Goal: Information Seeking & Learning: Compare options

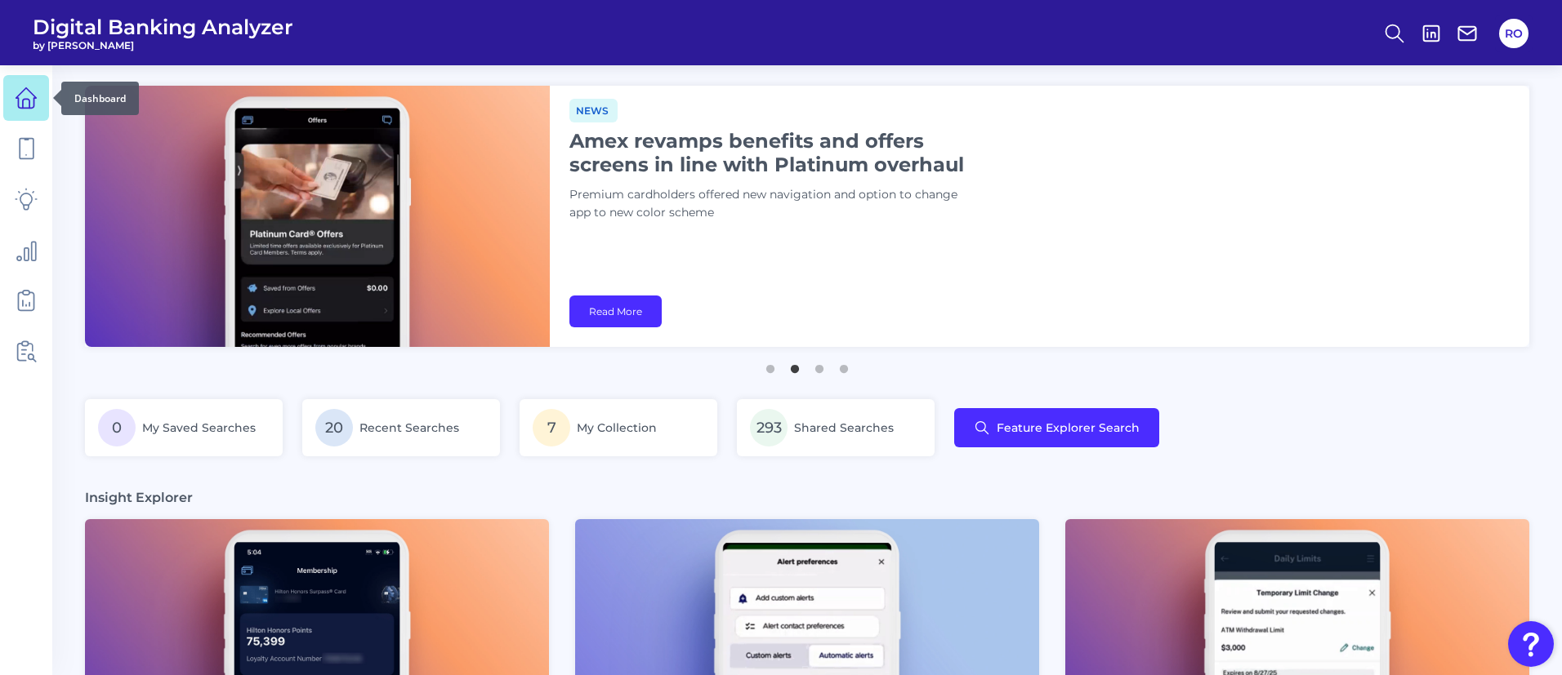
click at [20, 91] on icon at bounding box center [26, 98] width 23 height 23
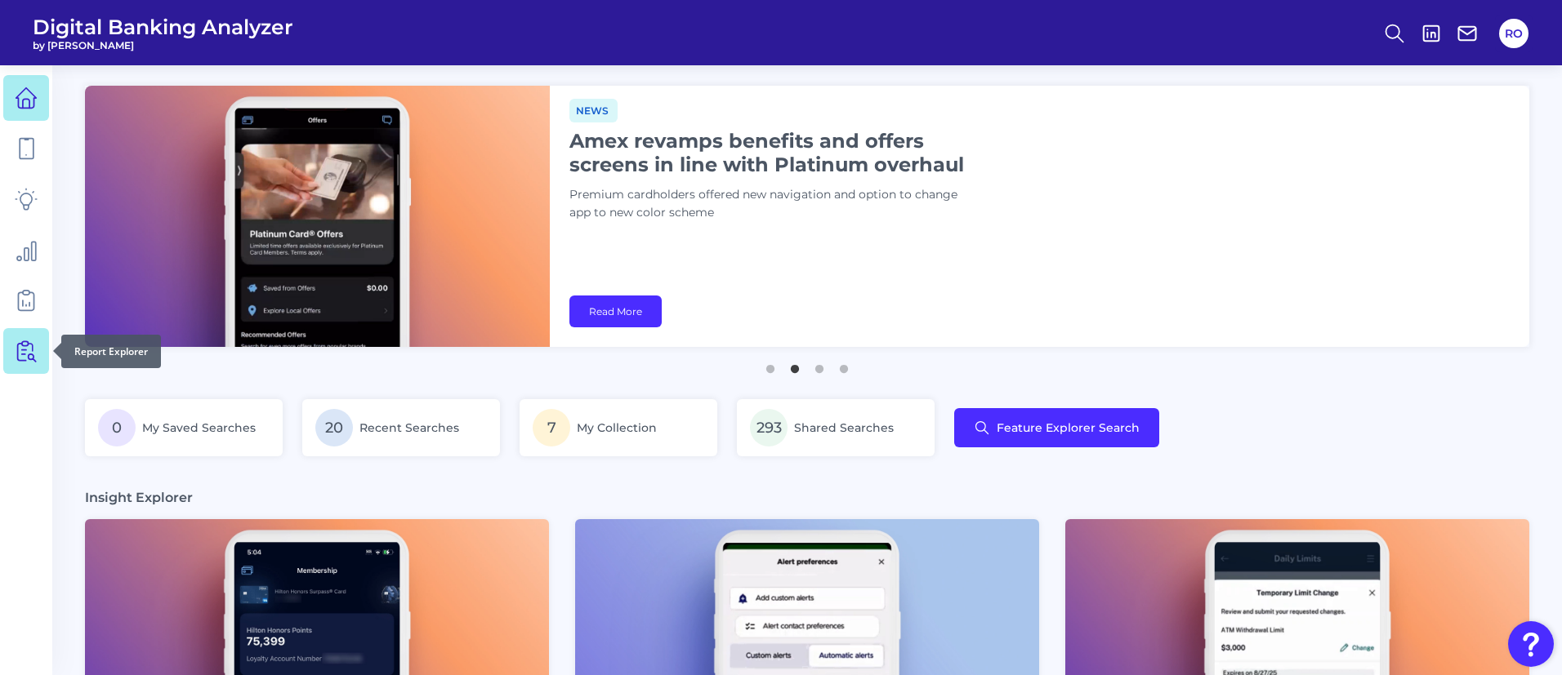
click at [27, 342] on icon at bounding box center [26, 351] width 23 height 23
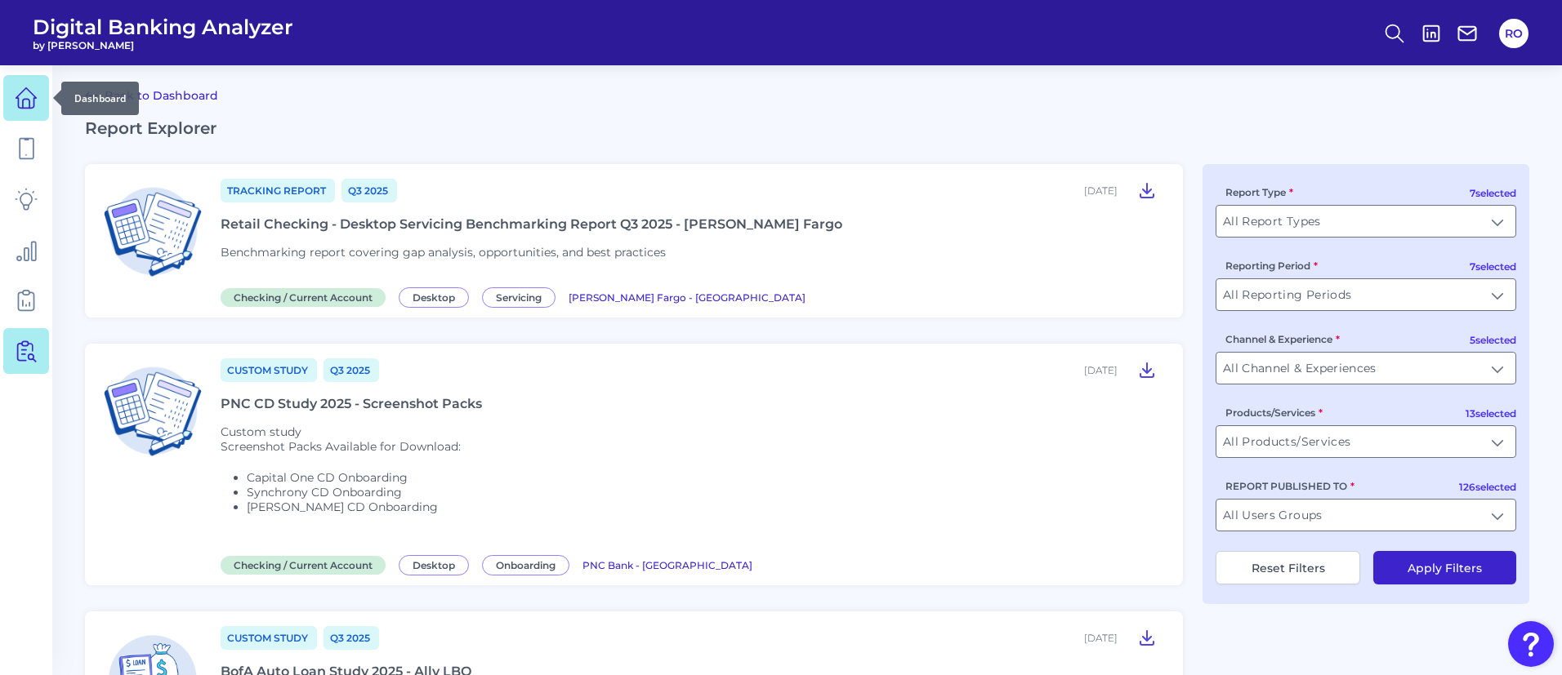
click at [20, 89] on icon at bounding box center [26, 98] width 23 height 23
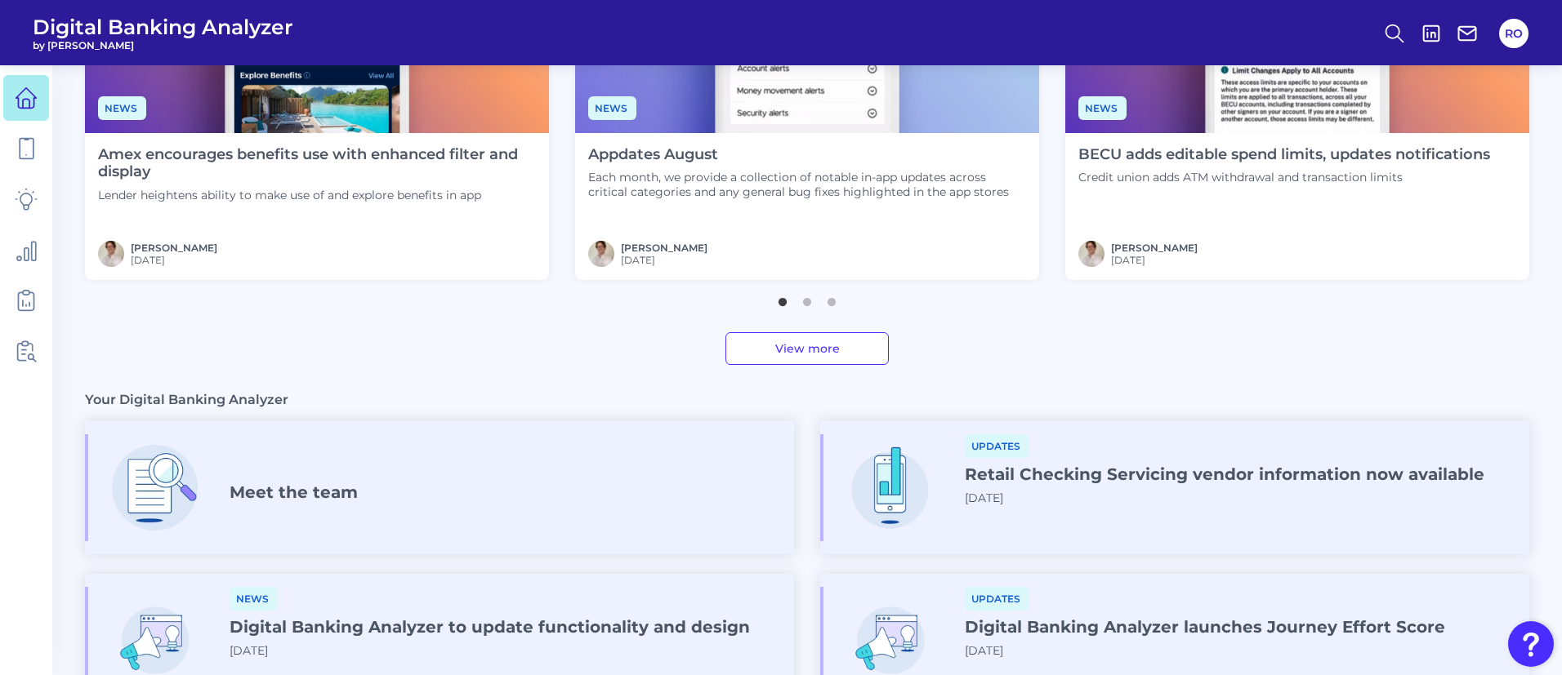
scroll to position [511, 0]
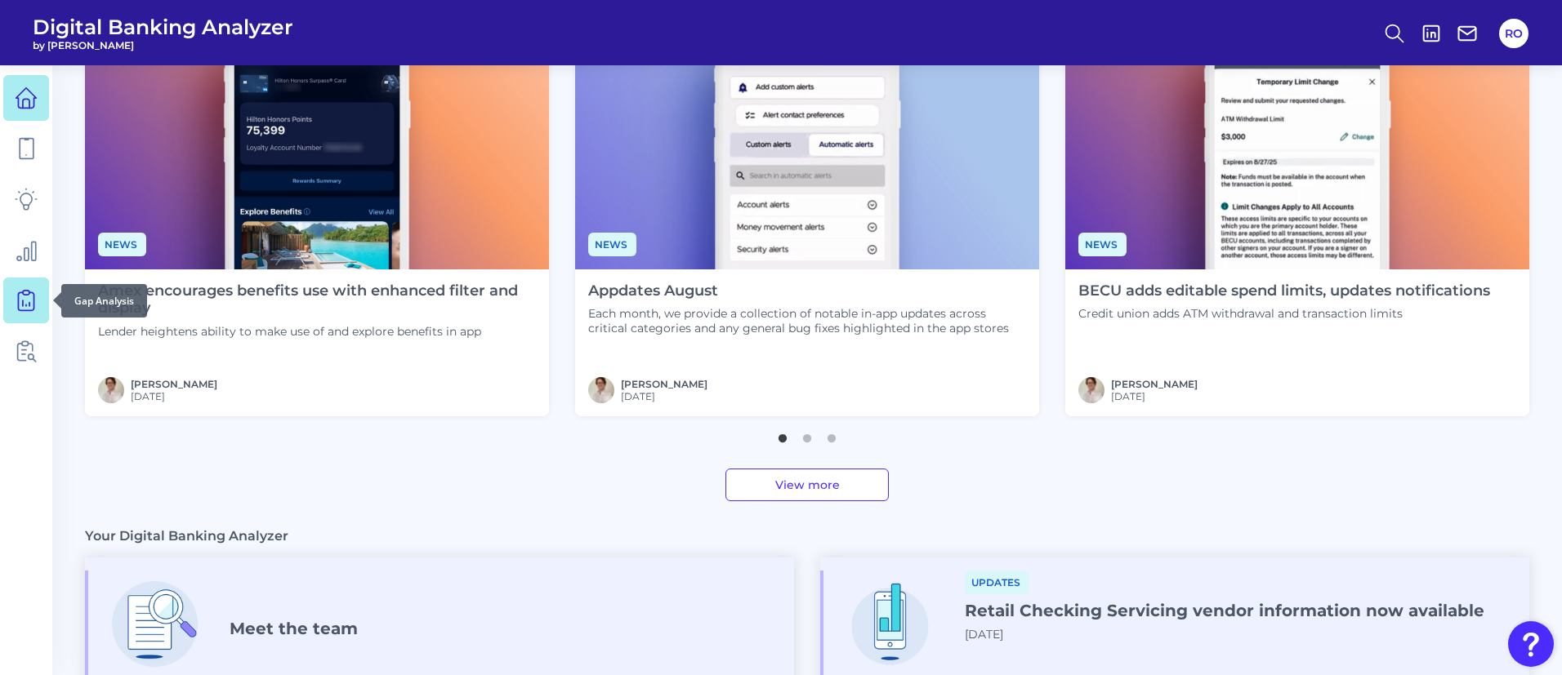
click at [21, 296] on icon at bounding box center [26, 300] width 23 height 23
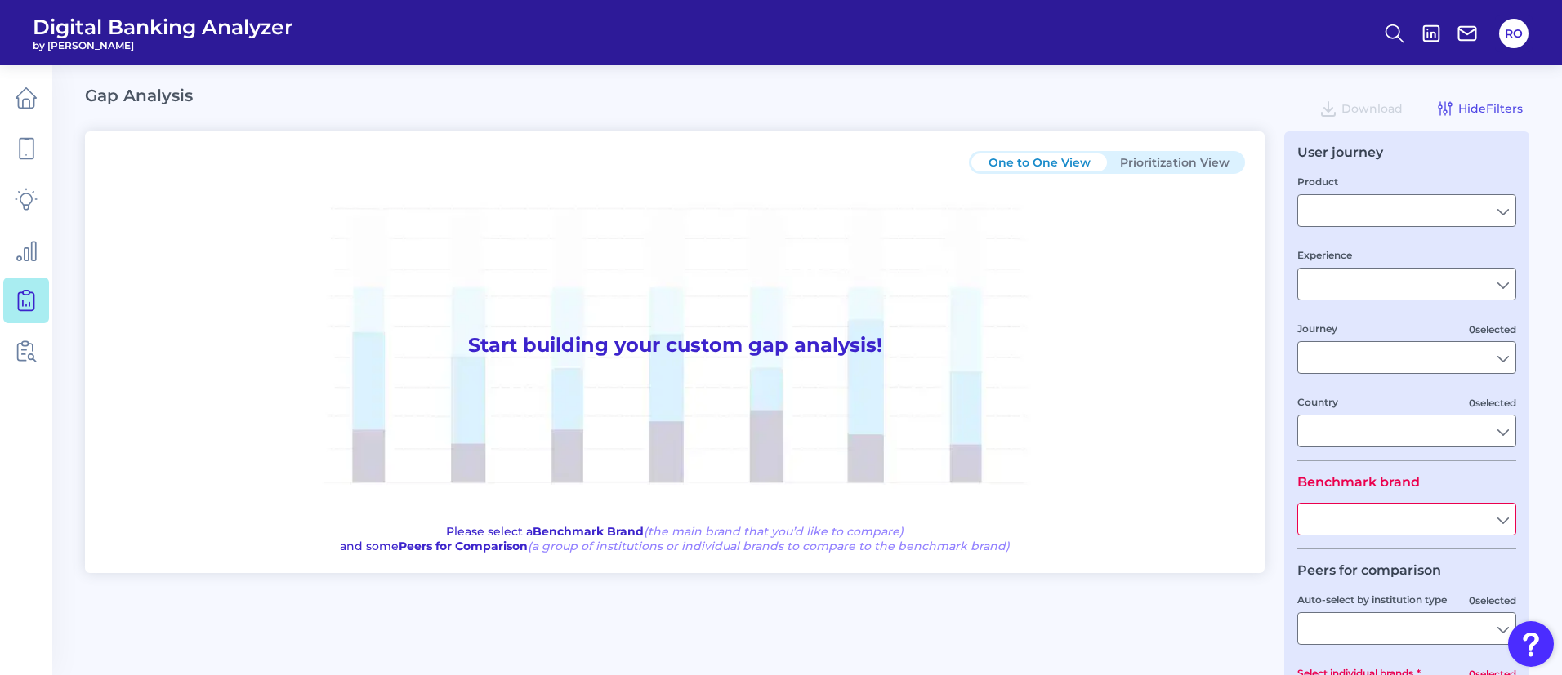
type input "Checking / Current Account"
type input "Mobile Servicing"
type input "Pre-Login Area, New Customer Onboarding, Login & Authentication, Accounts and t…"
type input "[GEOGRAPHIC_DATA]"
type input "All Select individual brands"
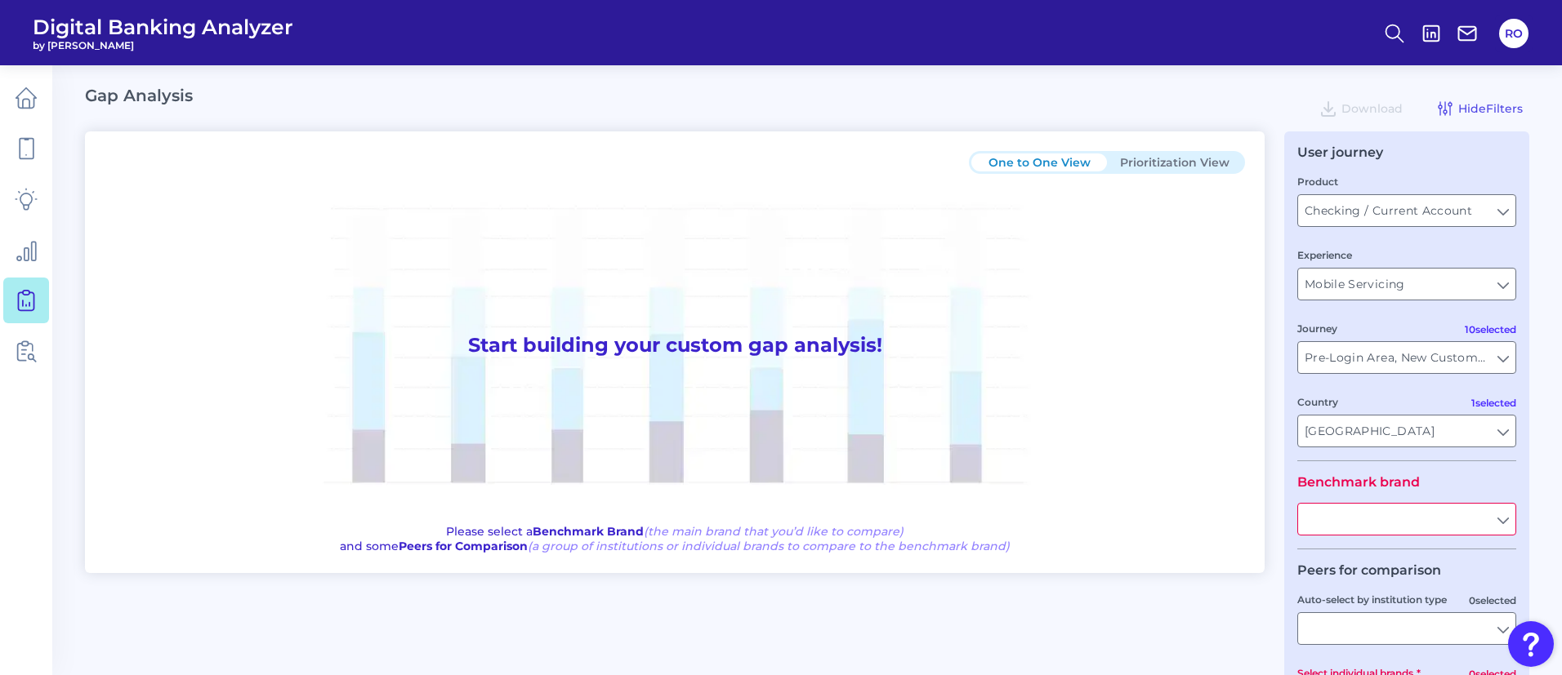
type input "All Journeys"
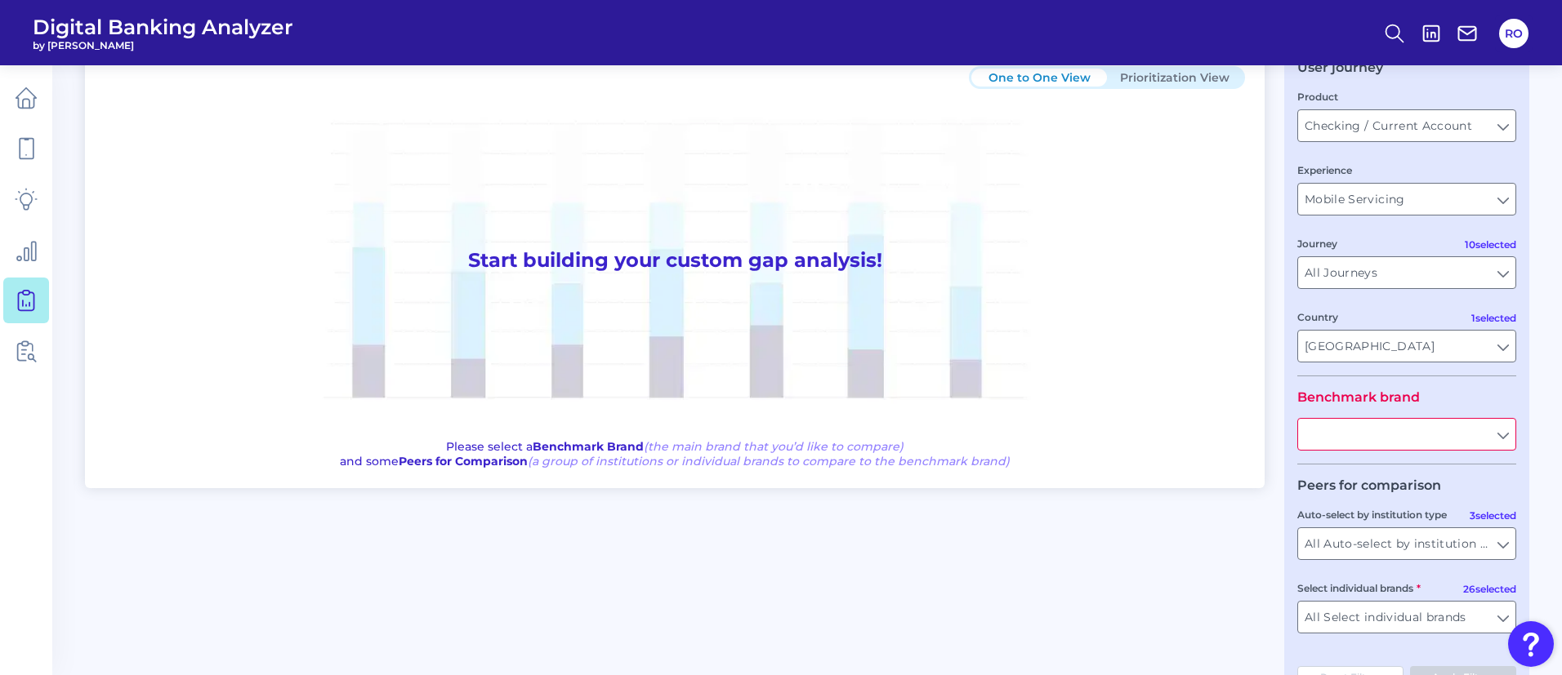
scroll to position [123, 0]
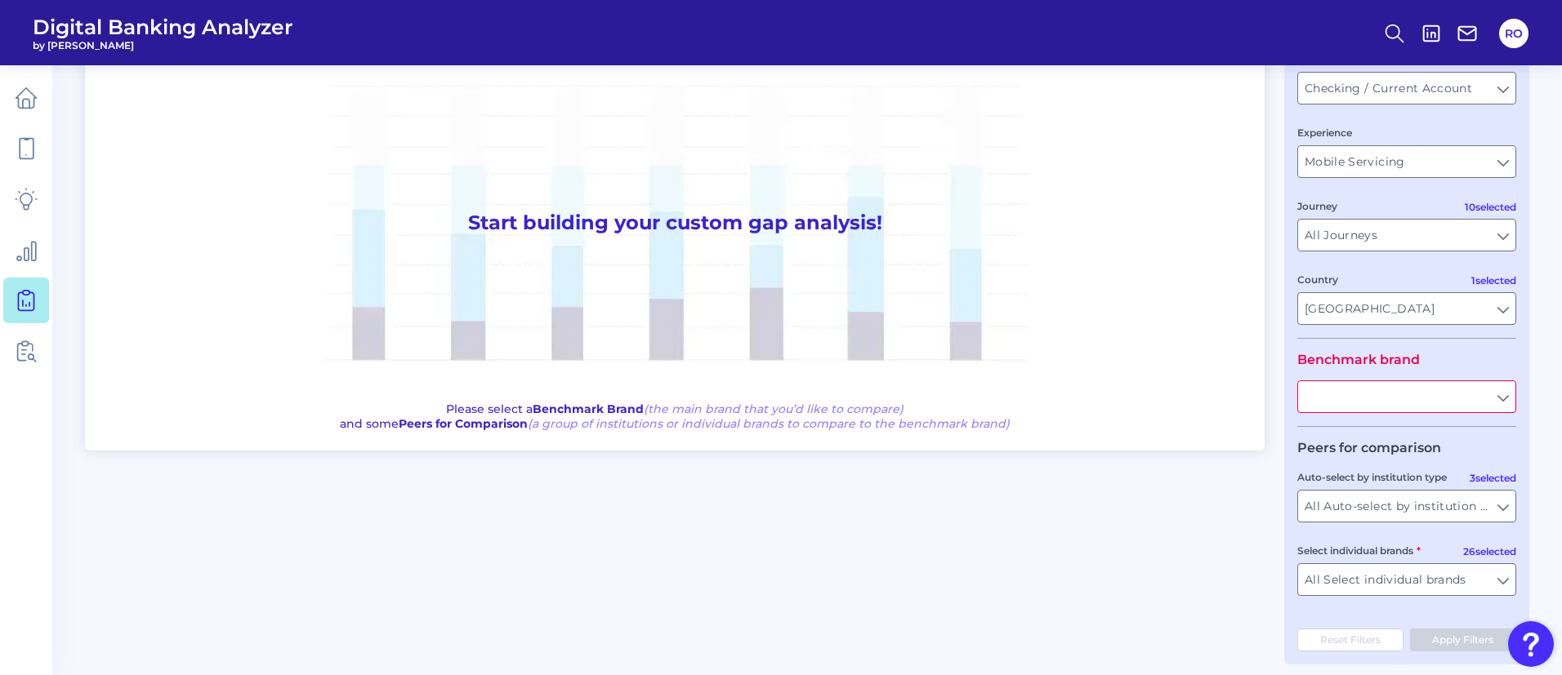
click at [1506, 399] on input "text" at bounding box center [1406, 396] width 217 height 31
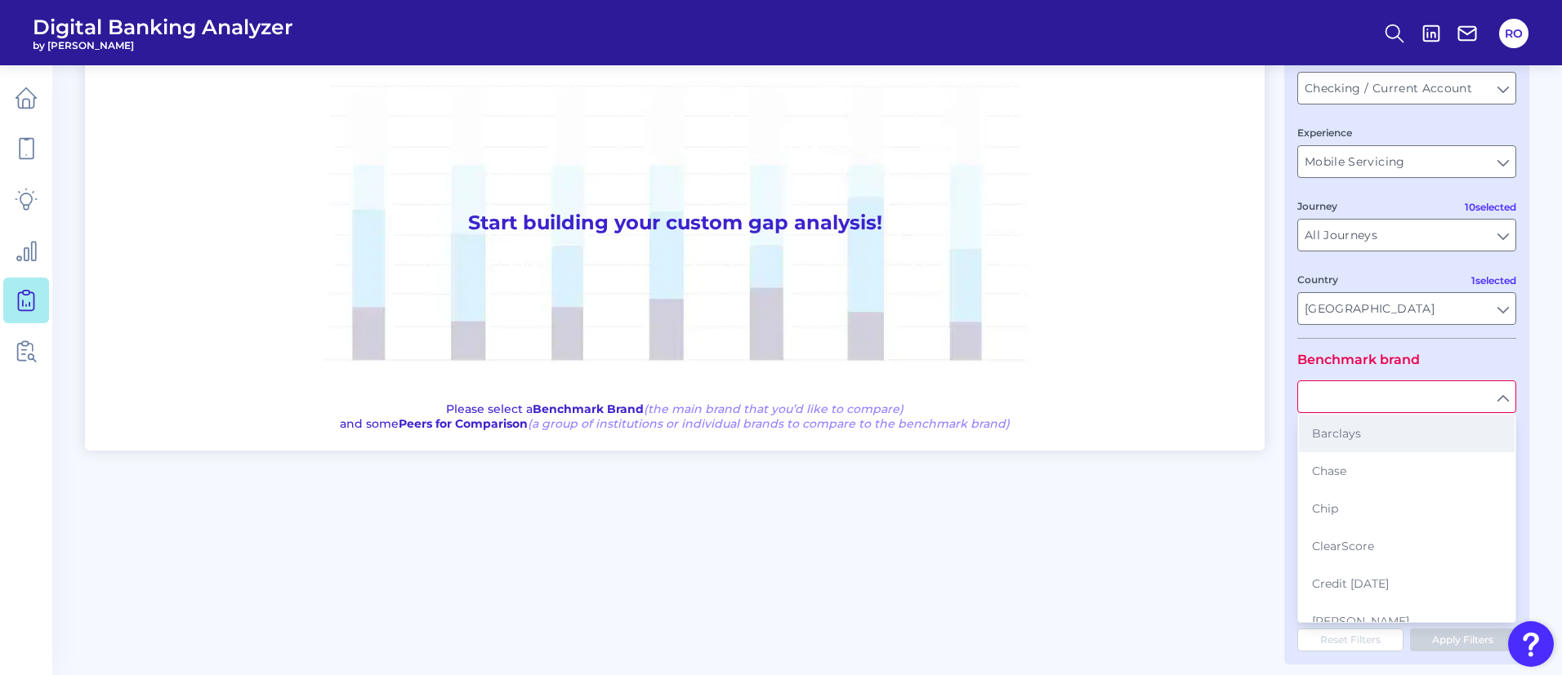
click at [1376, 436] on button "Barclays" at bounding box center [1407, 434] width 216 height 38
type input "Barclays"
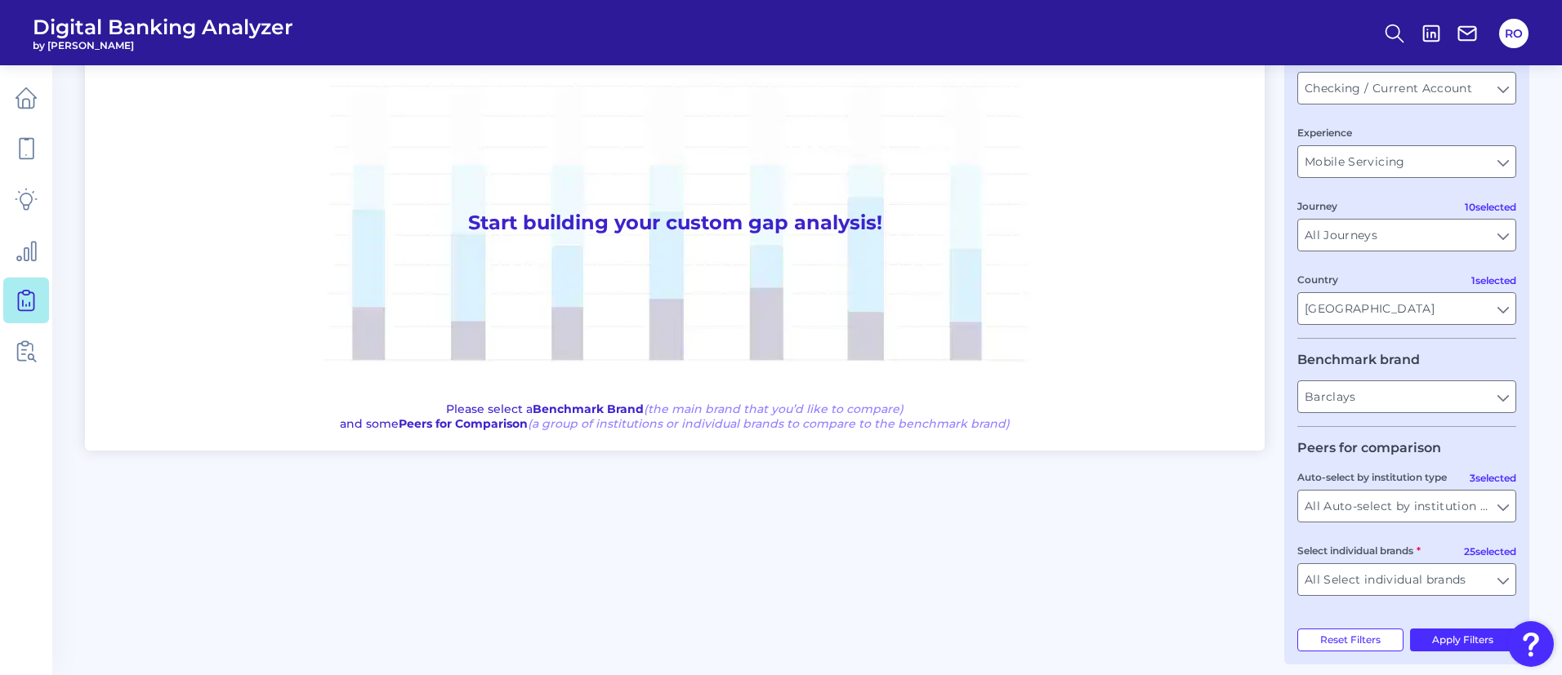
scroll to position [136, 0]
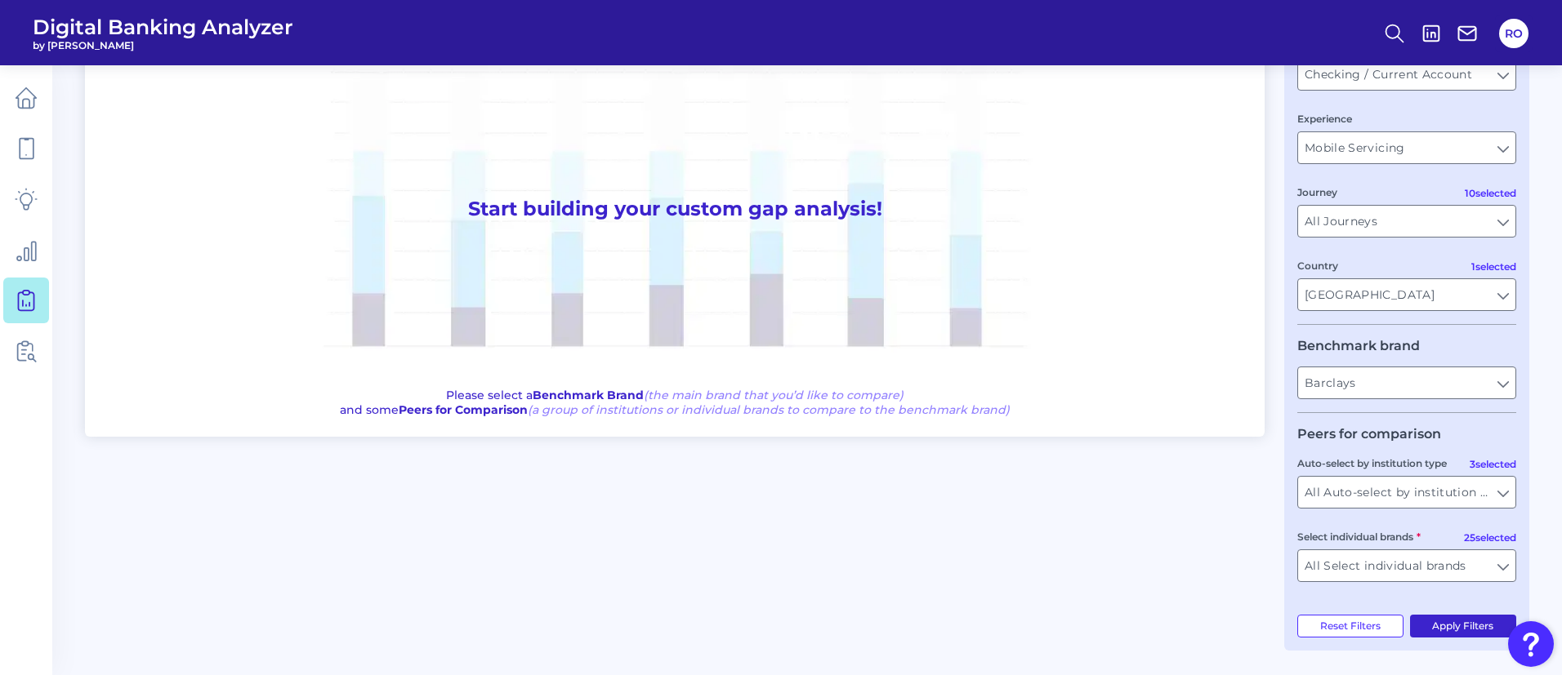
click at [1437, 621] on button "Apply Filters" at bounding box center [1463, 626] width 107 height 23
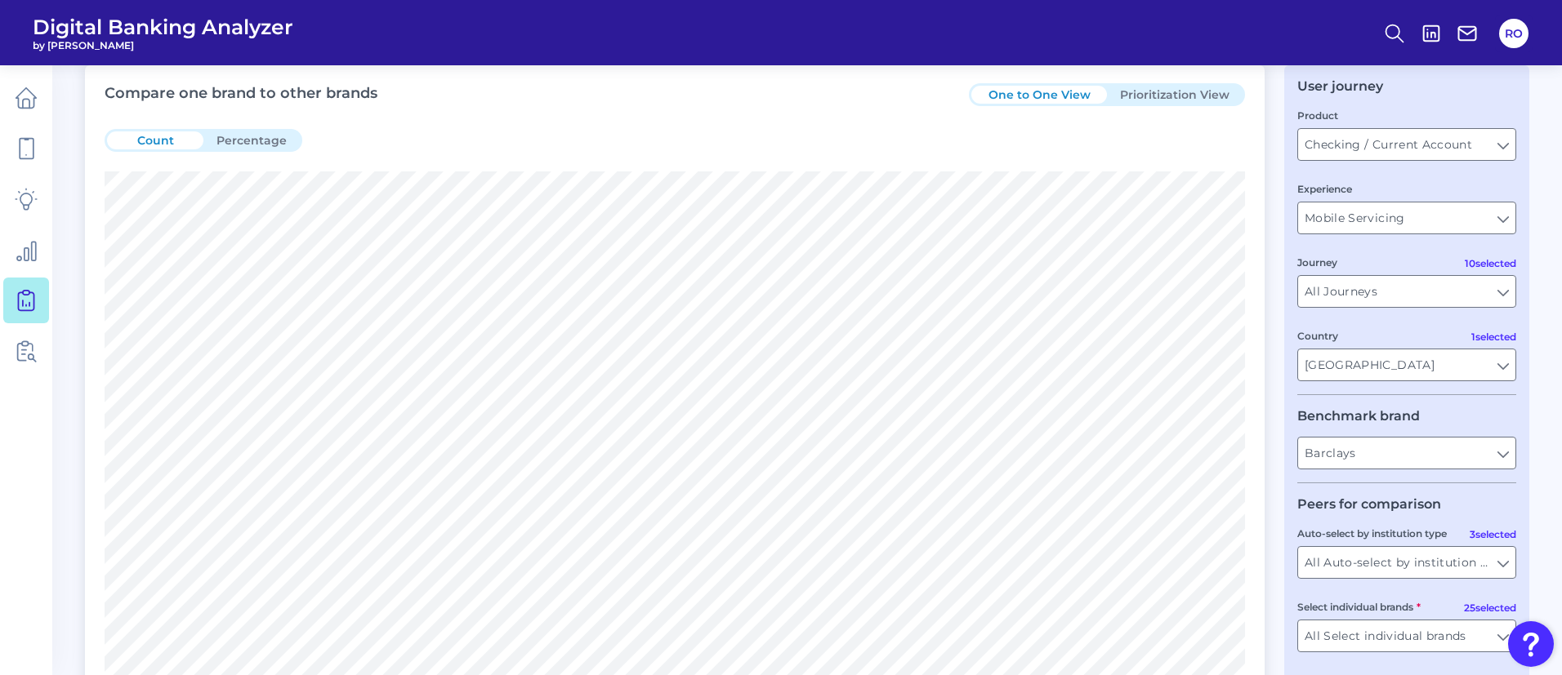
scroll to position [63, 0]
click at [1194, 97] on button "Prioritization View" at bounding box center [1175, 98] width 136 height 18
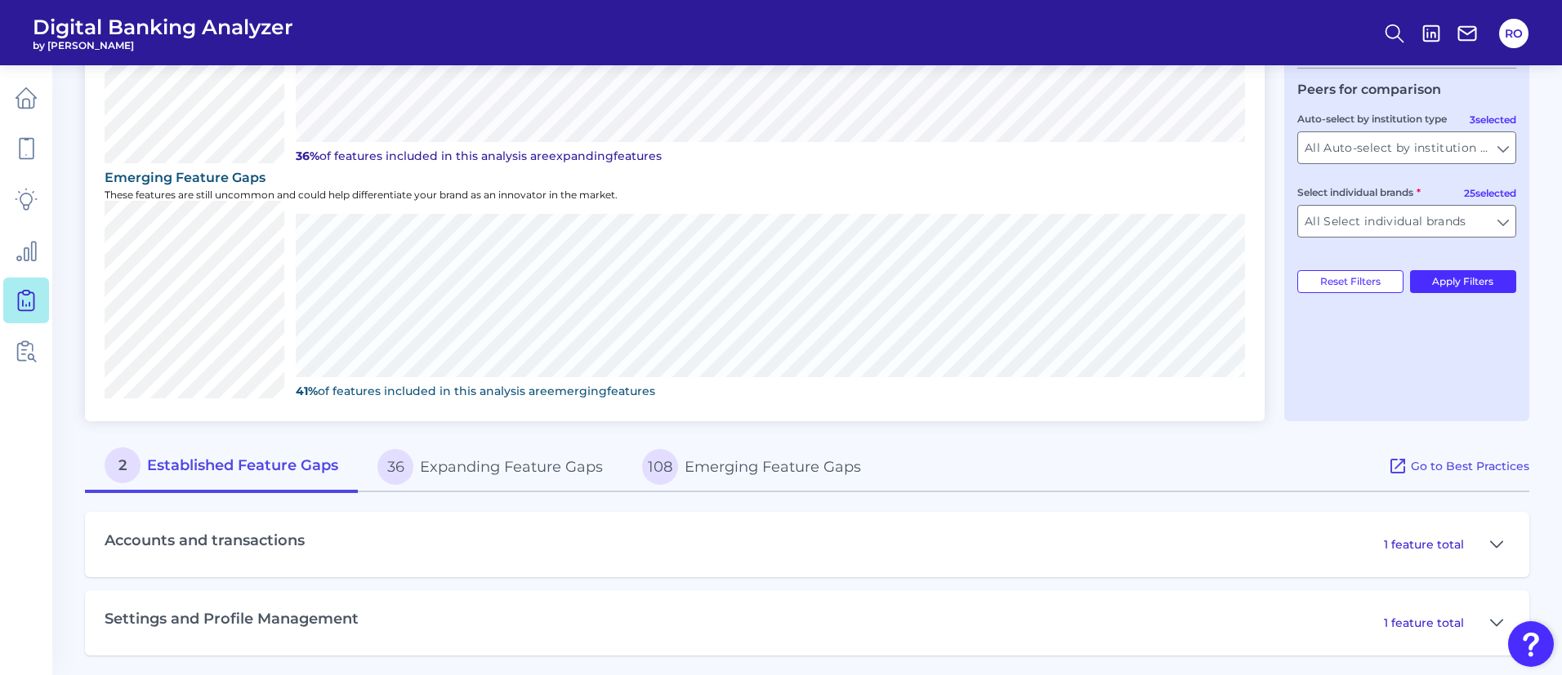
scroll to position [486, 0]
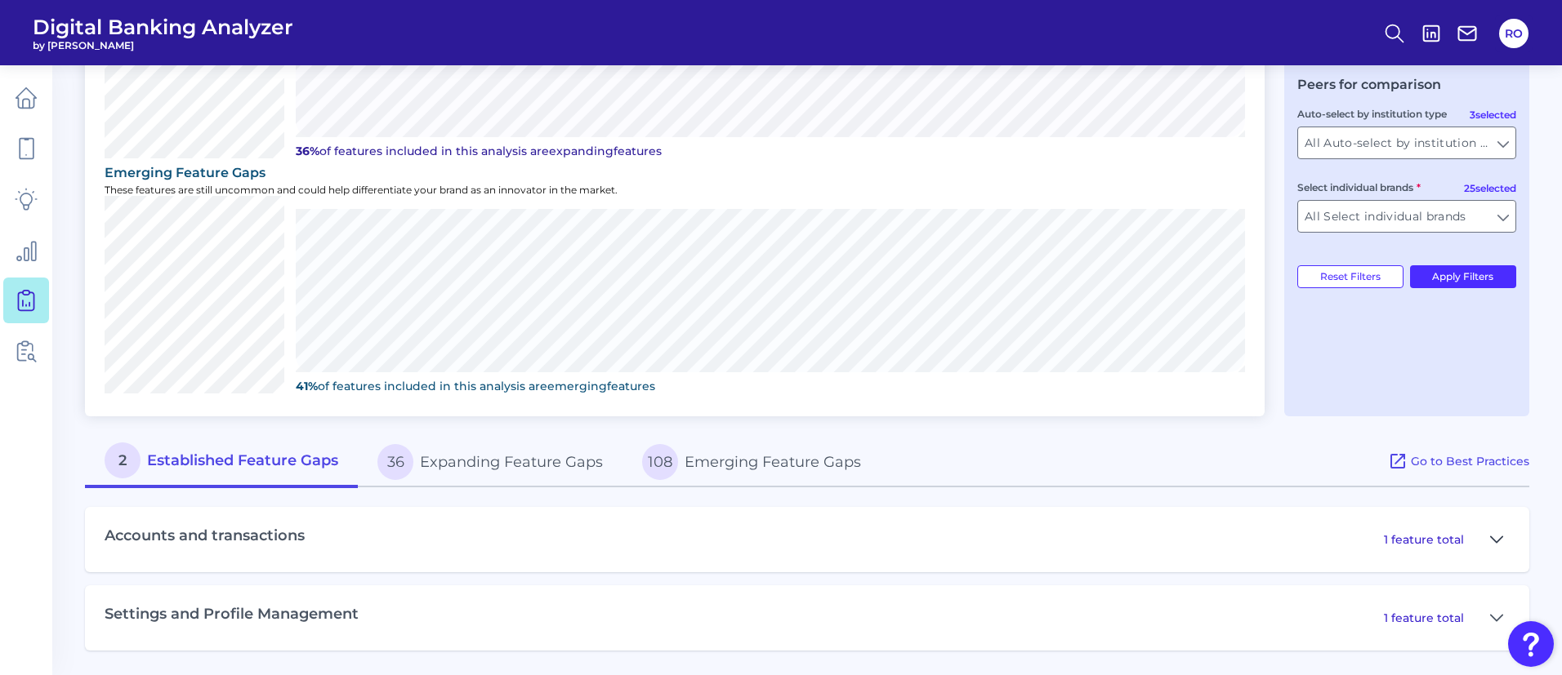
click at [1494, 534] on icon at bounding box center [1496, 540] width 13 height 20
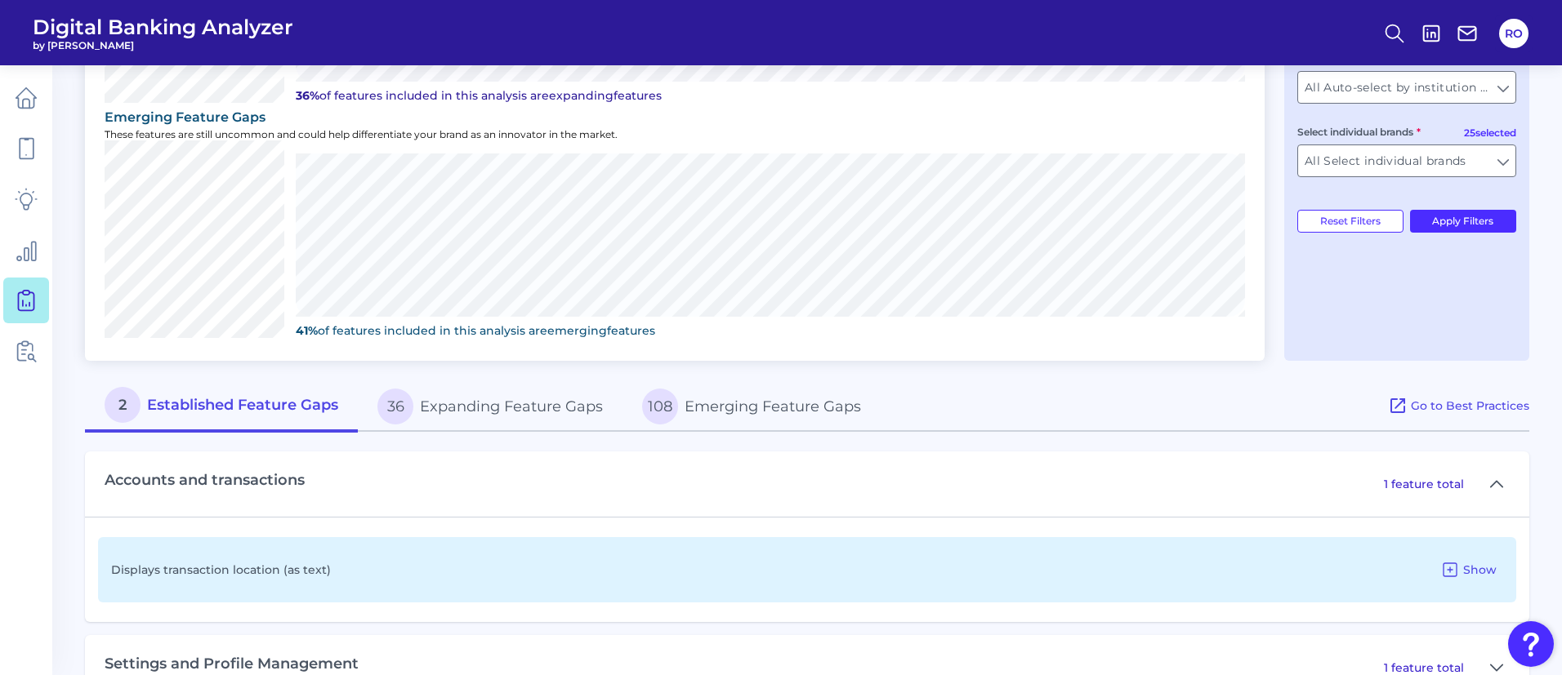
scroll to position [591, 0]
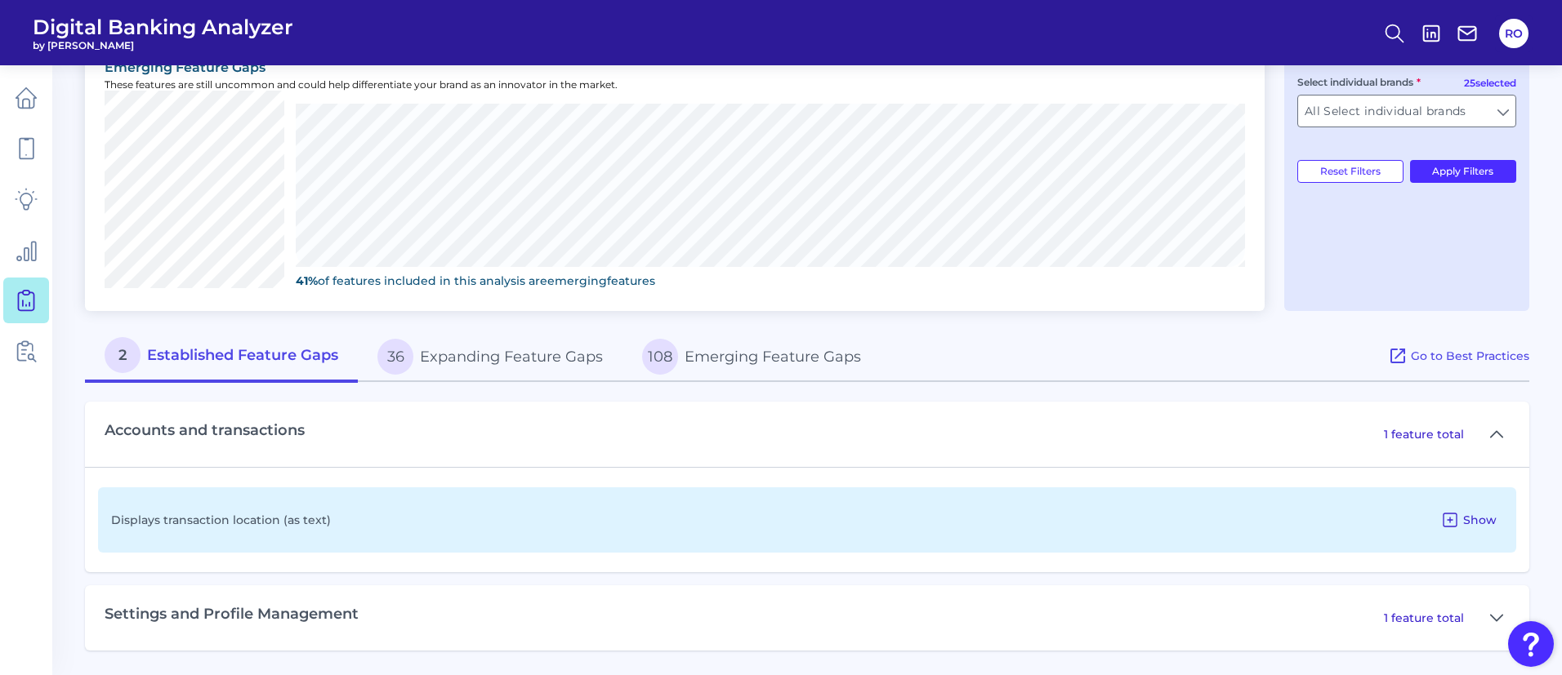
click at [1473, 517] on span "Show" at bounding box center [1479, 520] width 33 height 15
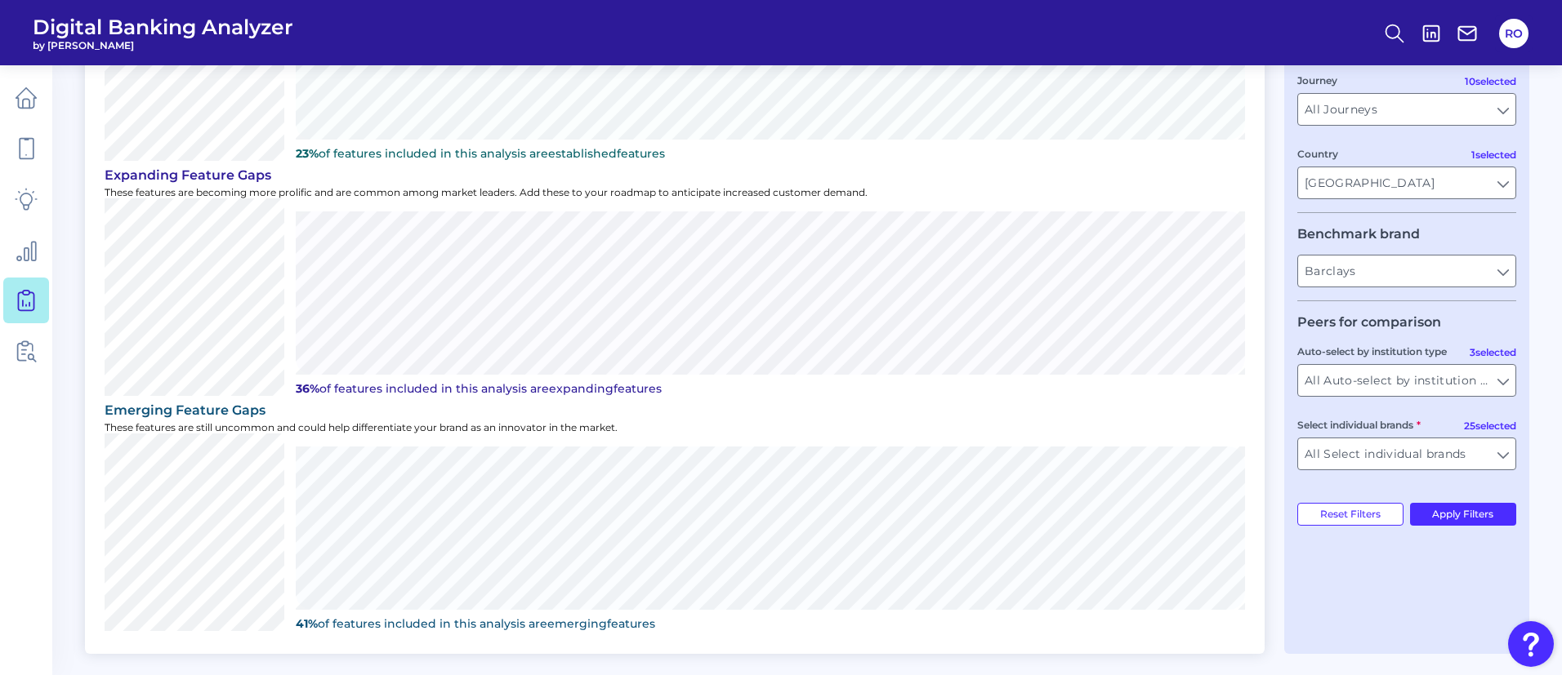
scroll to position [371, 0]
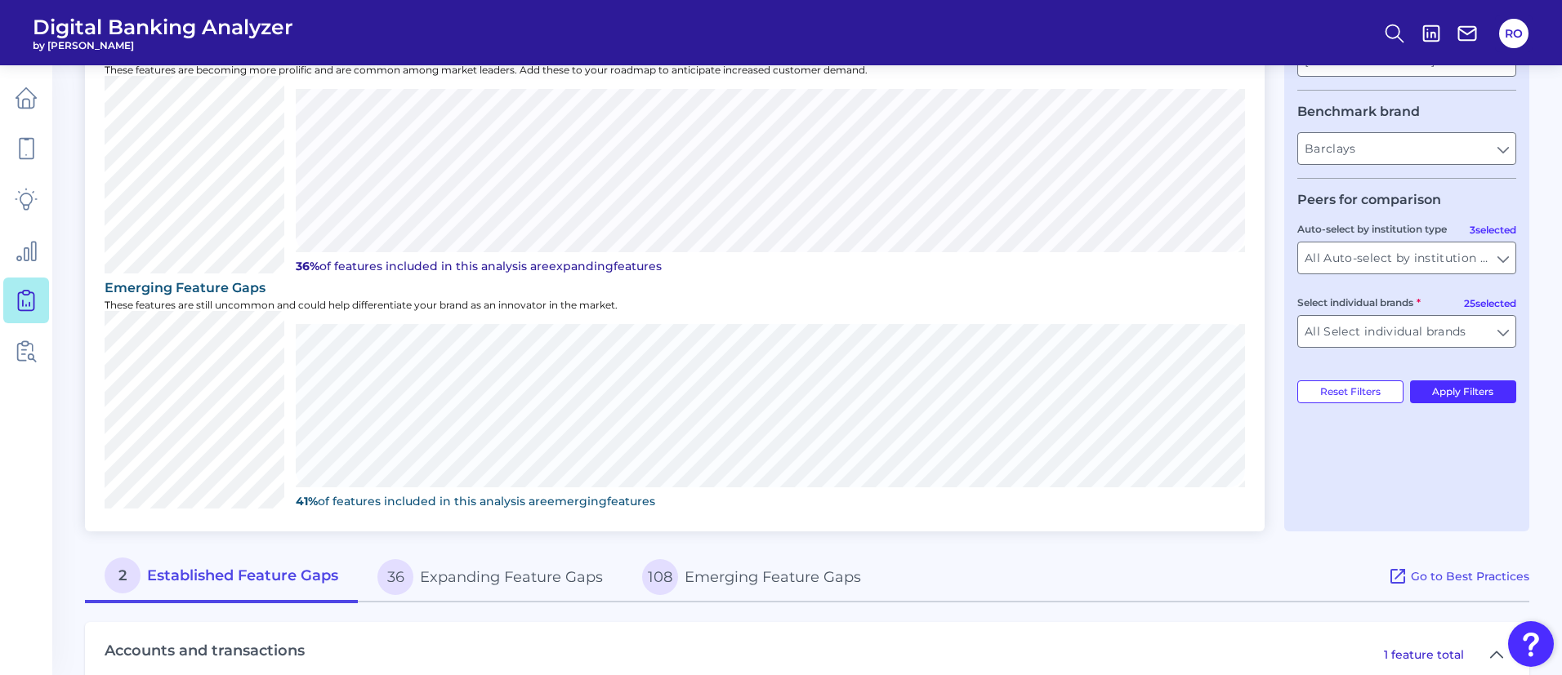
click at [776, 578] on button "108 Emerging Feature Gaps" at bounding box center [751, 577] width 258 height 52
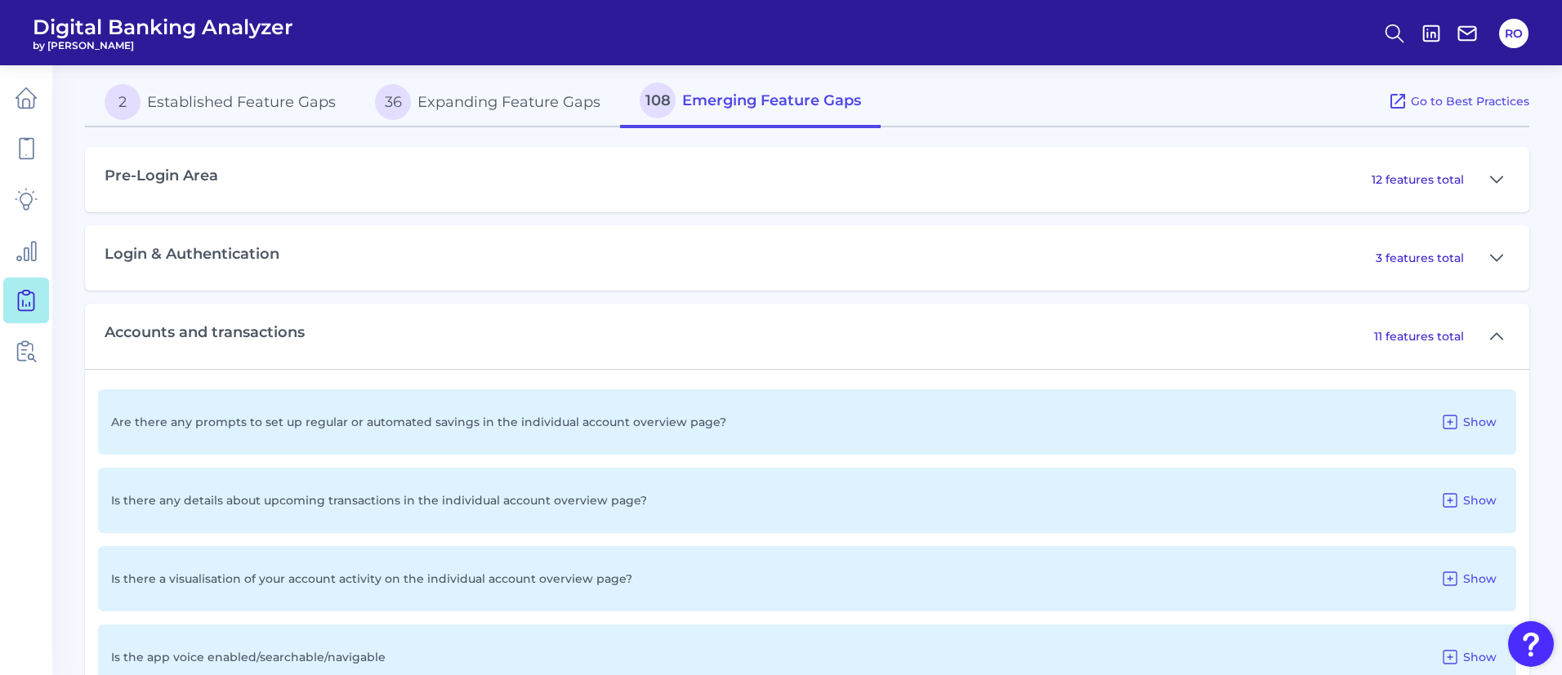
scroll to position [983, 0]
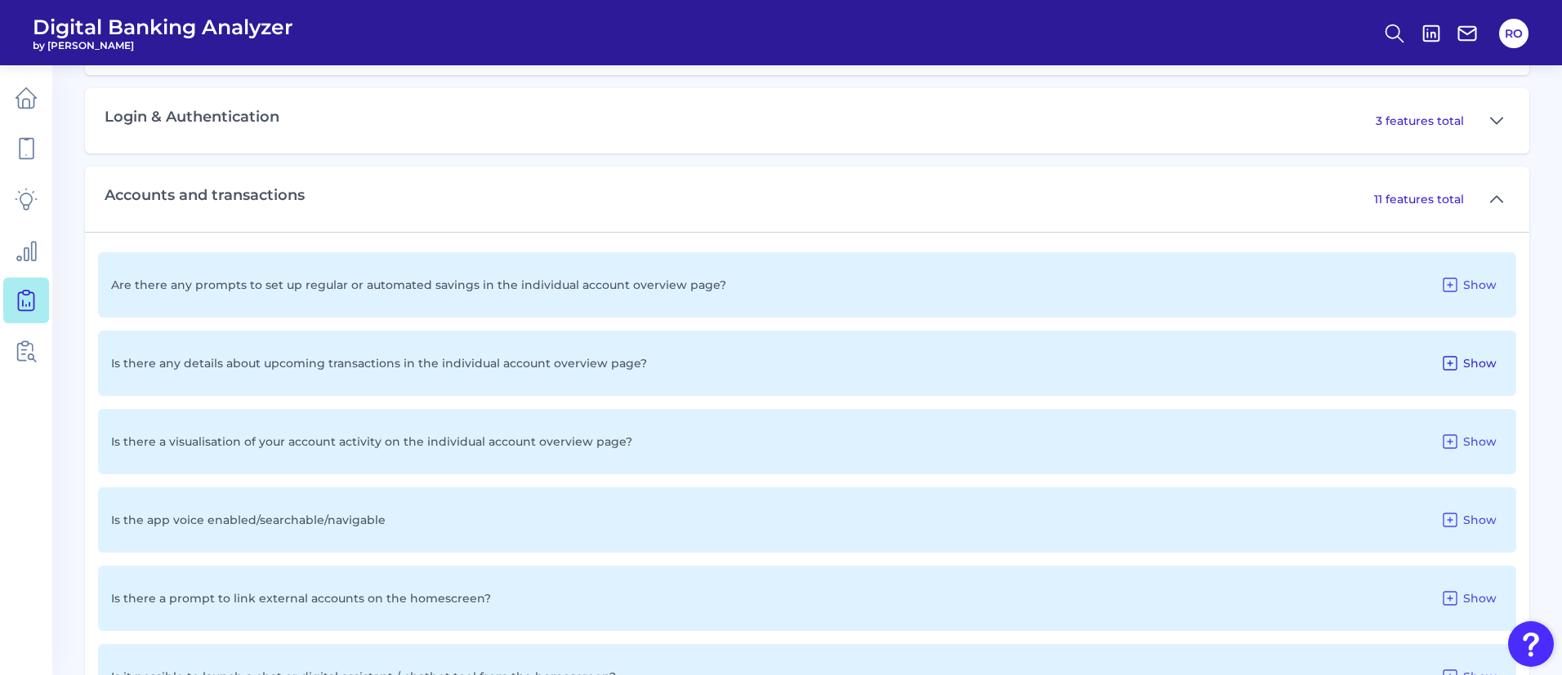
click at [1462, 364] on button "Show" at bounding box center [1467, 363] width 69 height 26
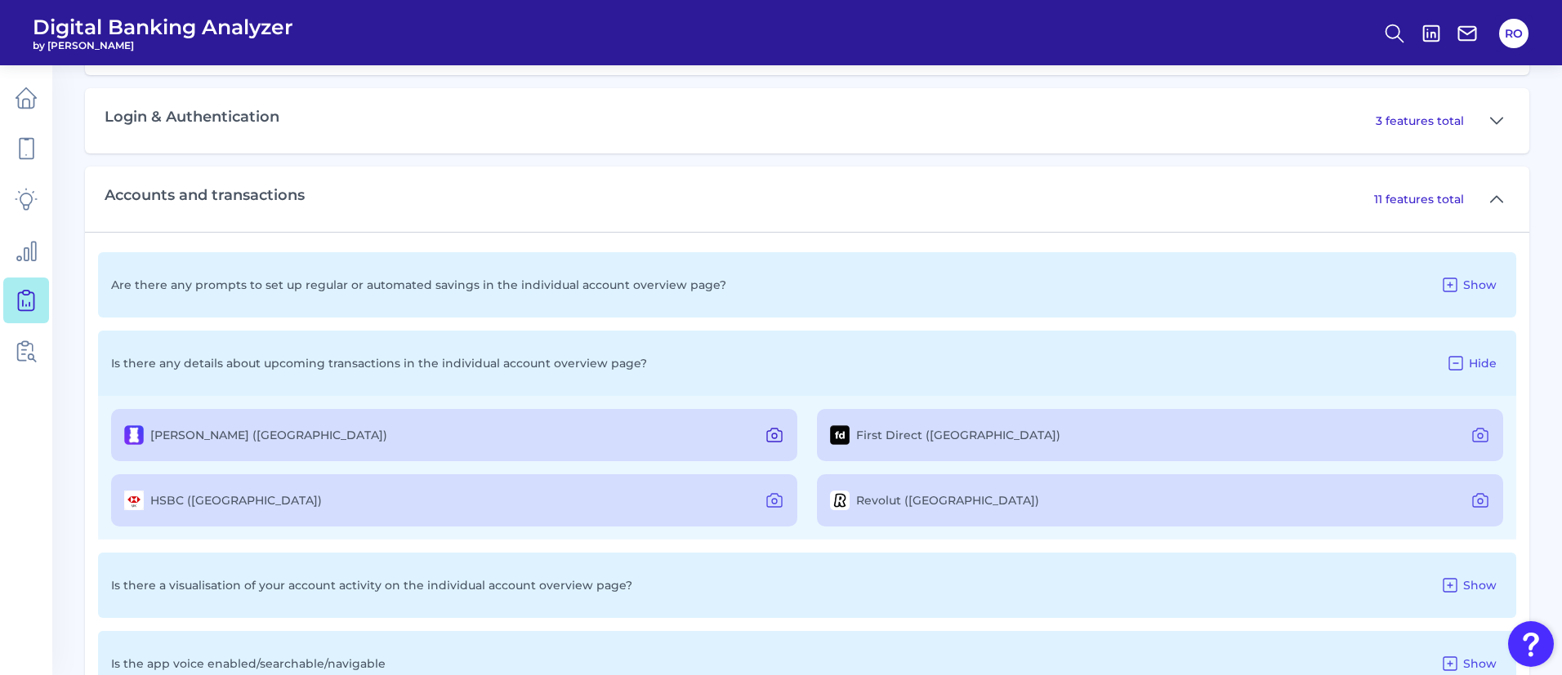
click at [779, 433] on icon at bounding box center [774, 436] width 20 height 20
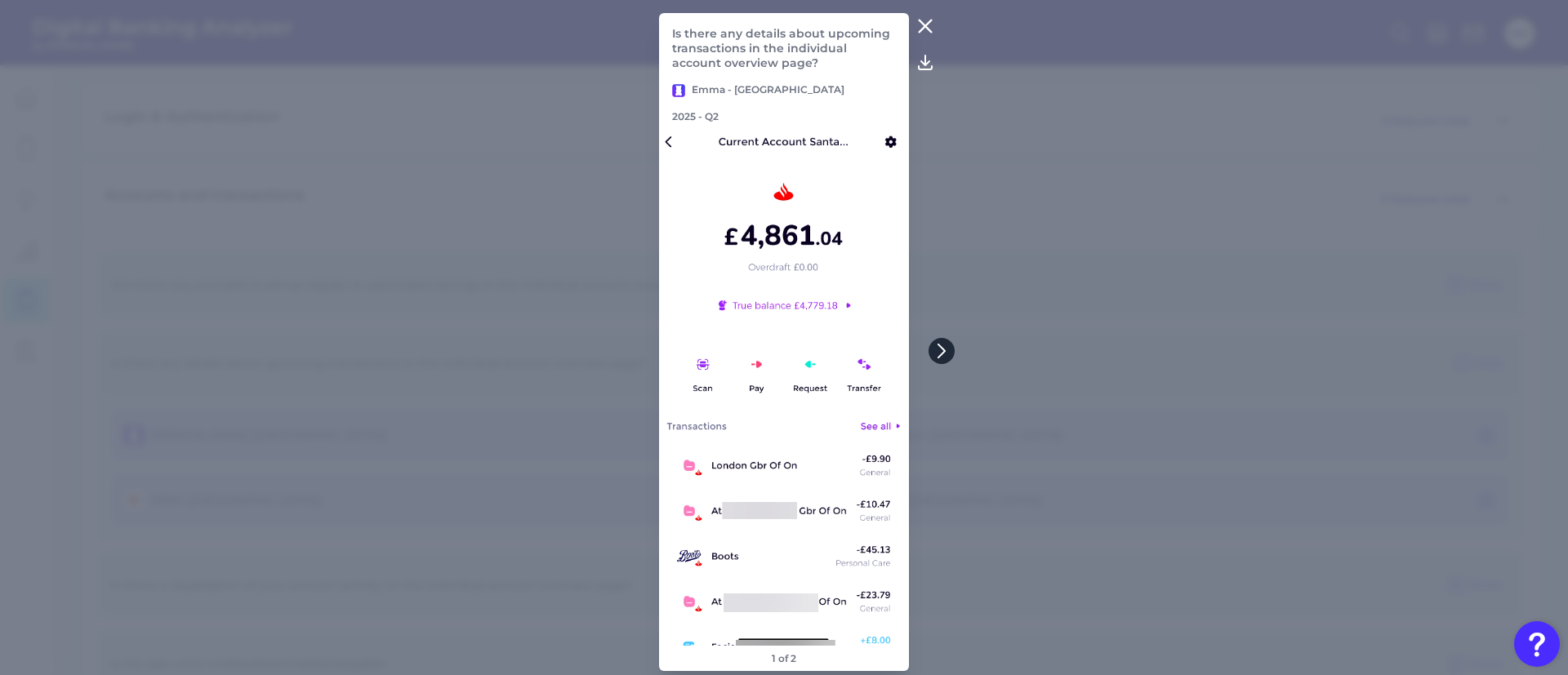
click at [941, 349] on icon at bounding box center [941, 351] width 15 height 15
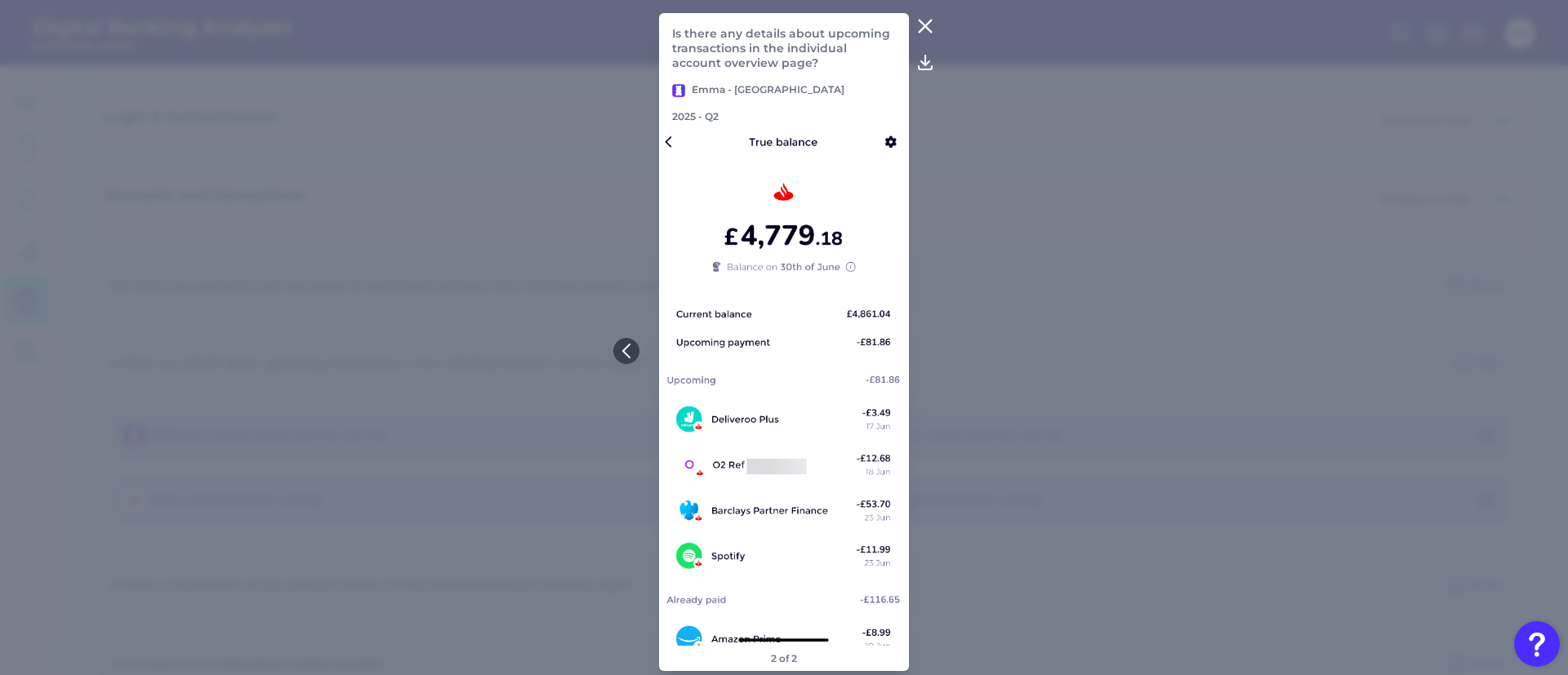
click at [923, 31] on icon at bounding box center [926, 26] width 12 height 12
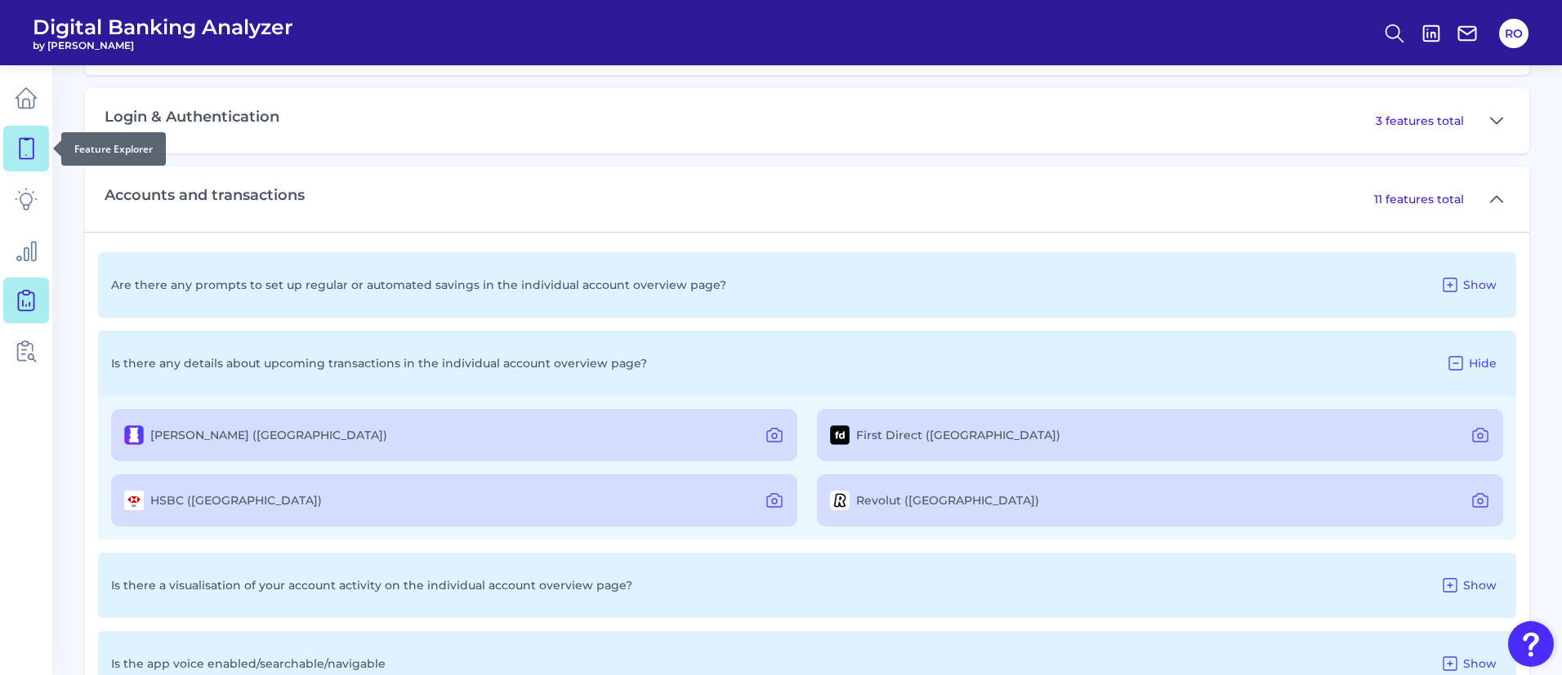
click at [23, 145] on icon at bounding box center [26, 148] width 23 height 23
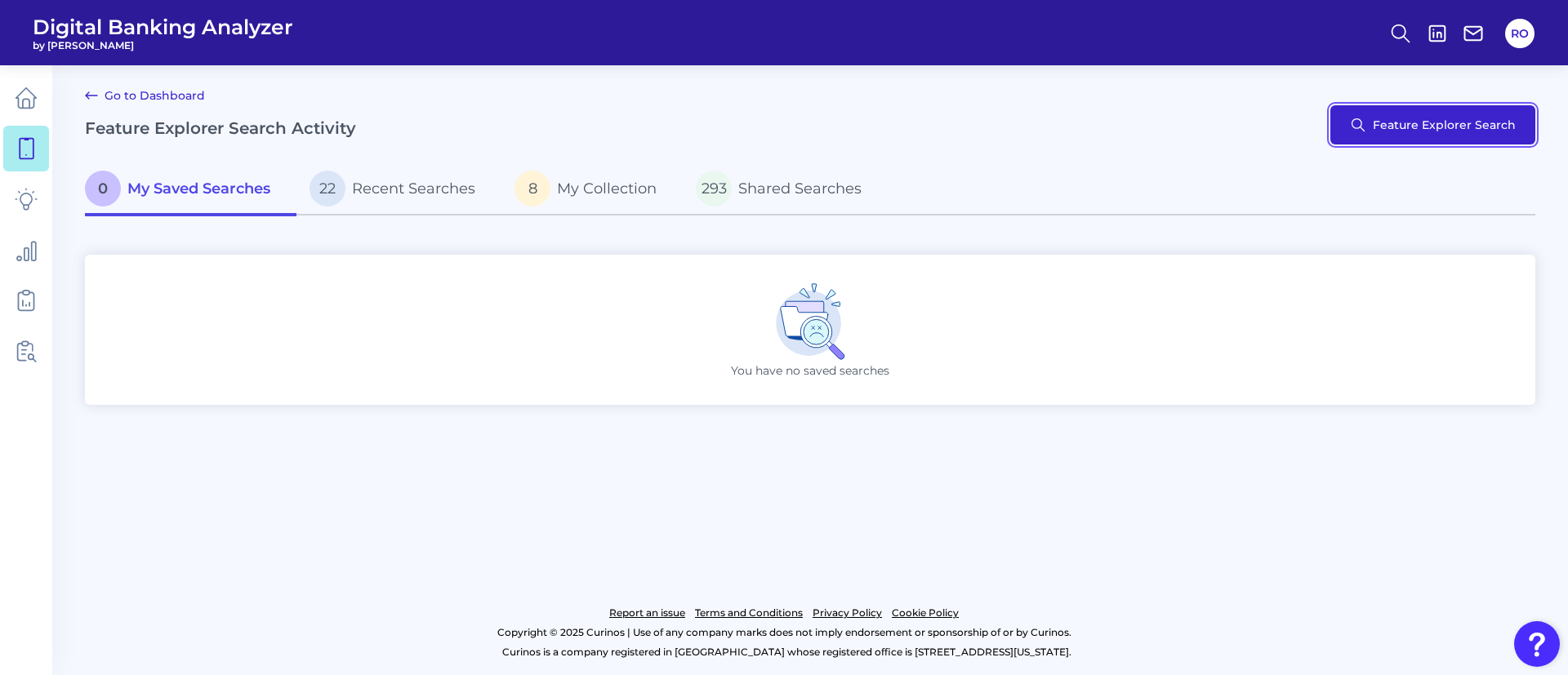
click at [1385, 131] on button "Feature Explorer Search" at bounding box center [1433, 124] width 205 height 39
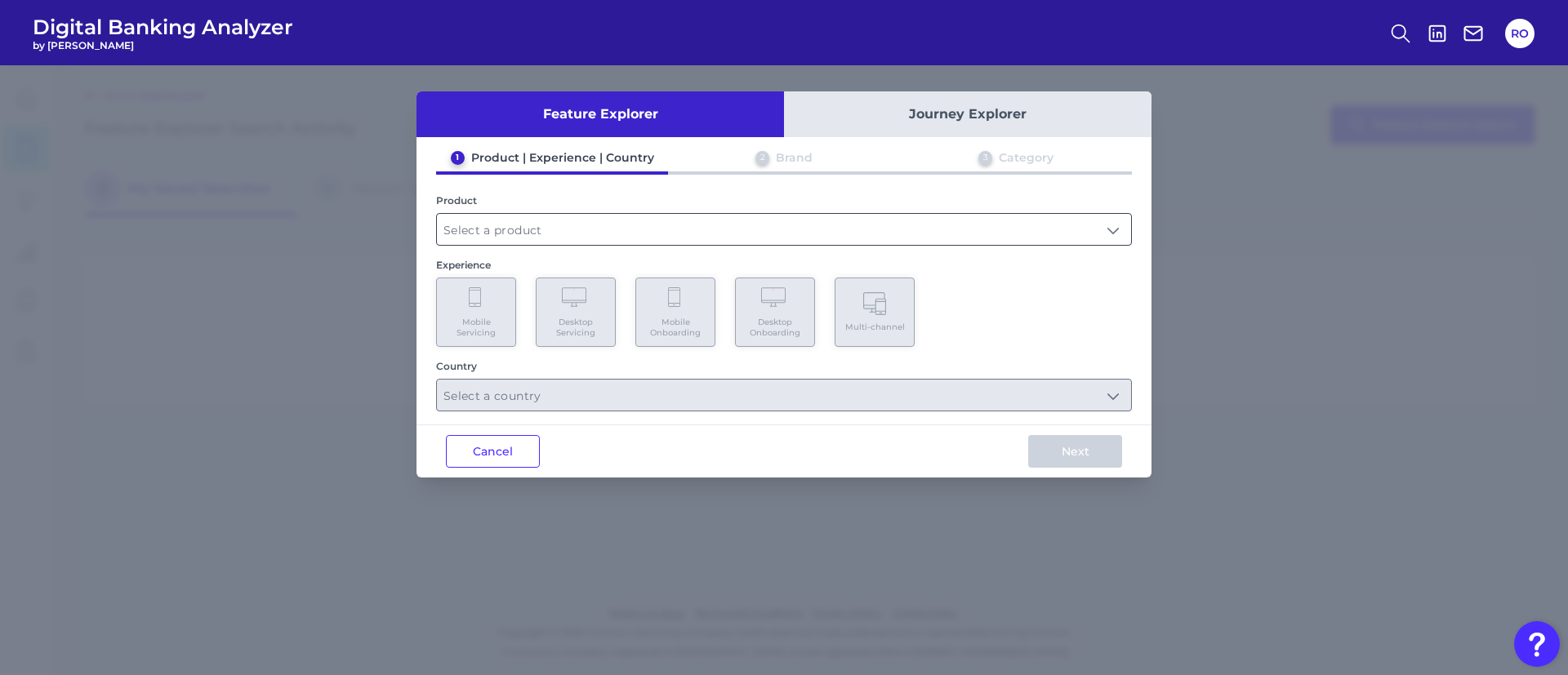
click at [1067, 230] on input "text" at bounding box center [784, 229] width 694 height 31
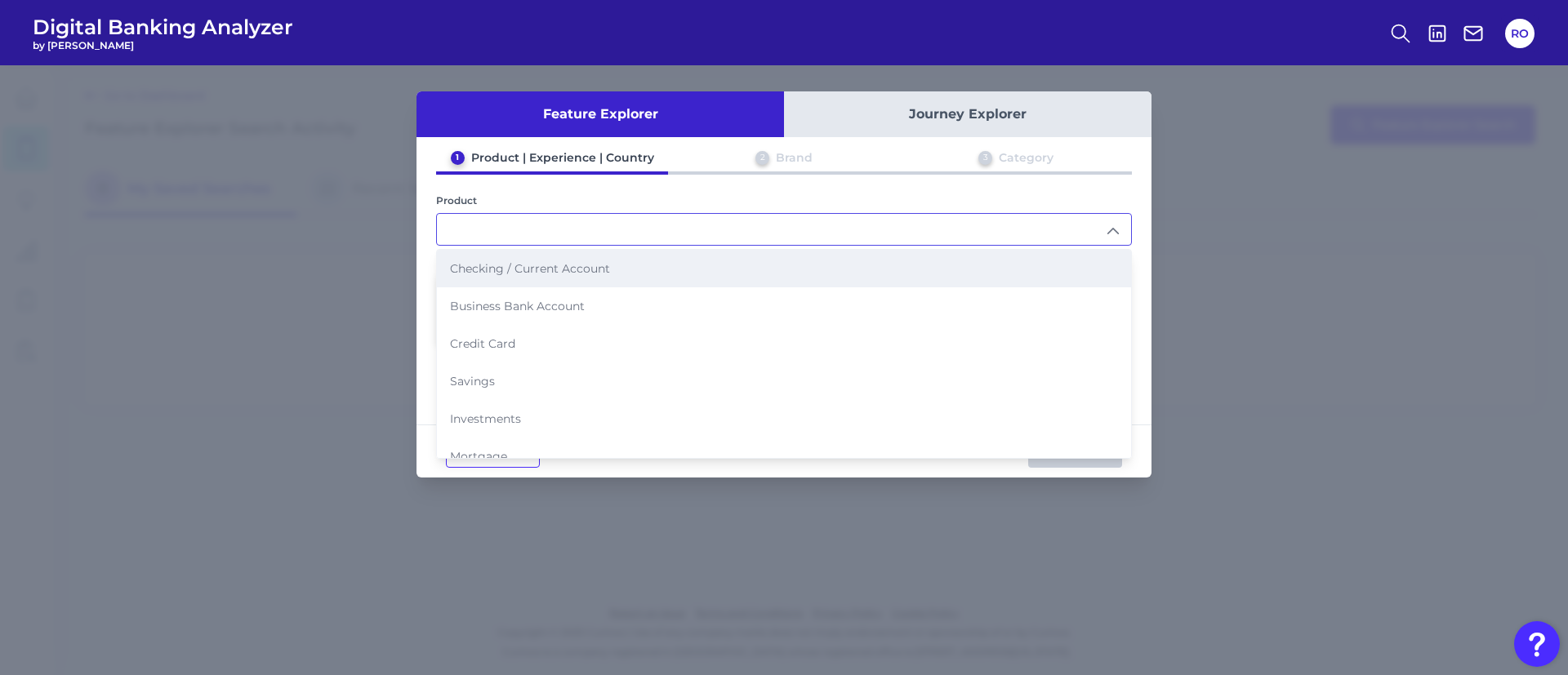
click at [479, 265] on span "Checking / Current Account" at bounding box center [530, 268] width 160 height 15
type input "Checking / Current Account"
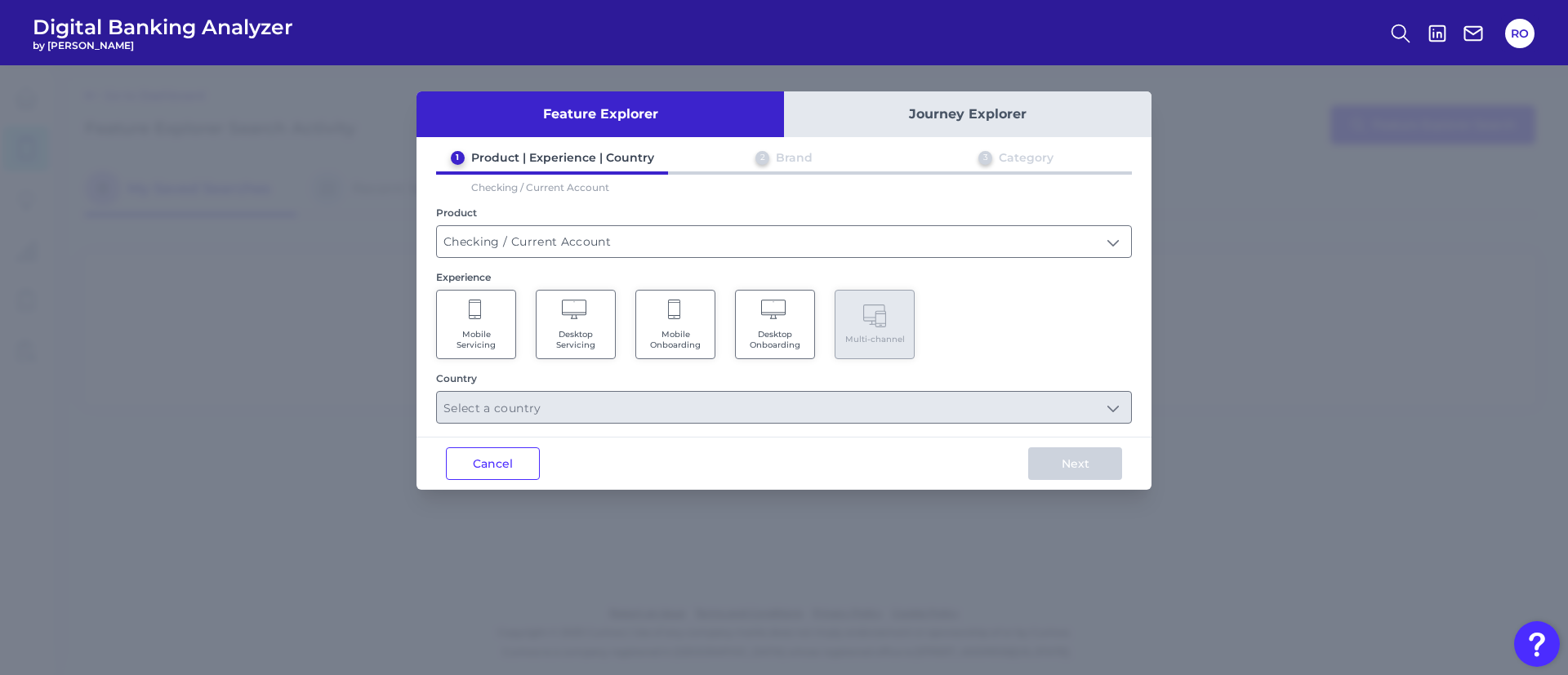
click at [501, 321] on Servicing "Mobile Servicing" at bounding box center [476, 324] width 80 height 69
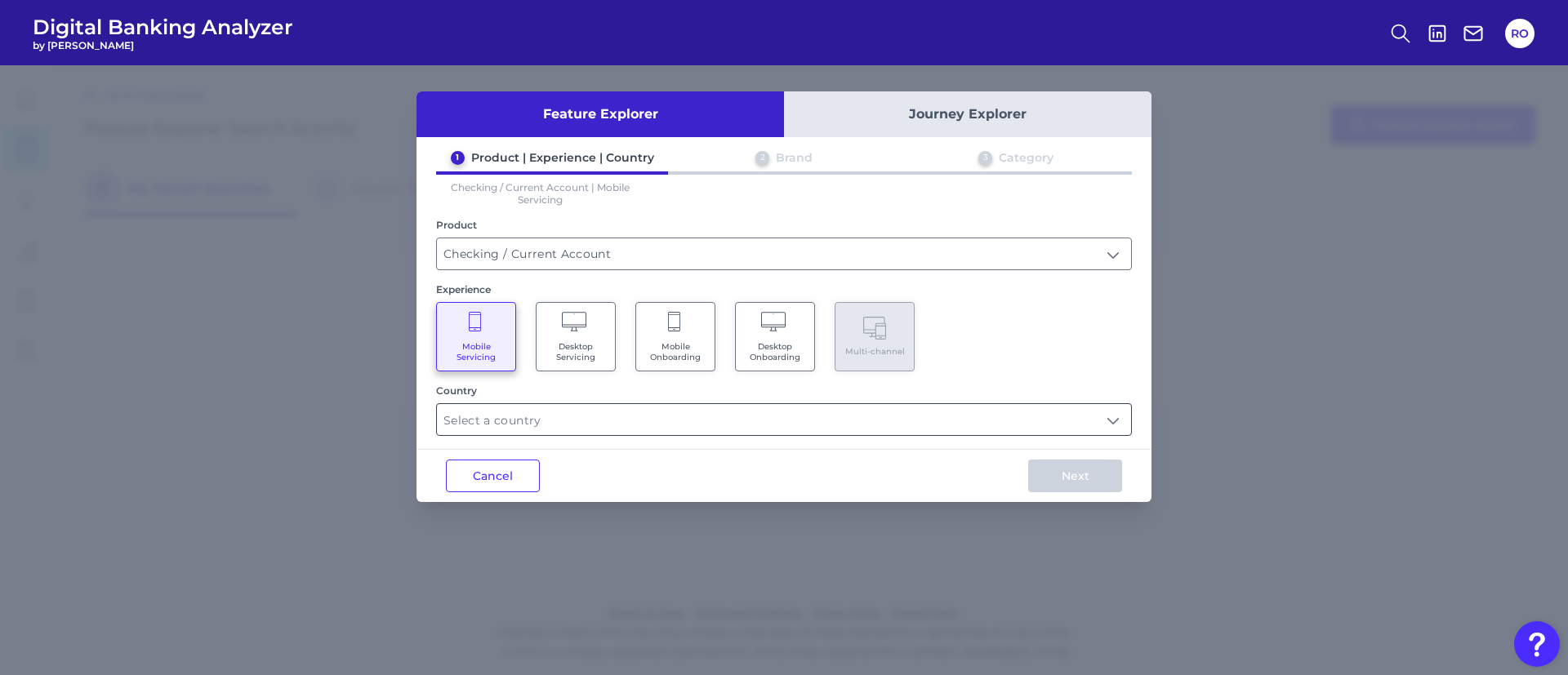
click at [881, 408] on input "text" at bounding box center [784, 419] width 694 height 31
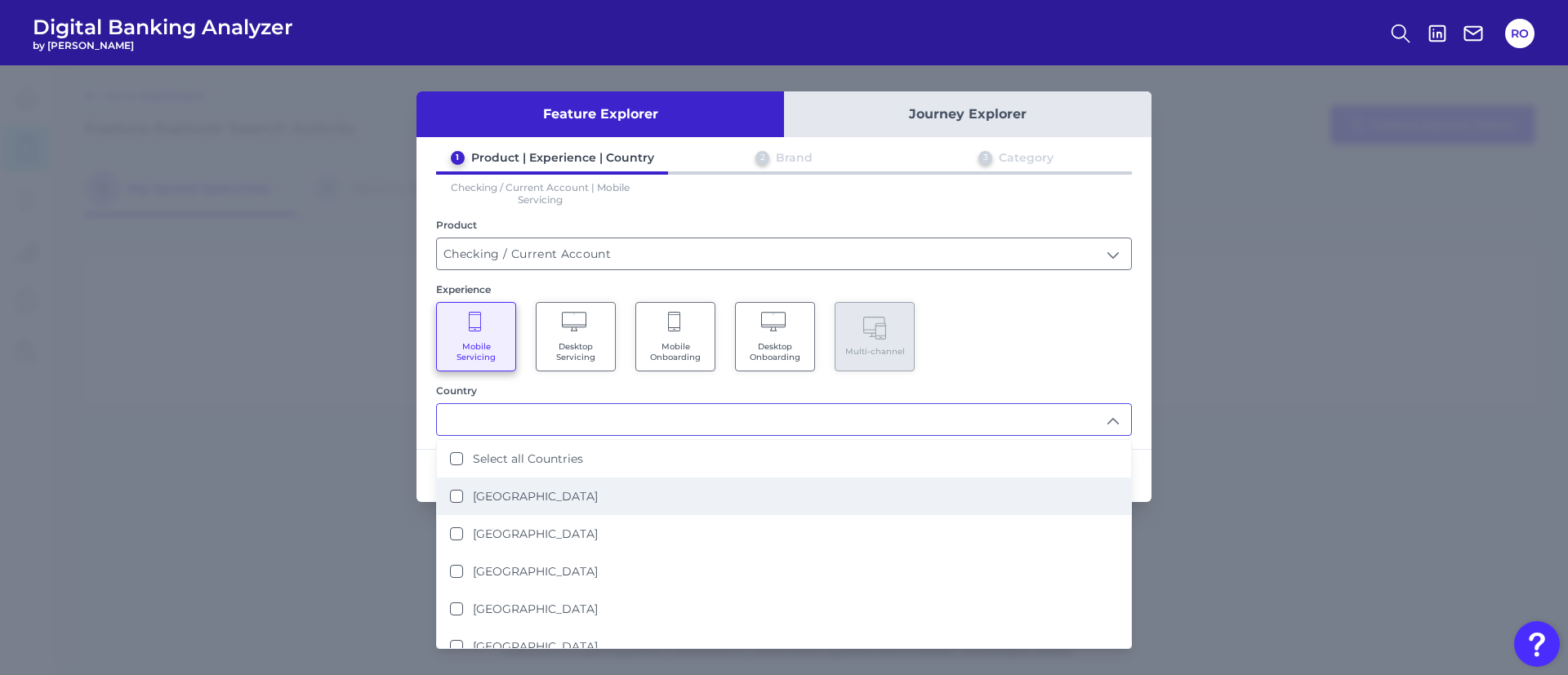
click at [580, 497] on li "[GEOGRAPHIC_DATA]" at bounding box center [784, 497] width 694 height 38
type input "[GEOGRAPHIC_DATA]"
click at [1066, 346] on div "Mobile Servicing Desktop Servicing Mobile Onboarding Desktop Onboarding Multi-c…" at bounding box center [784, 336] width 696 height 69
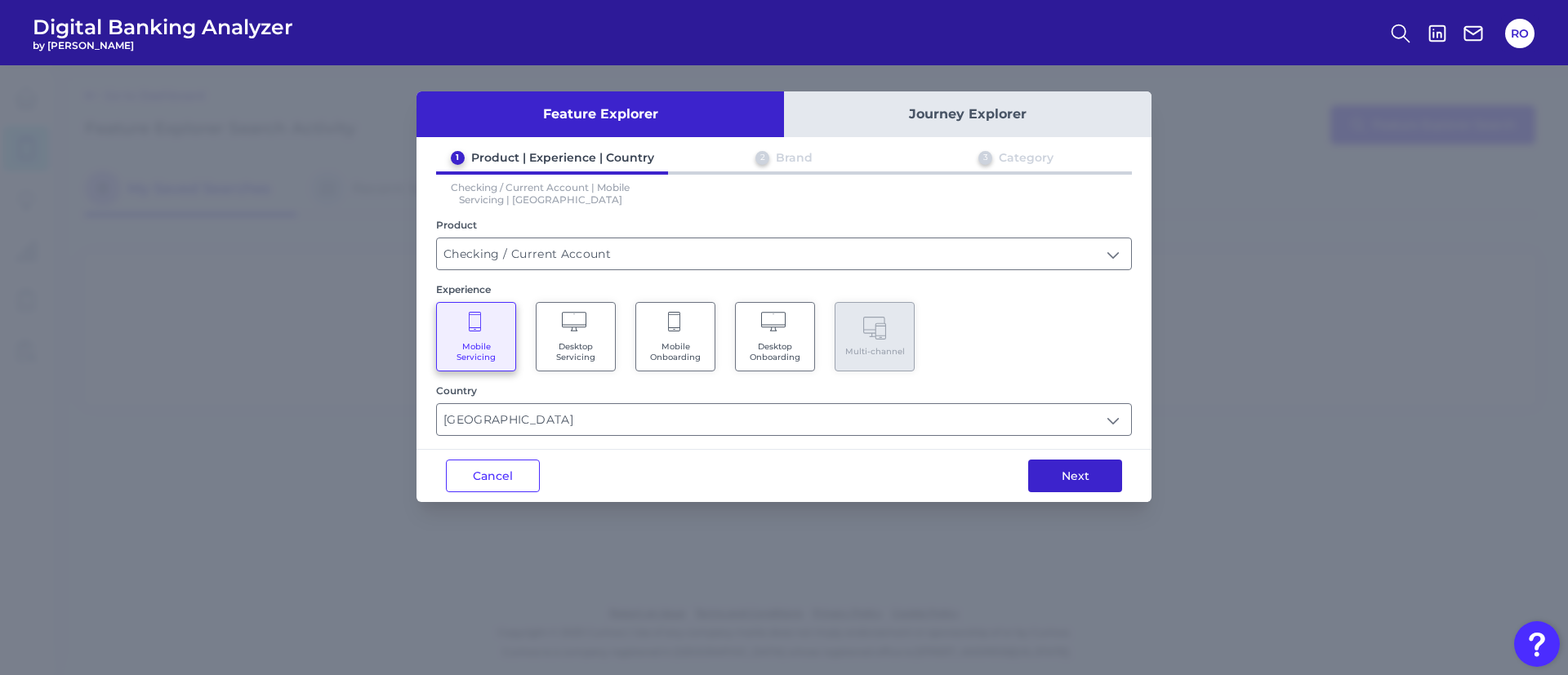
click at [1090, 473] on button "Next" at bounding box center [1075, 476] width 94 height 33
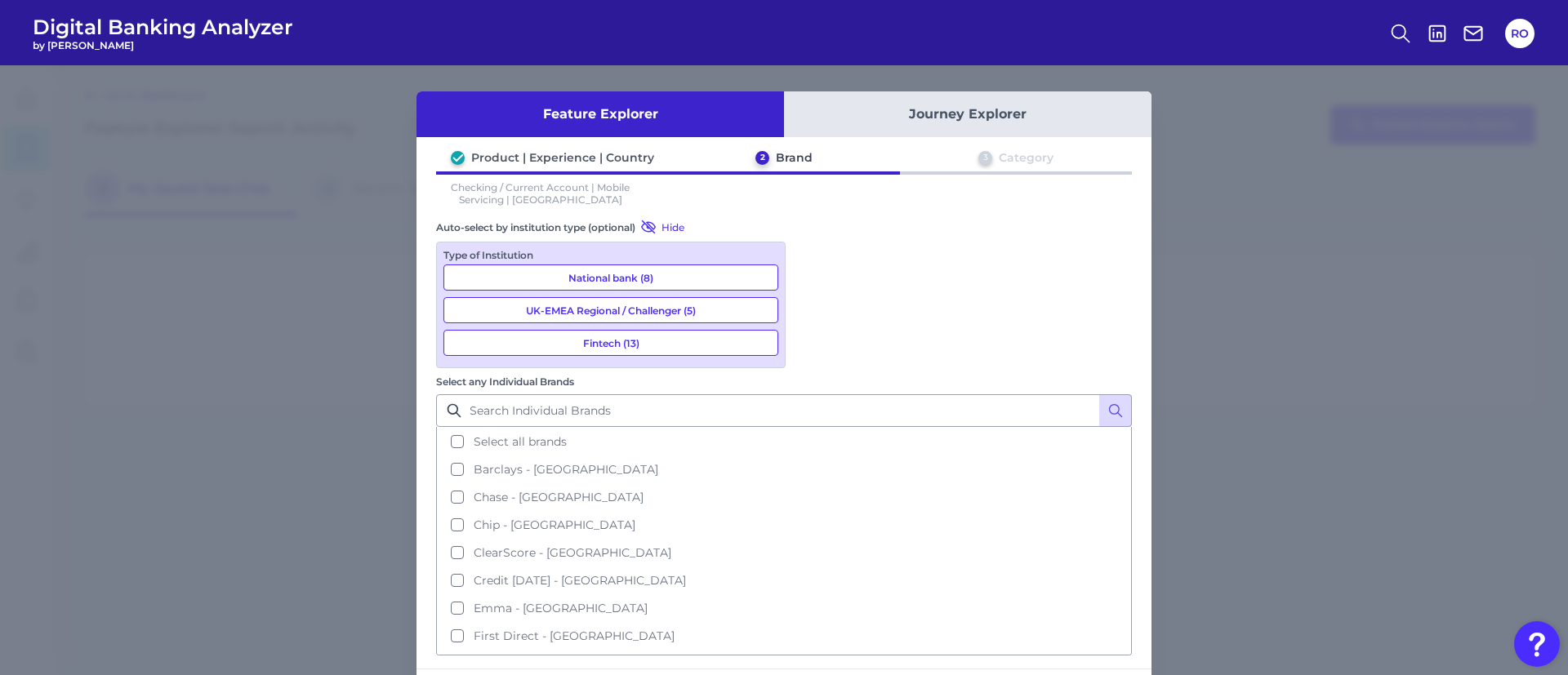
drag, startPoint x: 860, startPoint y: 276, endPoint x: 866, endPoint y: 290, distance: 15.0
click at [860, 428] on button "Select all brands" at bounding box center [784, 442] width 693 height 28
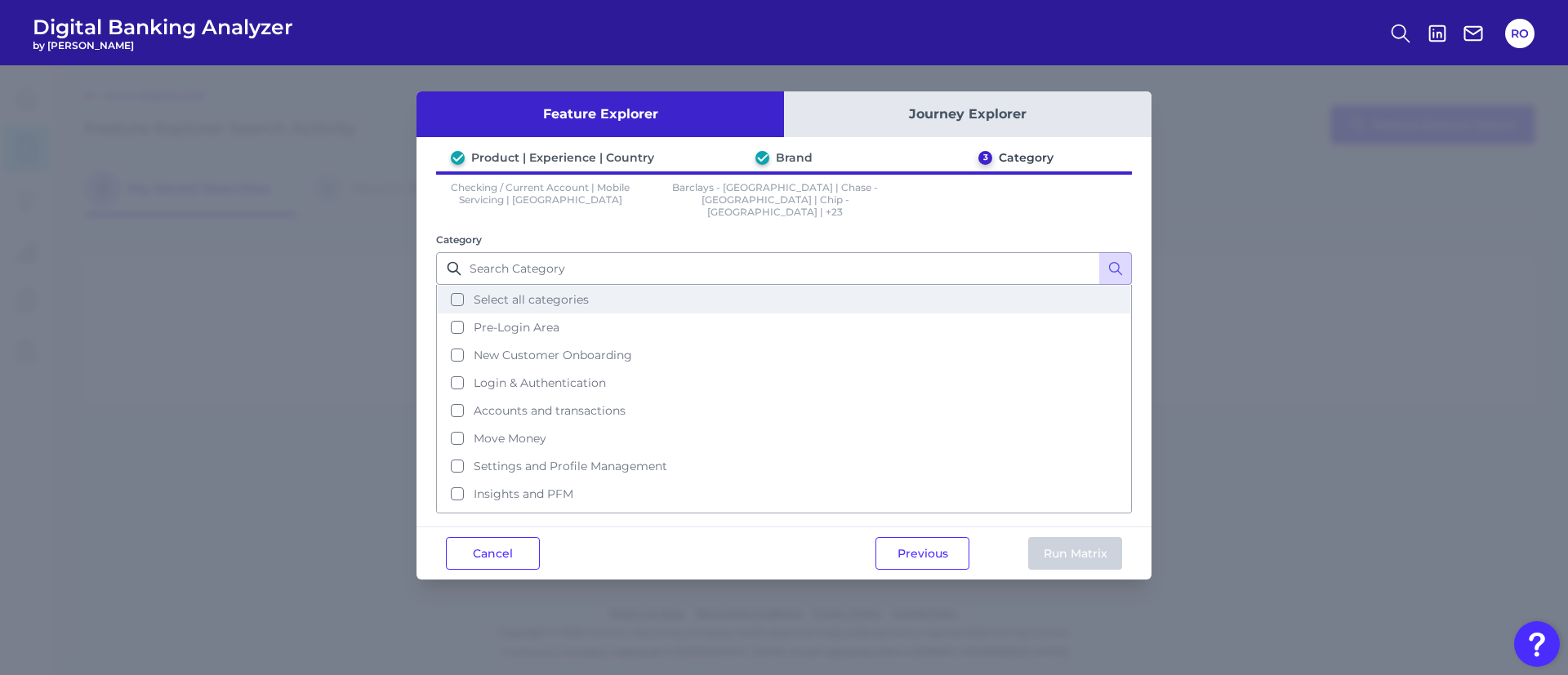
click at [497, 292] on span "Select all categories" at bounding box center [531, 299] width 115 height 15
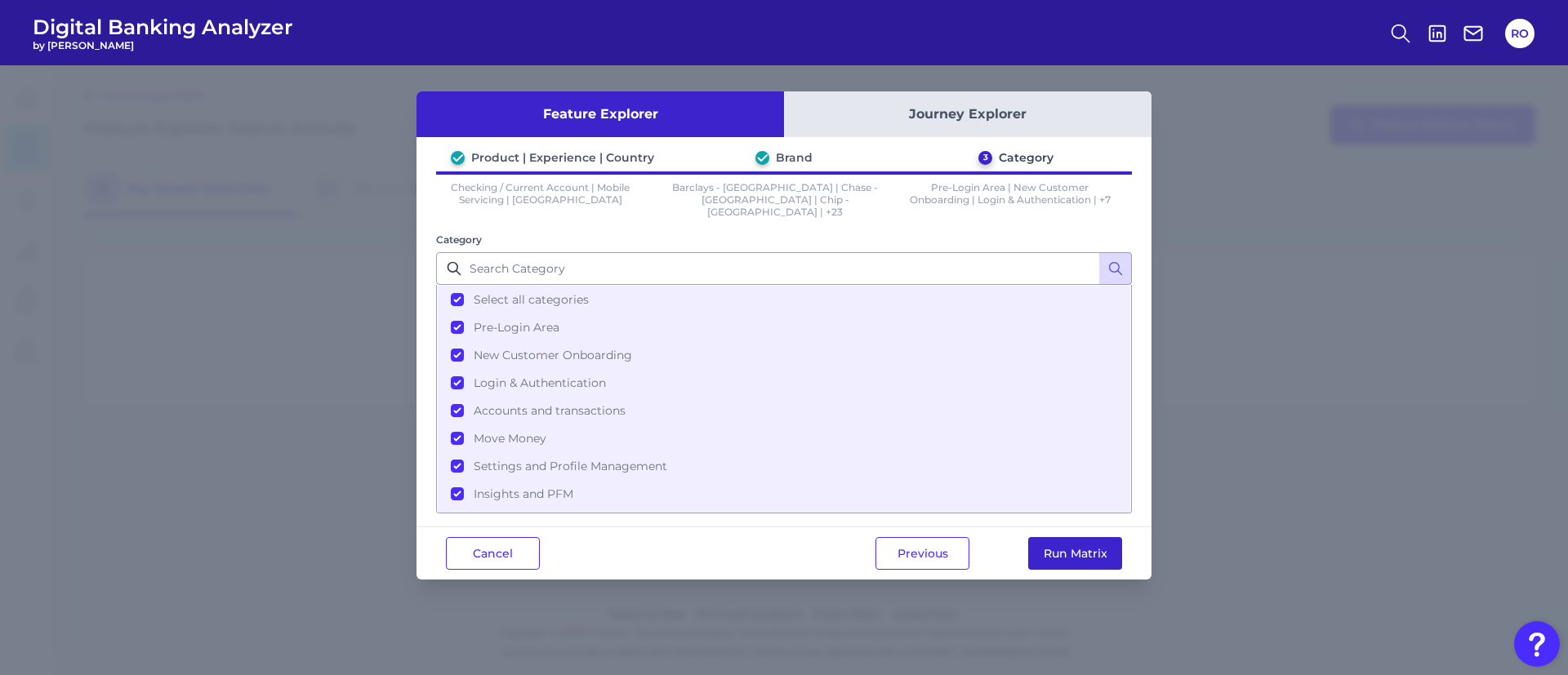
click at [1065, 538] on button "Run Matrix" at bounding box center [1075, 553] width 94 height 33
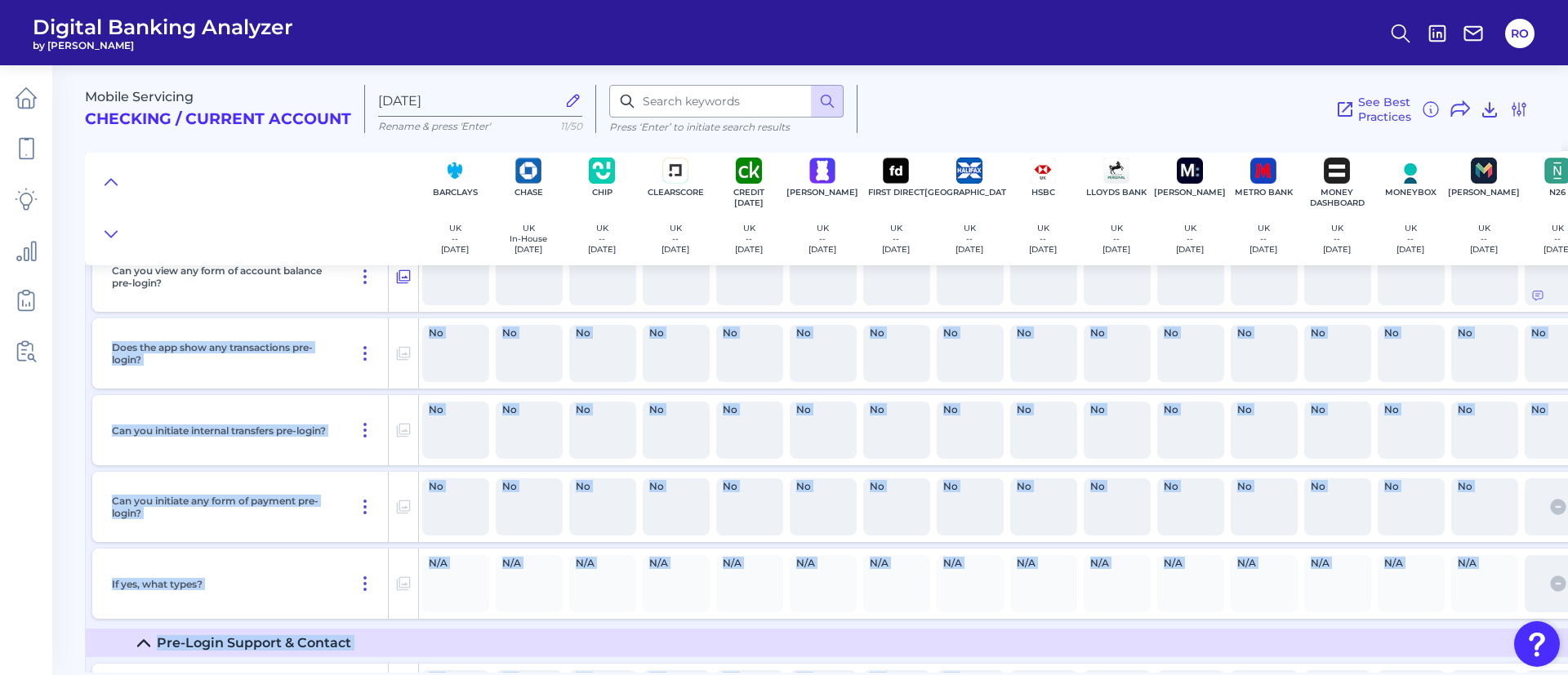
drag, startPoint x: 966, startPoint y: 666, endPoint x: 1005, endPoint y: 613, distance: 64.9
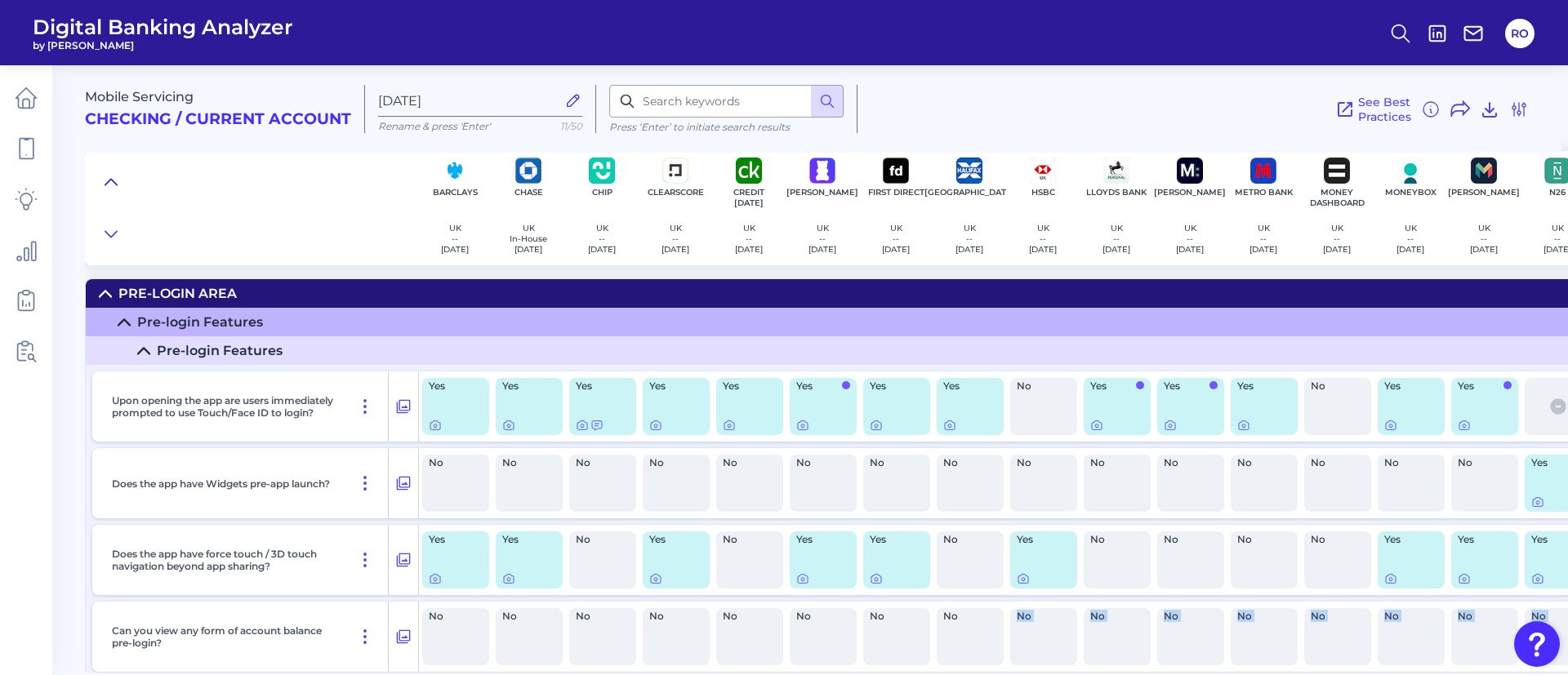
click at [106, 182] on icon at bounding box center [111, 182] width 13 height 16
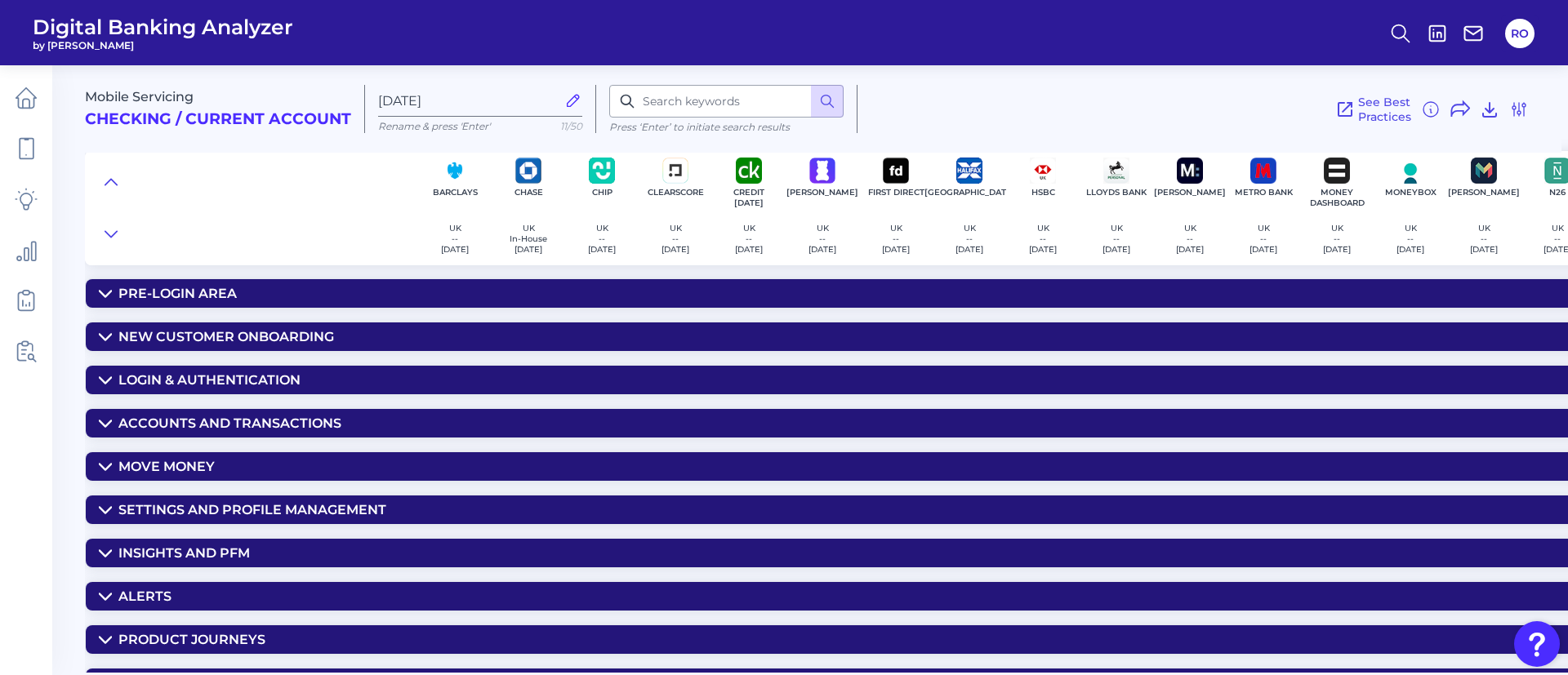
scroll to position [65, 0]
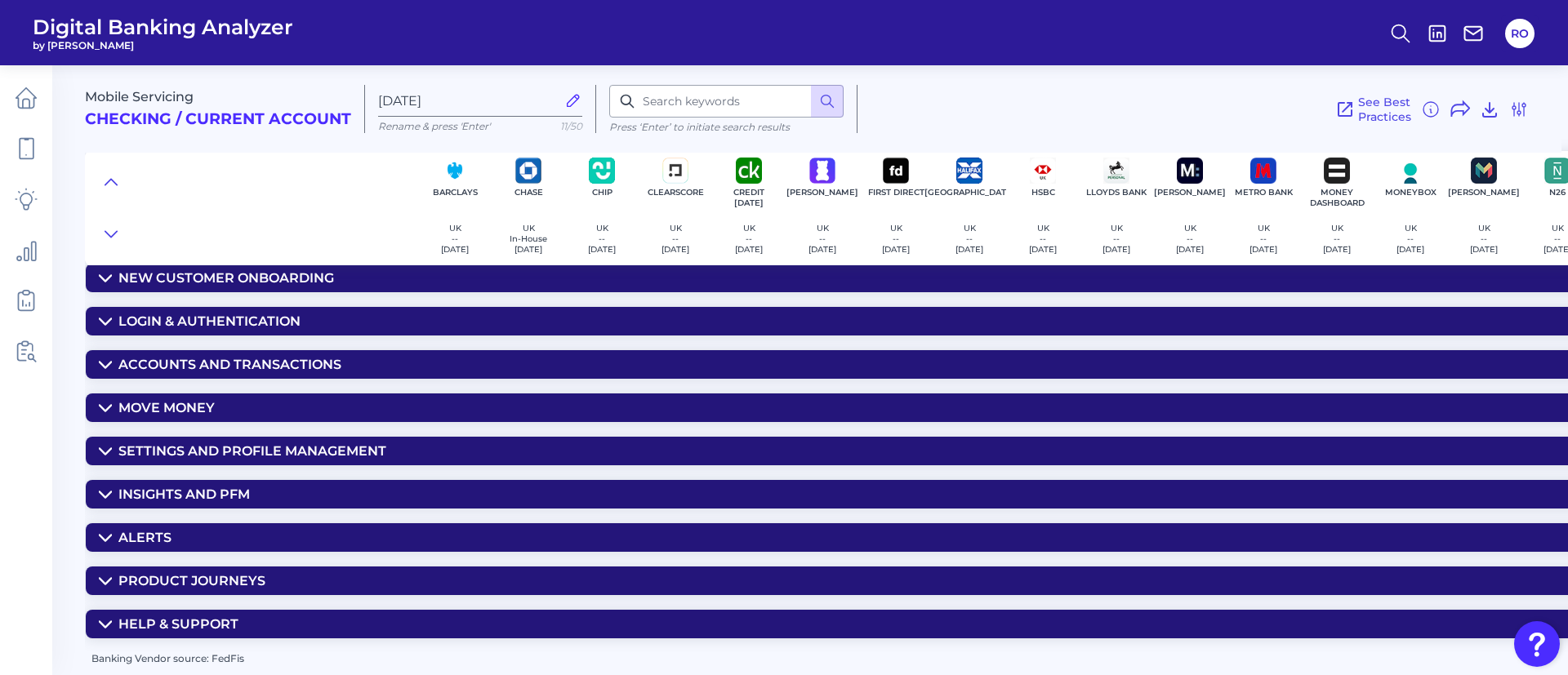
click at [203, 400] on div "Move Money" at bounding box center [166, 408] width 96 height 16
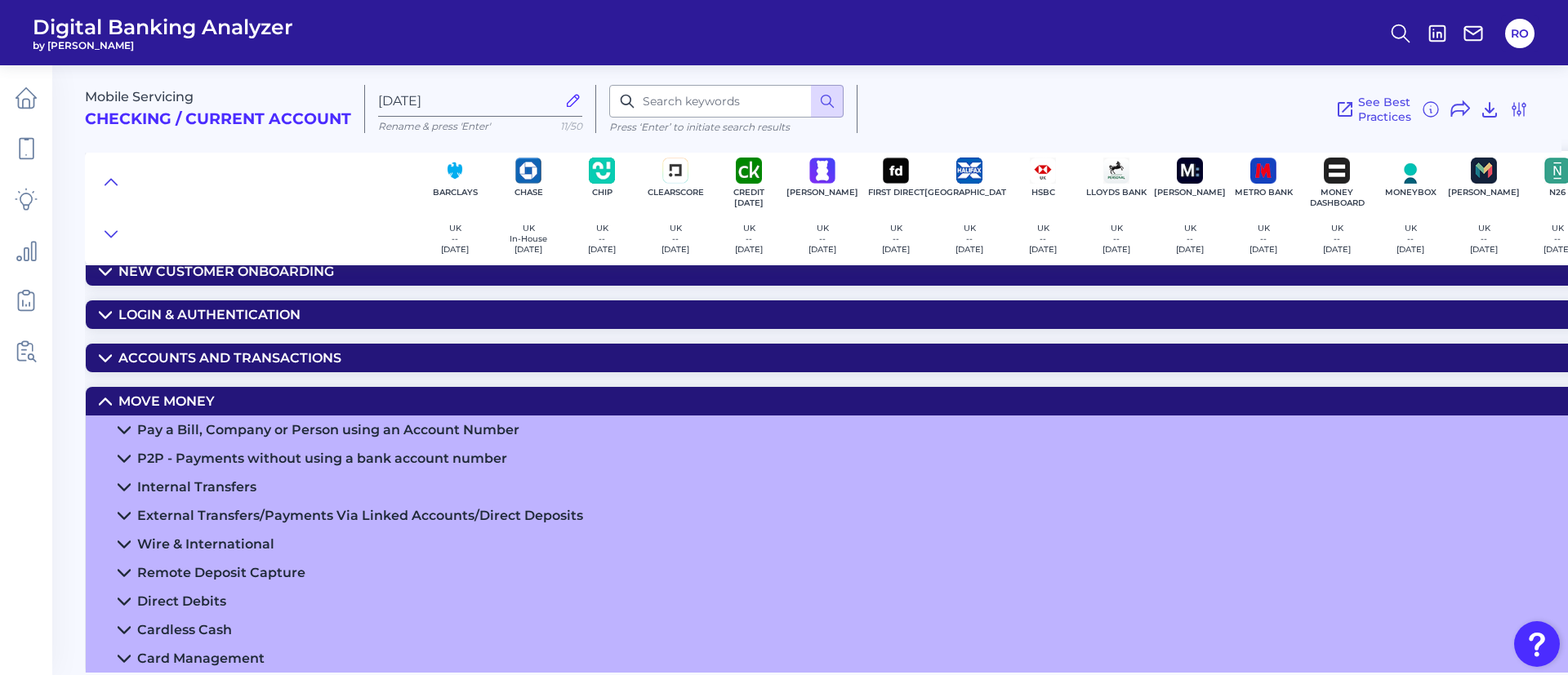
click at [174, 487] on div "Internal Transfers" at bounding box center [196, 487] width 119 height 16
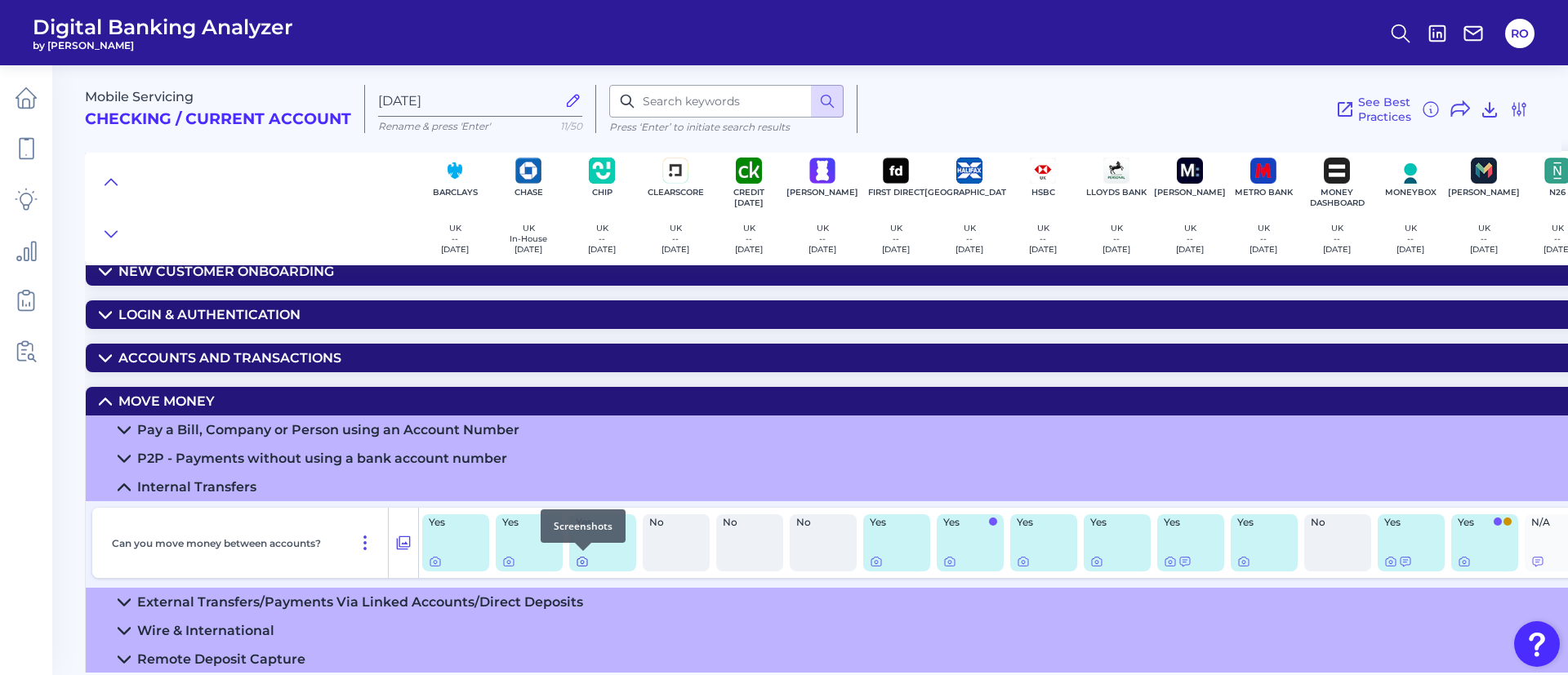
click at [586, 562] on icon at bounding box center [582, 561] width 13 height 13
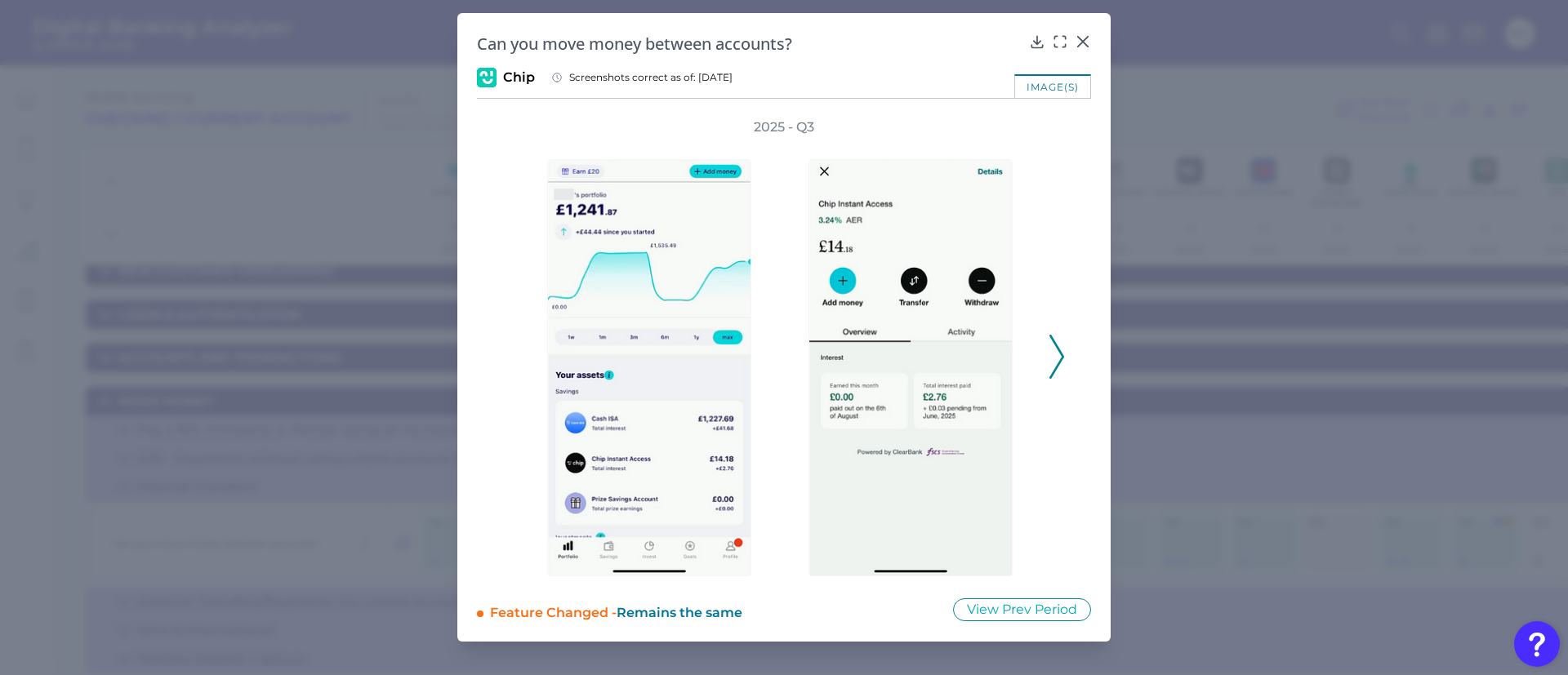
click at [1056, 356] on icon at bounding box center [1057, 357] width 15 height 44
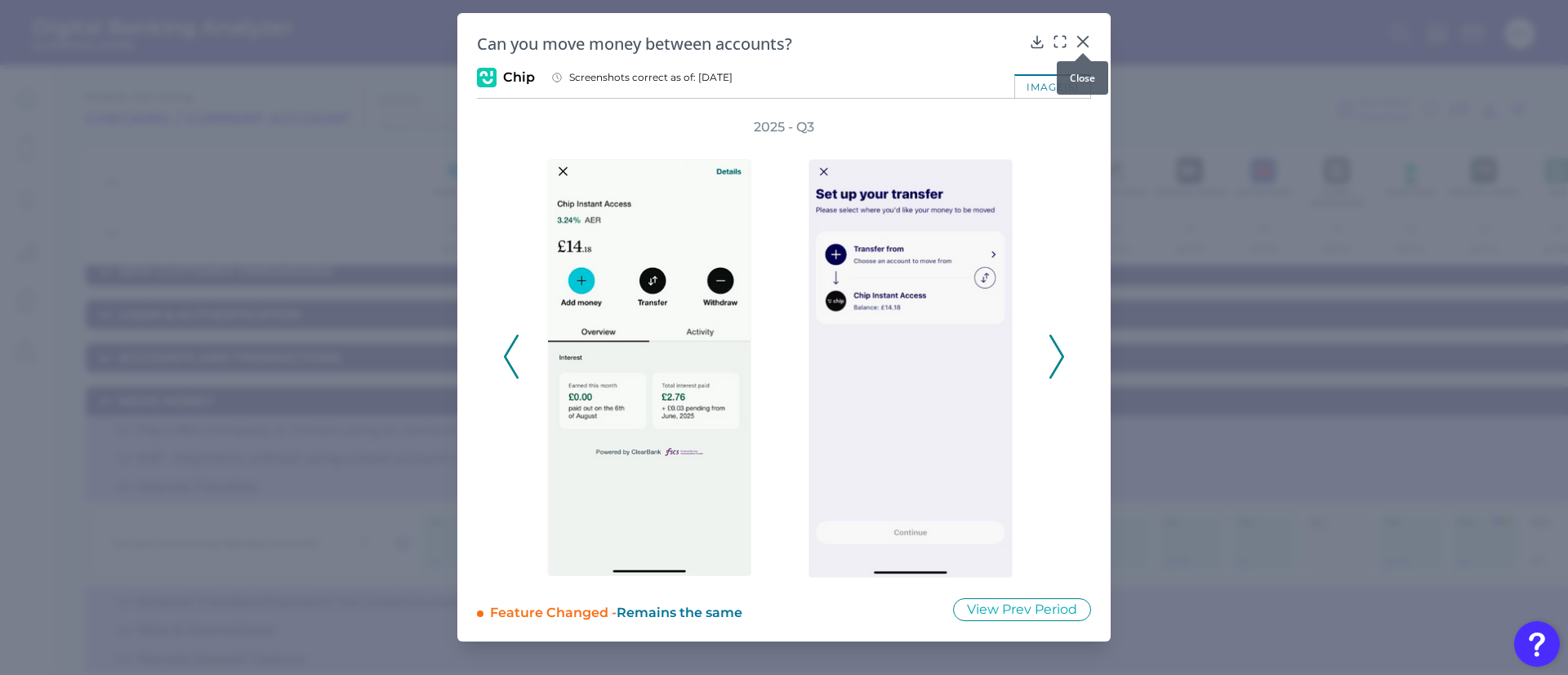
click at [1088, 38] on icon at bounding box center [1083, 41] width 16 height 16
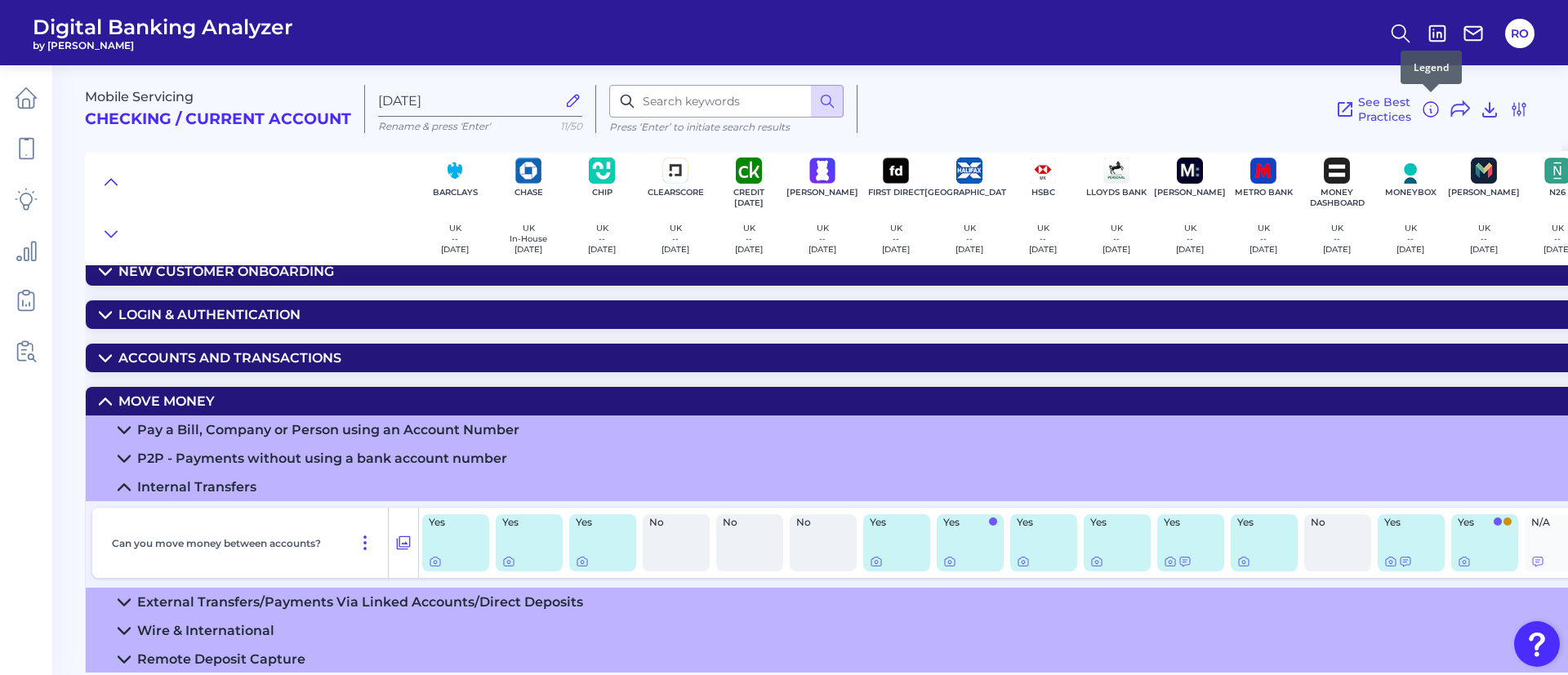
click at [1428, 109] on icon at bounding box center [1431, 110] width 20 height 20
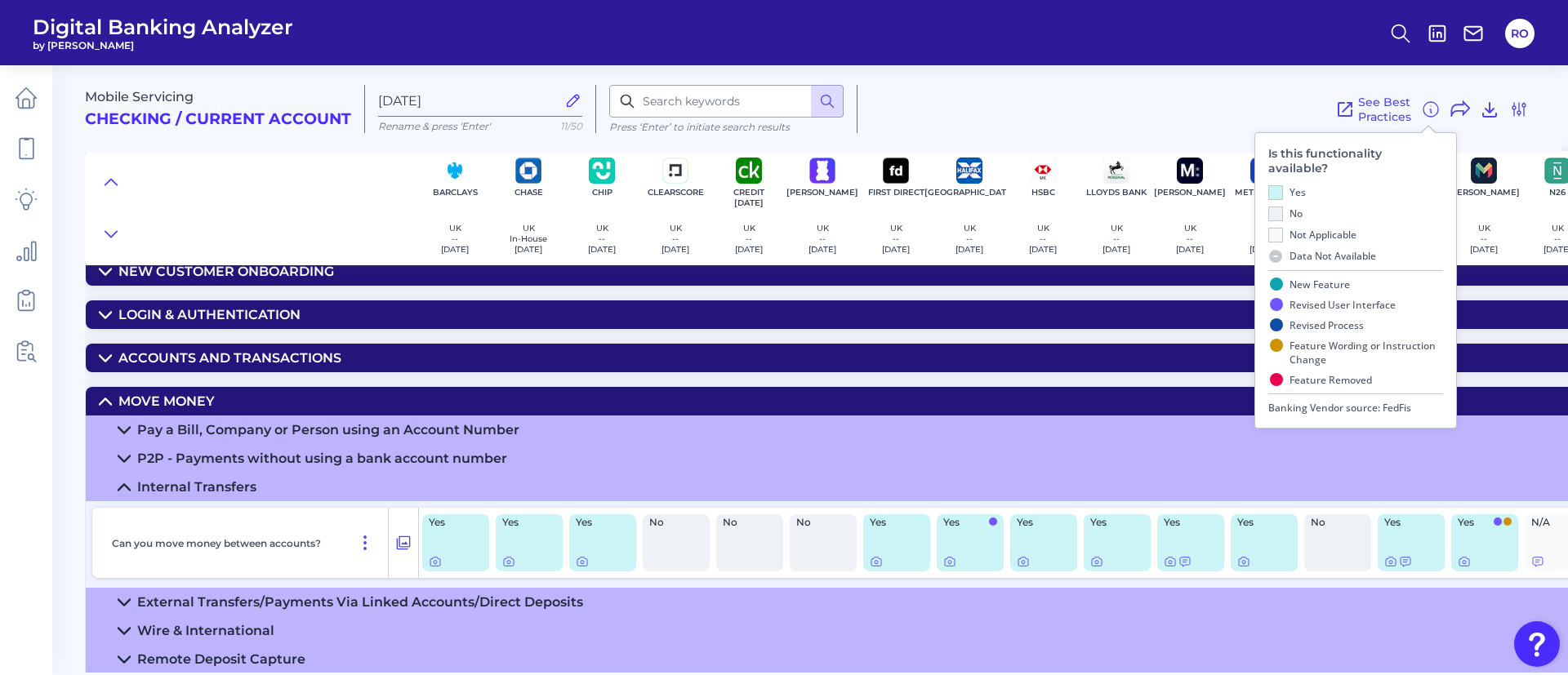
click at [1040, 108] on div "See Best Practices Filters Clear all filters Experience Reset Mobile Servicing …" at bounding box center [1193, 109] width 671 height 48
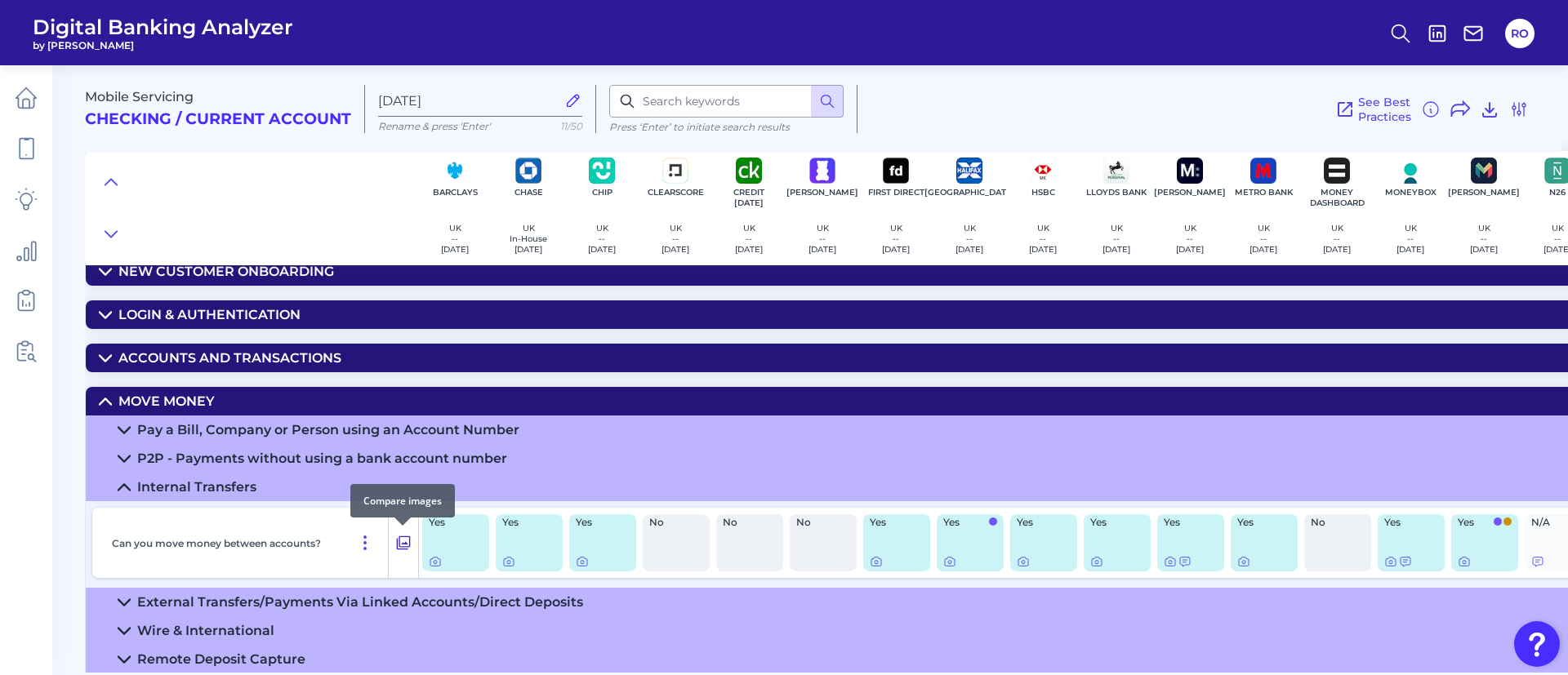
click at [405, 540] on icon at bounding box center [403, 543] width 16 height 20
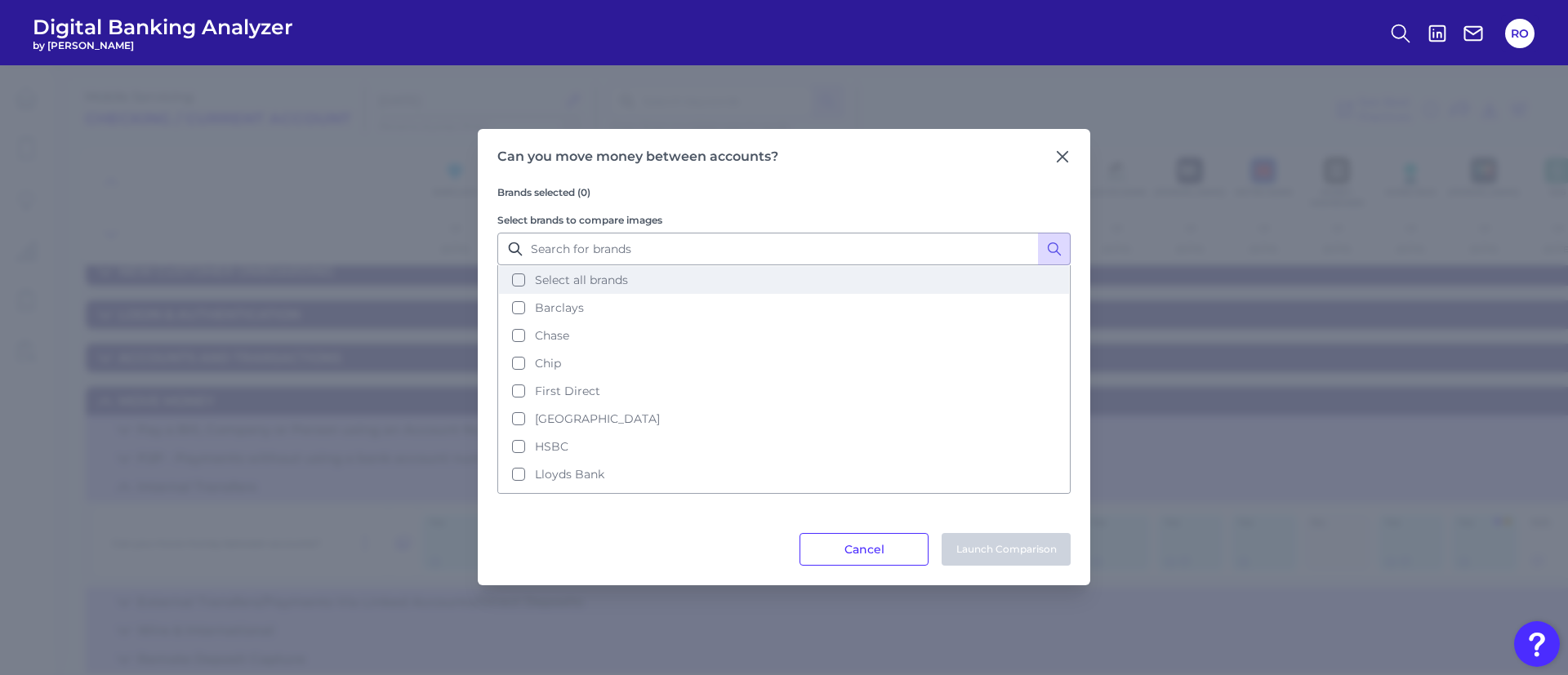
click at [574, 274] on span "Select all brands" at bounding box center [581, 280] width 93 height 15
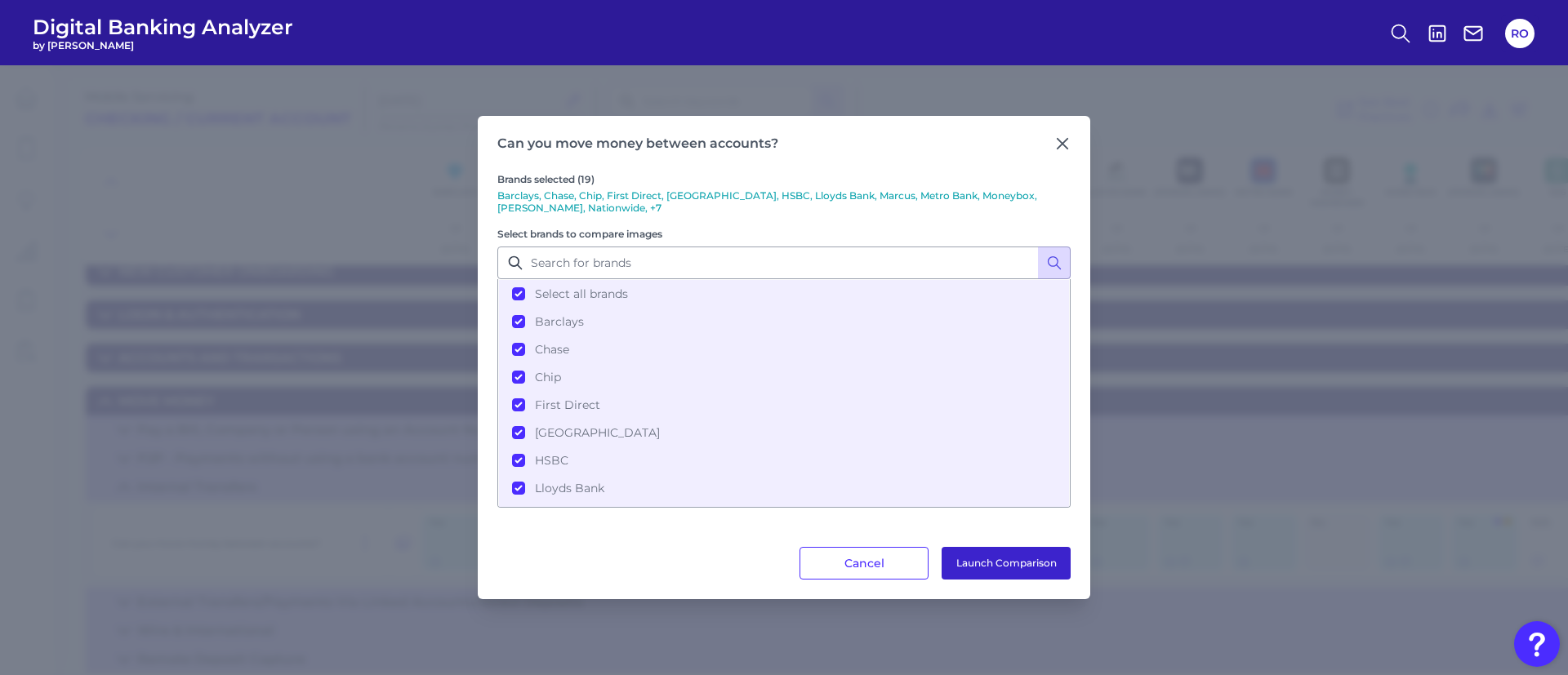
click at [1017, 567] on button "Launch Comparison" at bounding box center [1006, 563] width 129 height 33
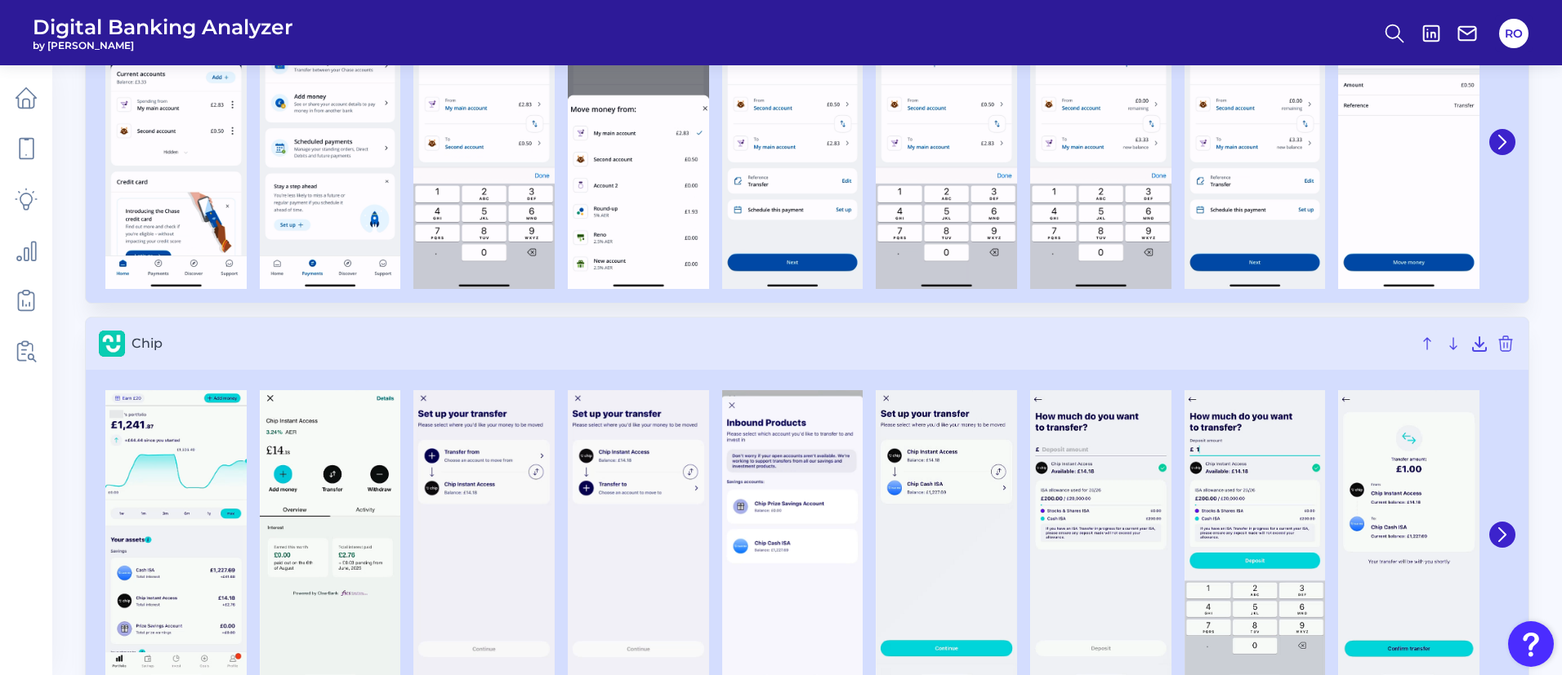
scroll to position [735, 0]
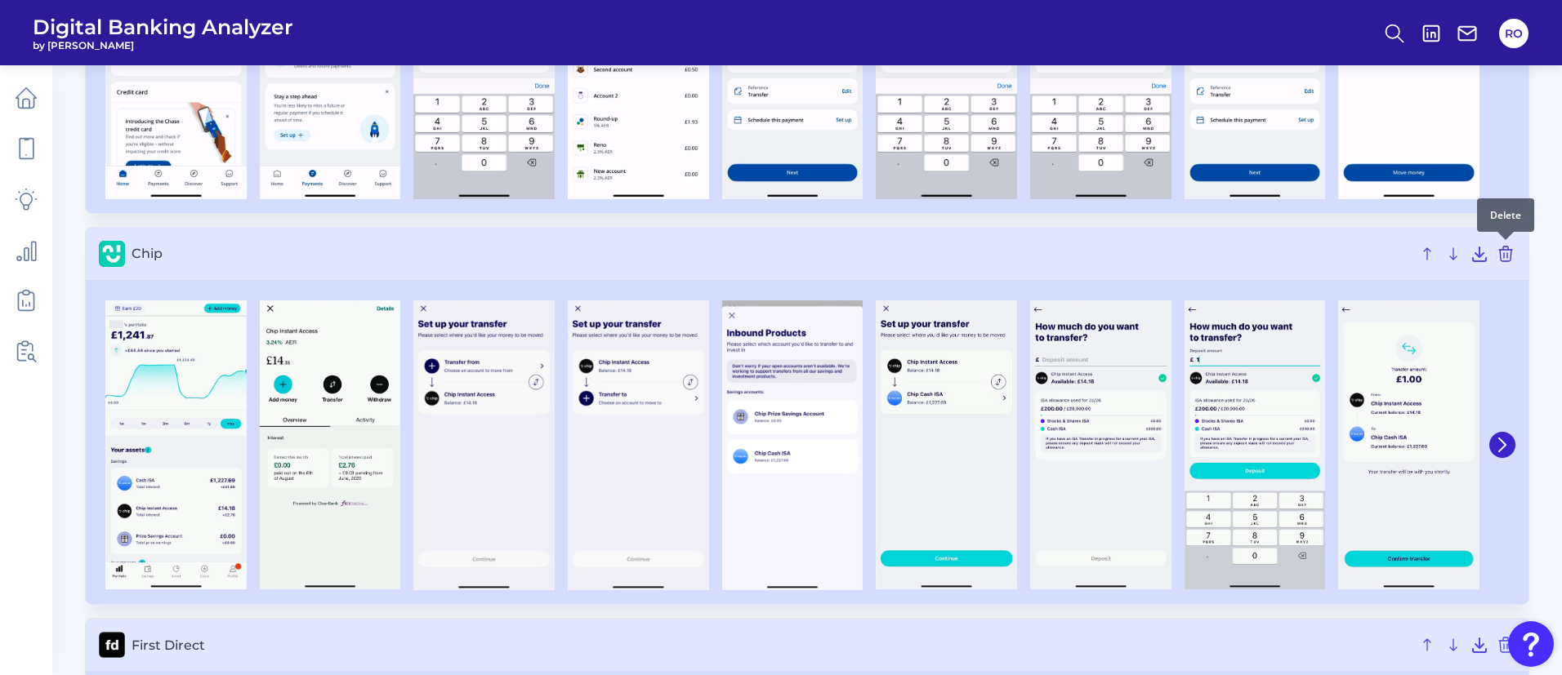
click at [1505, 253] on icon at bounding box center [1506, 254] width 20 height 20
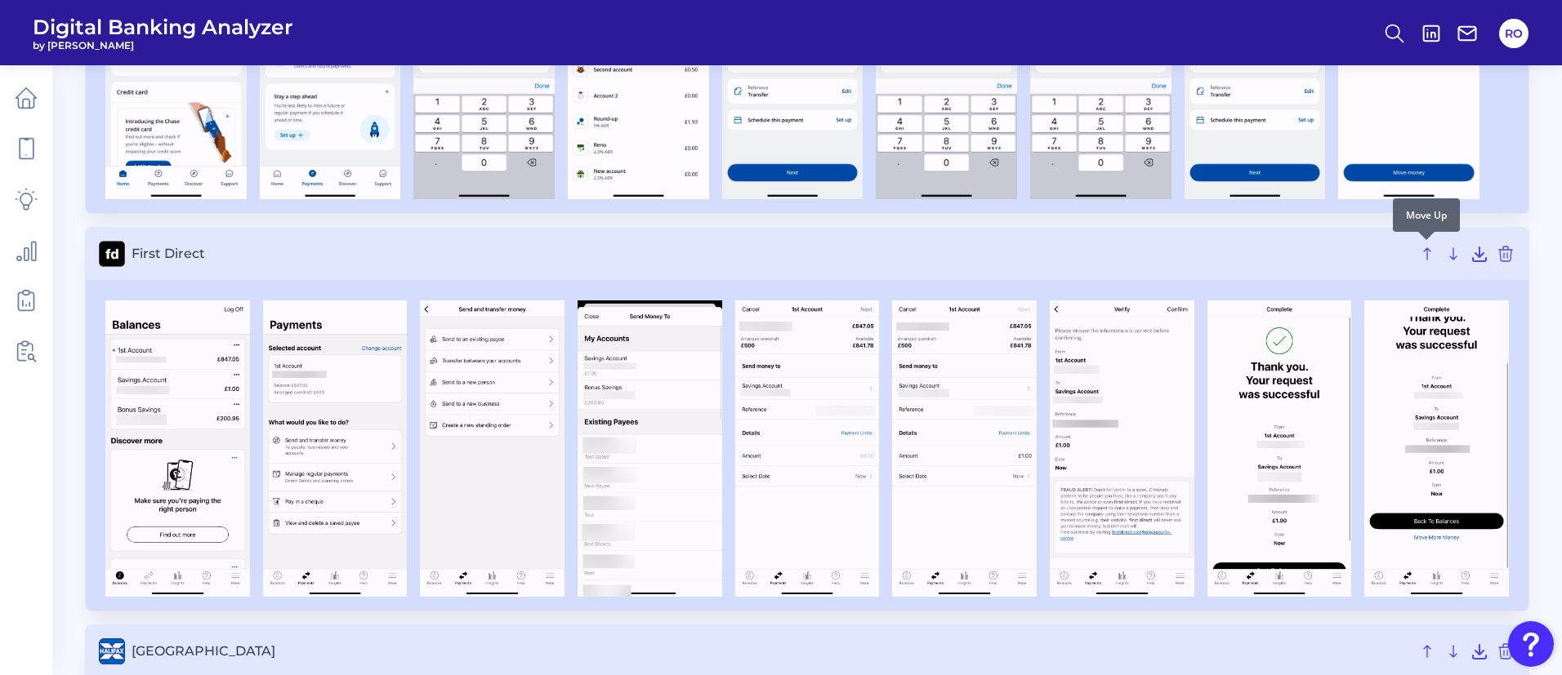
click at [1421, 247] on div at bounding box center [1426, 240] width 16 height 16
click at [1433, 252] on icon at bounding box center [1427, 254] width 20 height 20
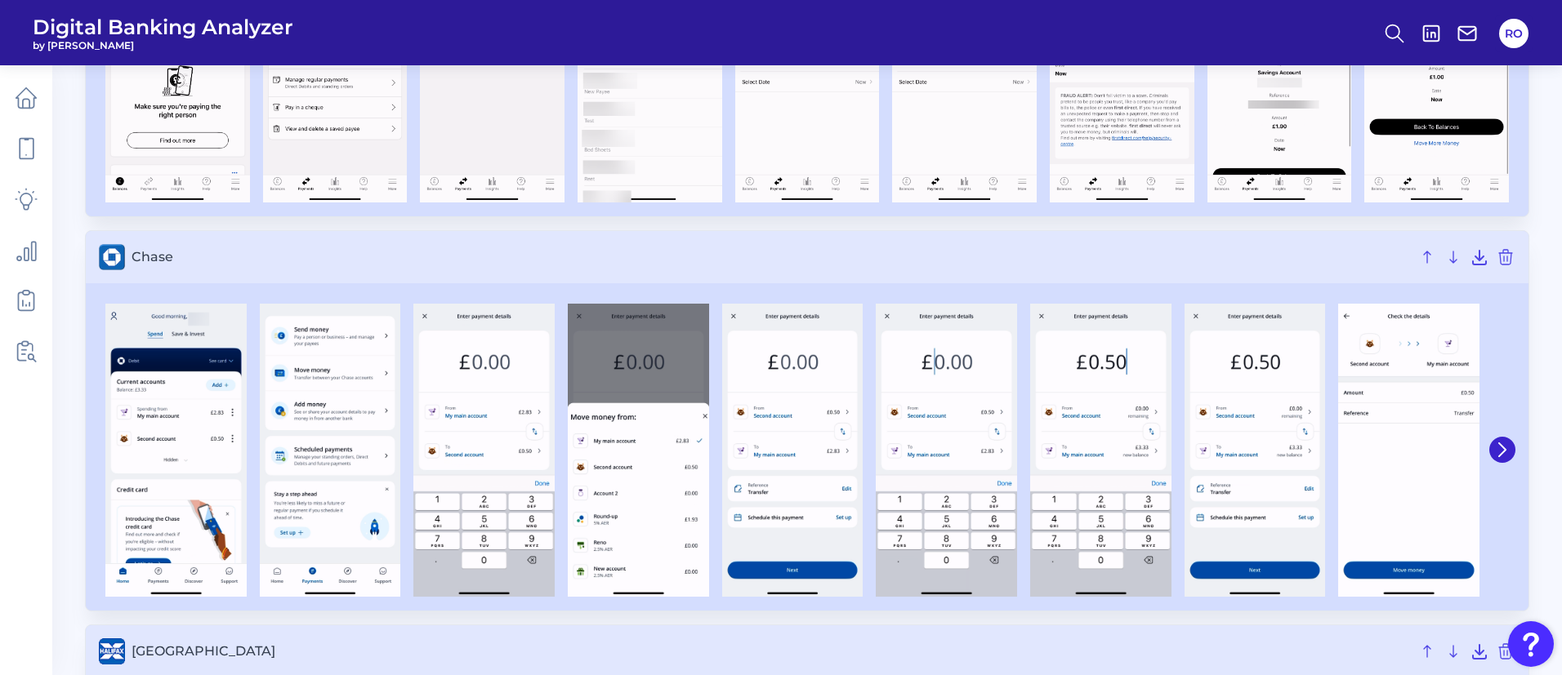
scroll to position [341, 0]
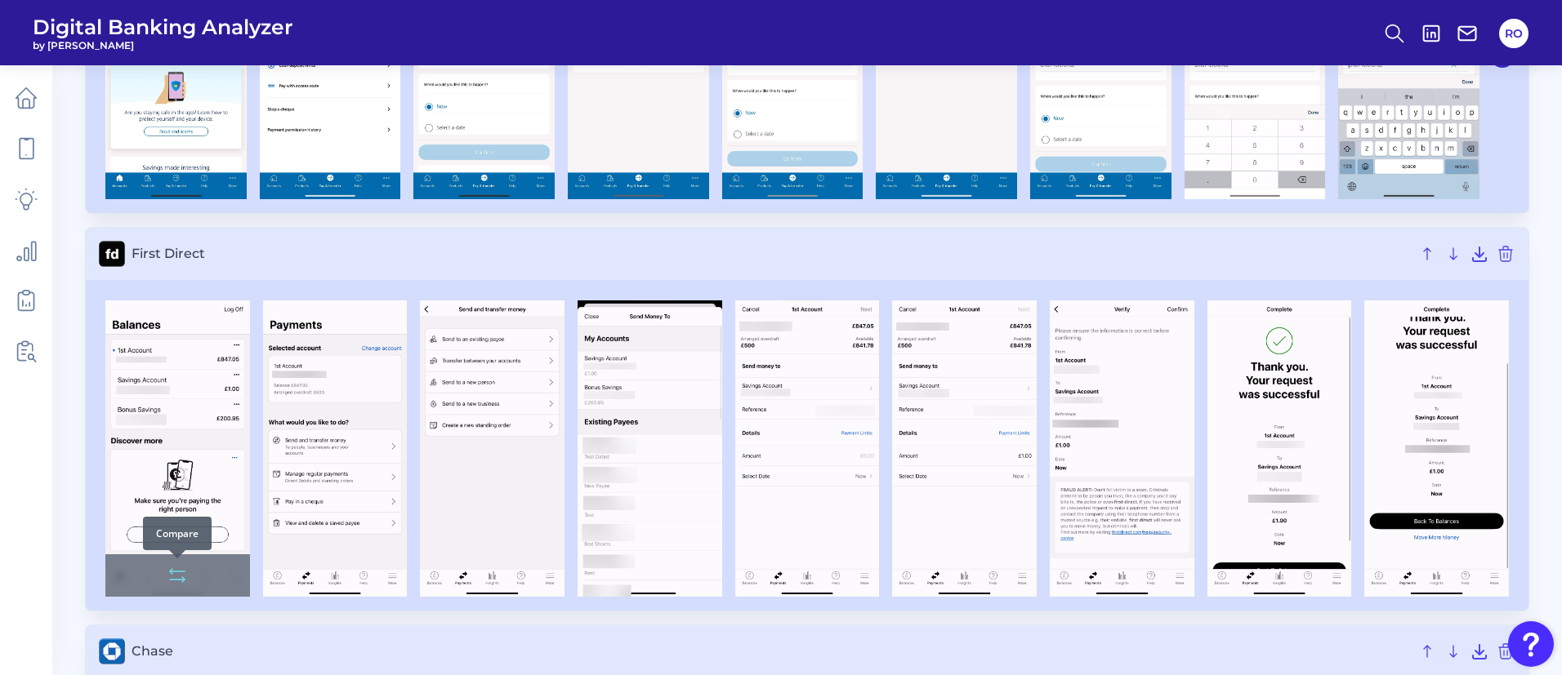
click at [192, 580] on button at bounding box center [177, 576] width 33 height 26
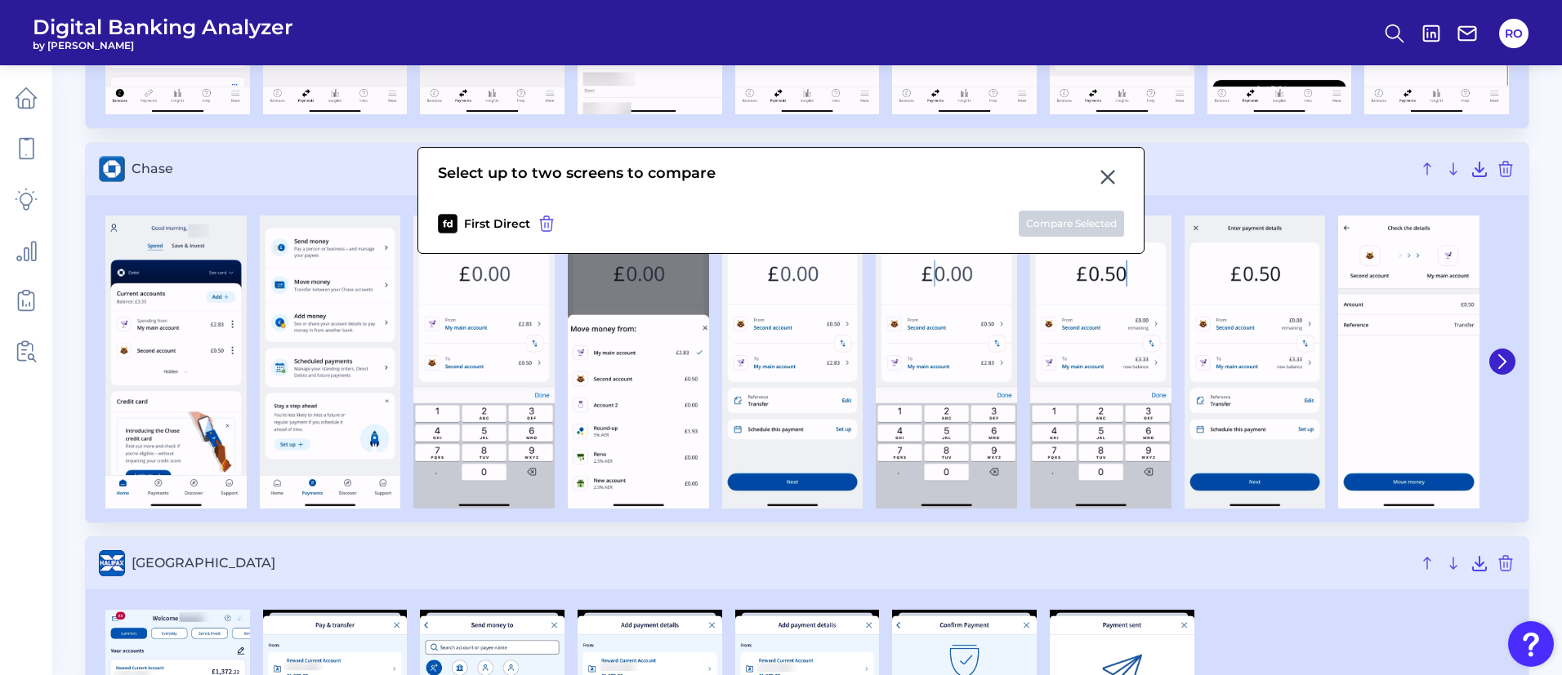
scroll to position [831, 0]
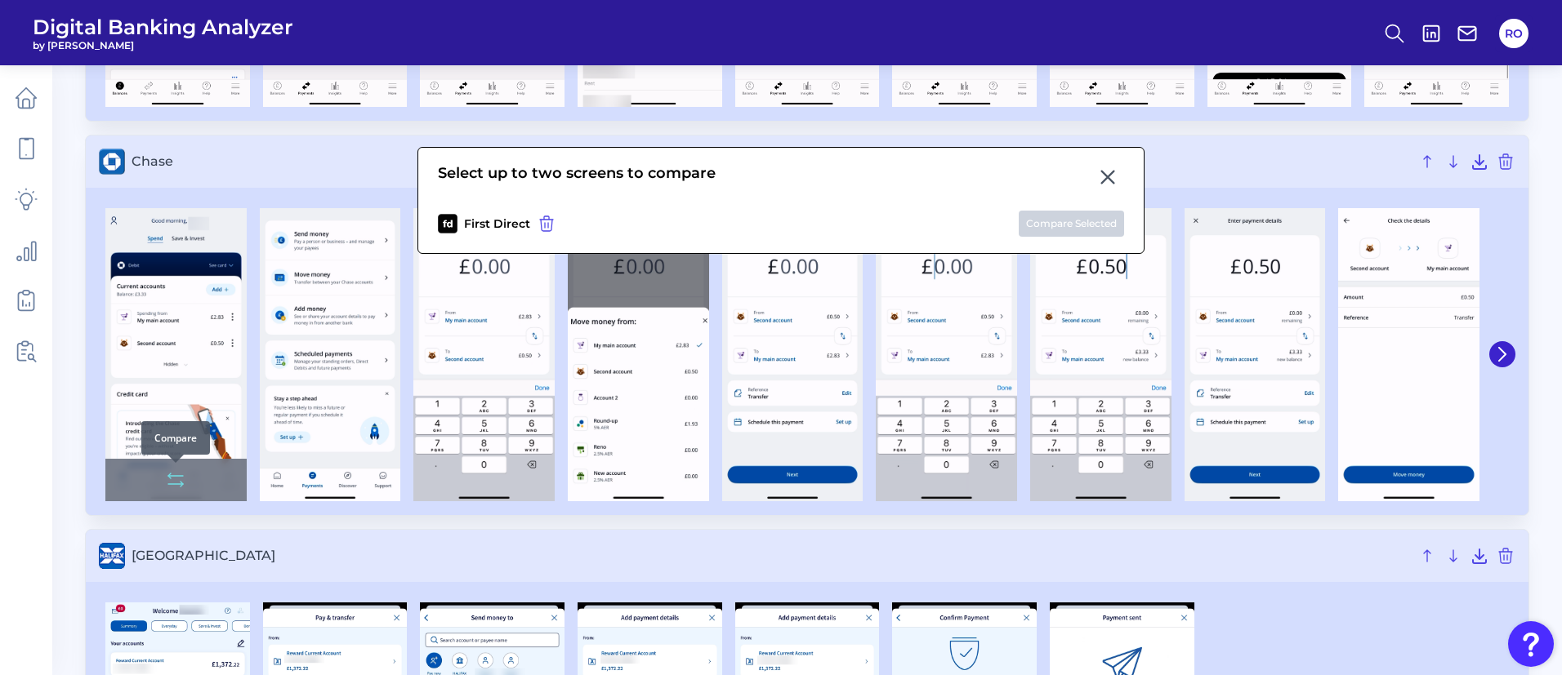
click at [178, 480] on icon at bounding box center [176, 480] width 20 height 20
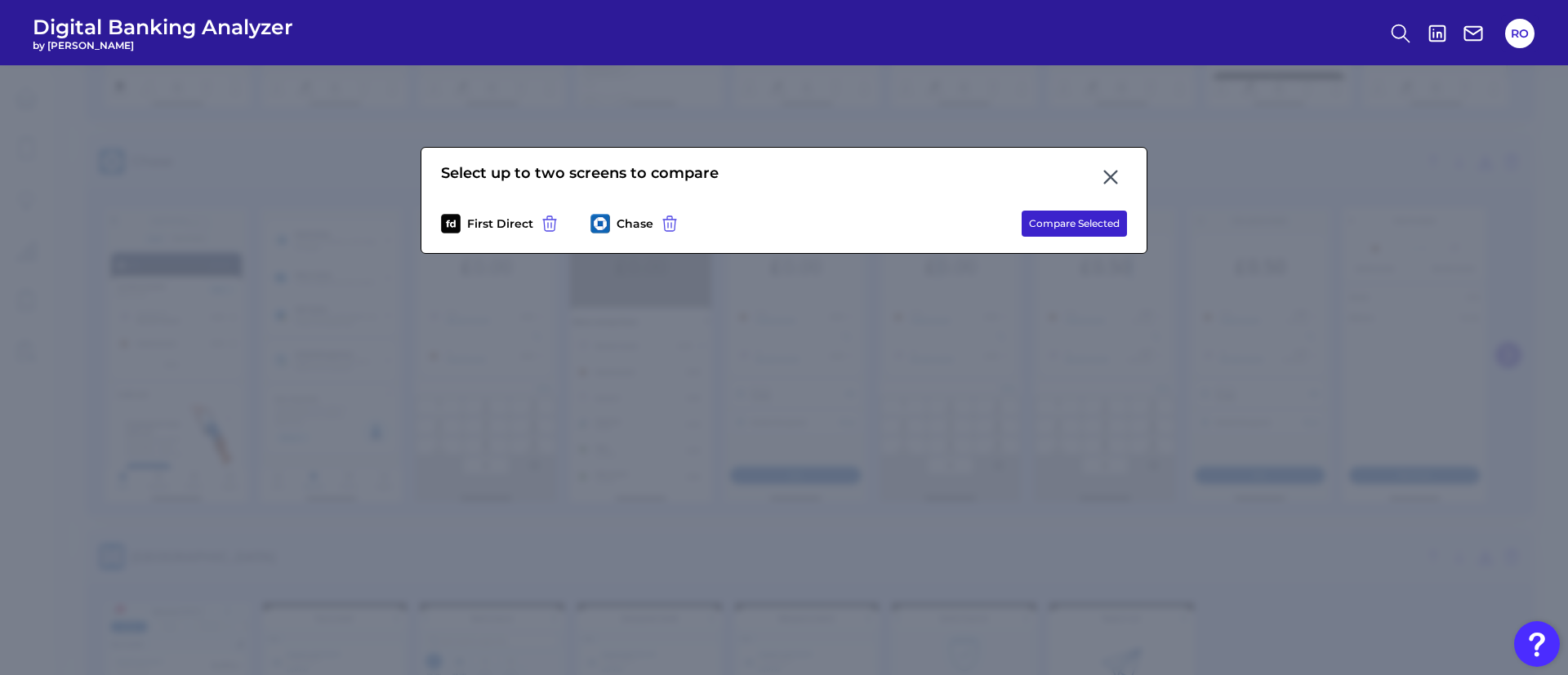
click at [1088, 222] on button "Compare Selected" at bounding box center [1074, 224] width 105 height 26
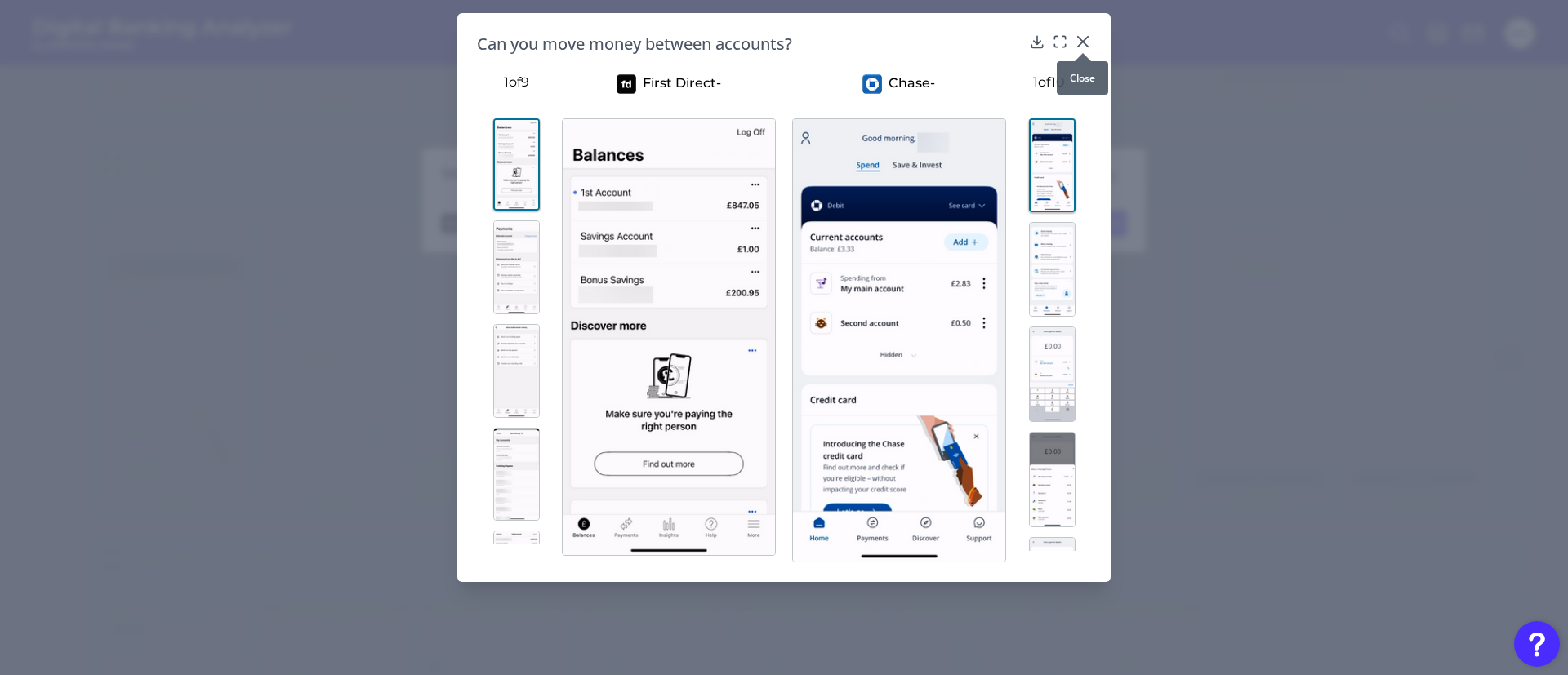
click at [1081, 41] on icon at bounding box center [1083, 41] width 16 height 16
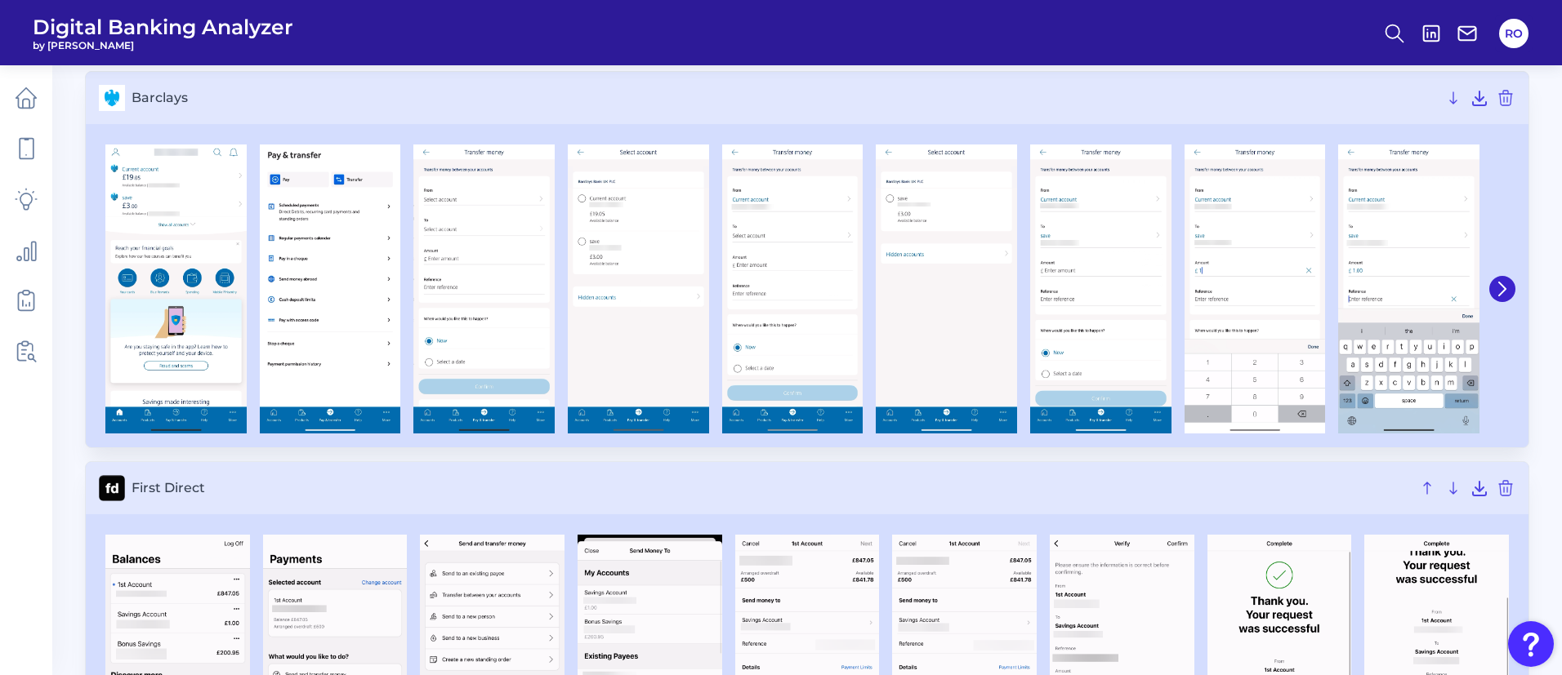
scroll to position [0, 0]
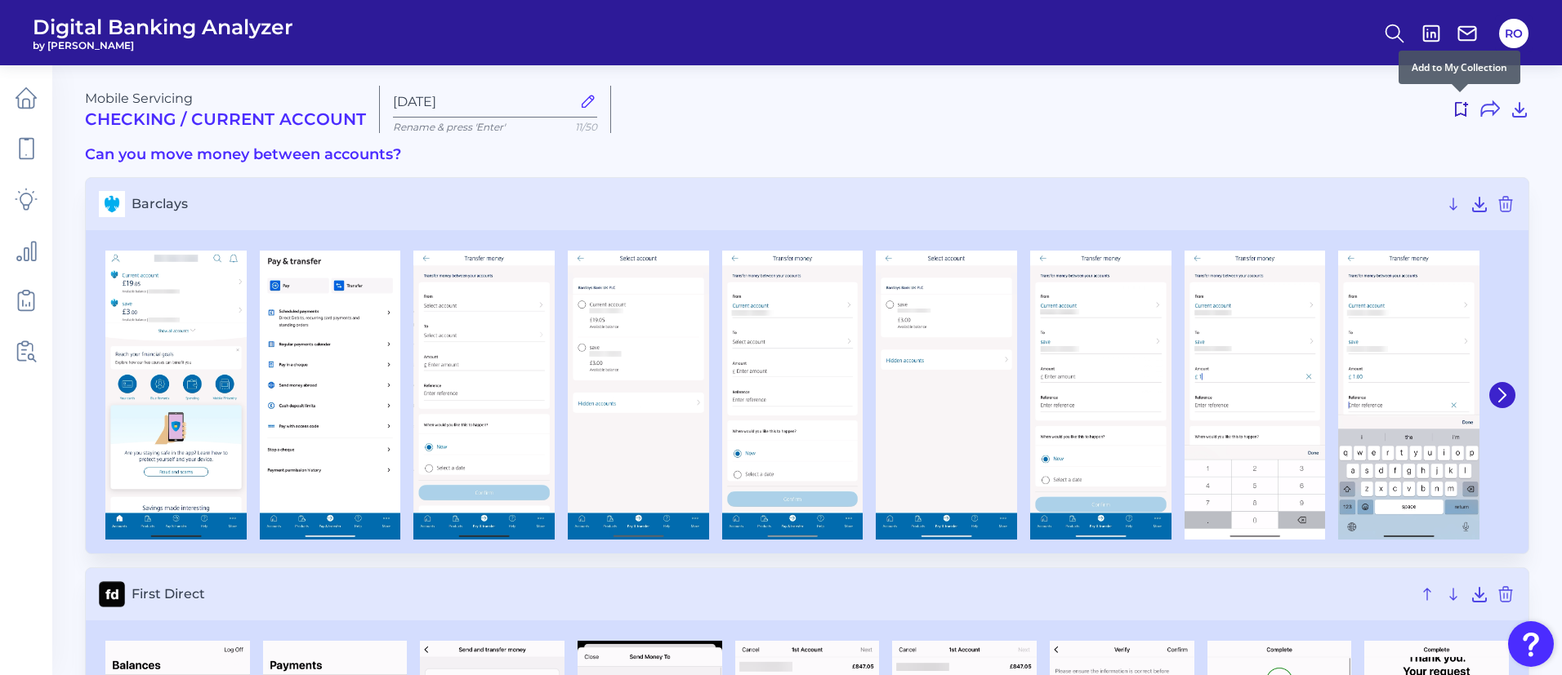
click at [1459, 107] on icon at bounding box center [1461, 110] width 20 height 20
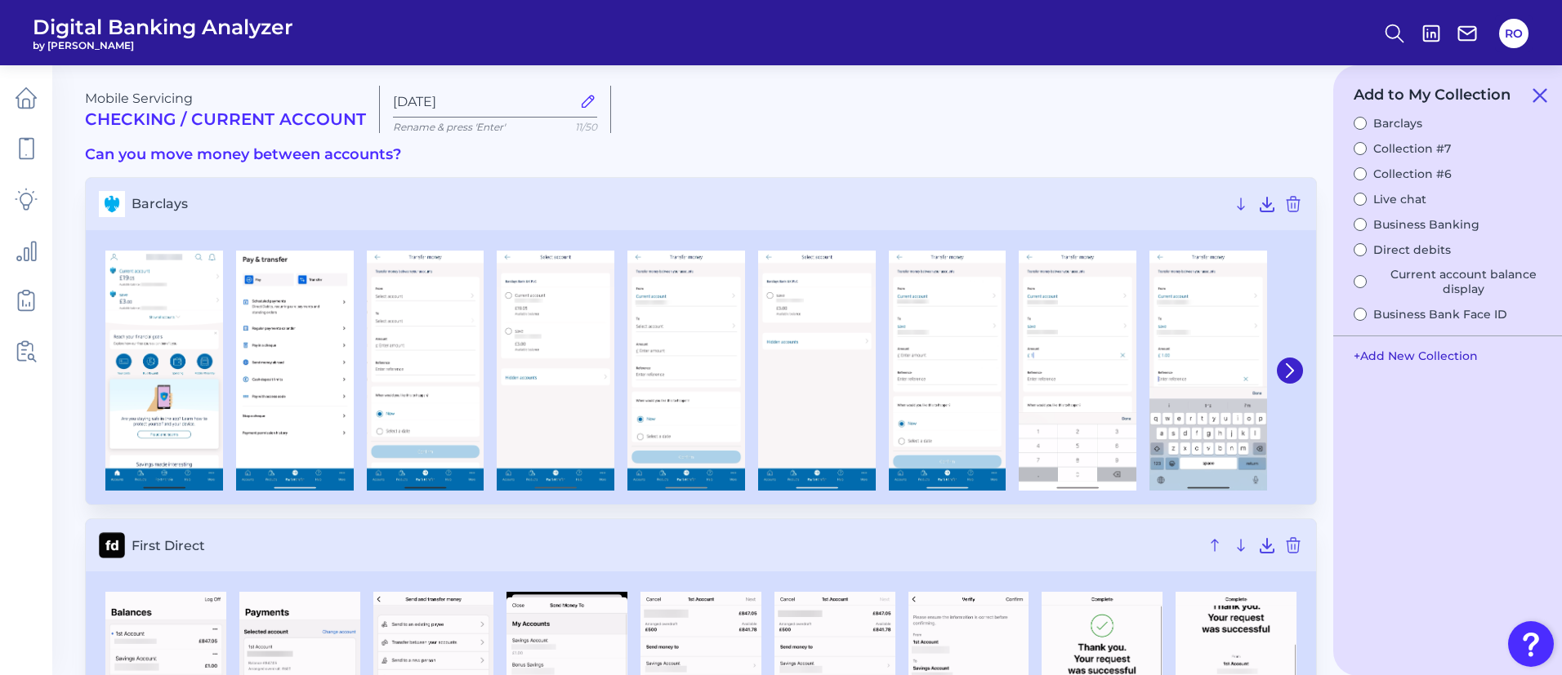
click at [1410, 359] on button "+ Add New Collection" at bounding box center [1415, 356] width 140 height 31
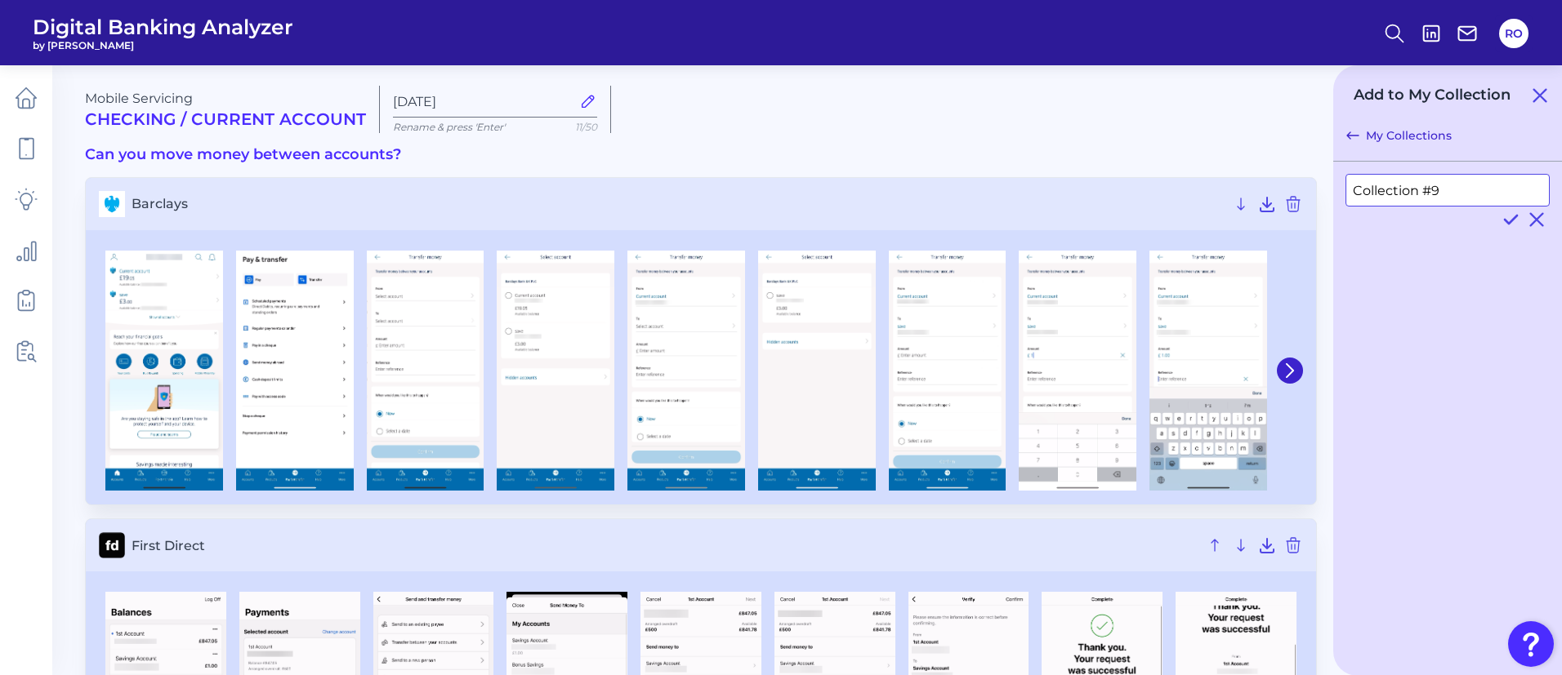
click at [1389, 190] on input "Collection #9" at bounding box center [1447, 190] width 204 height 33
click at [1390, 190] on input "Collection #9" at bounding box center [1447, 190] width 204 height 33
click at [1509, 224] on icon at bounding box center [1510, 220] width 12 height 8
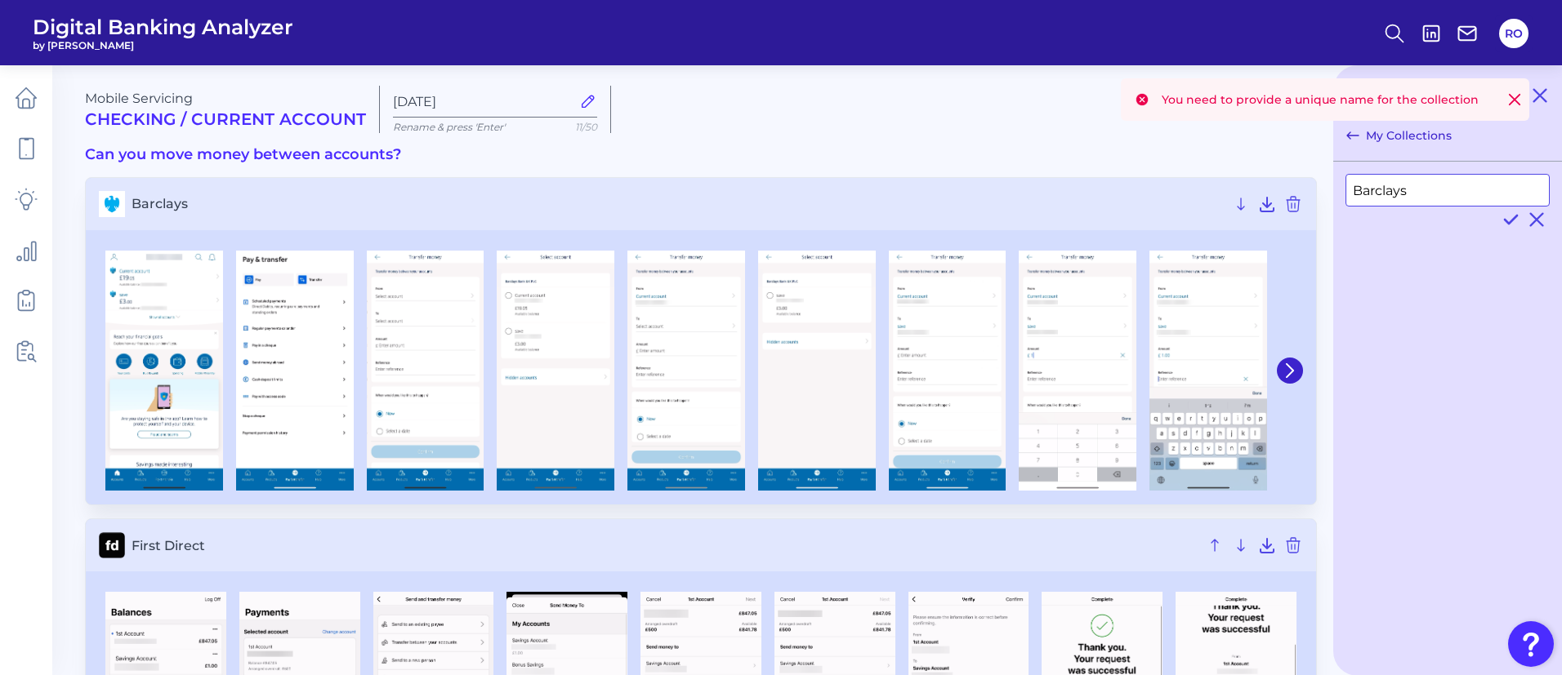
click at [1426, 195] on input "Barclays" at bounding box center [1447, 190] width 204 height 33
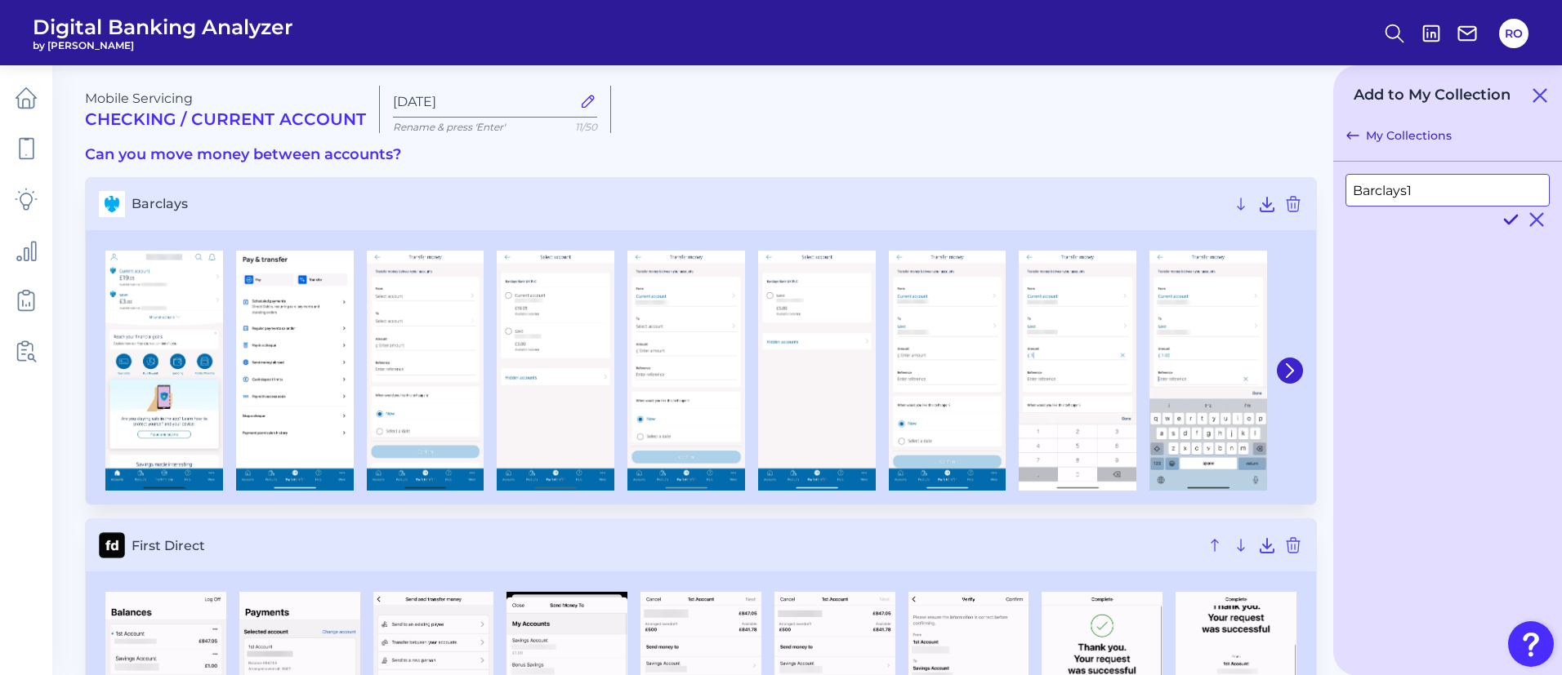
type input "Barclays1"
click at [1513, 216] on icon at bounding box center [1510, 220] width 20 height 20
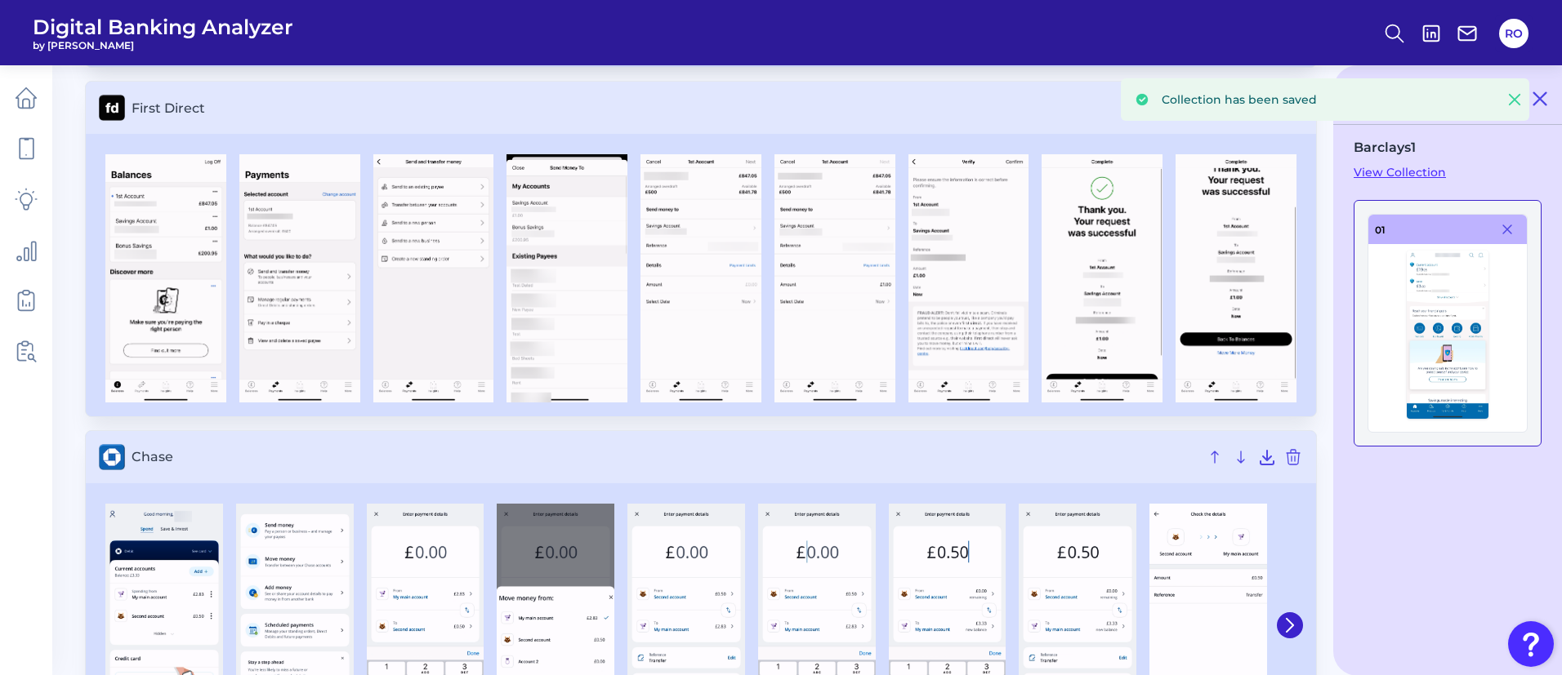
scroll to position [490, 0]
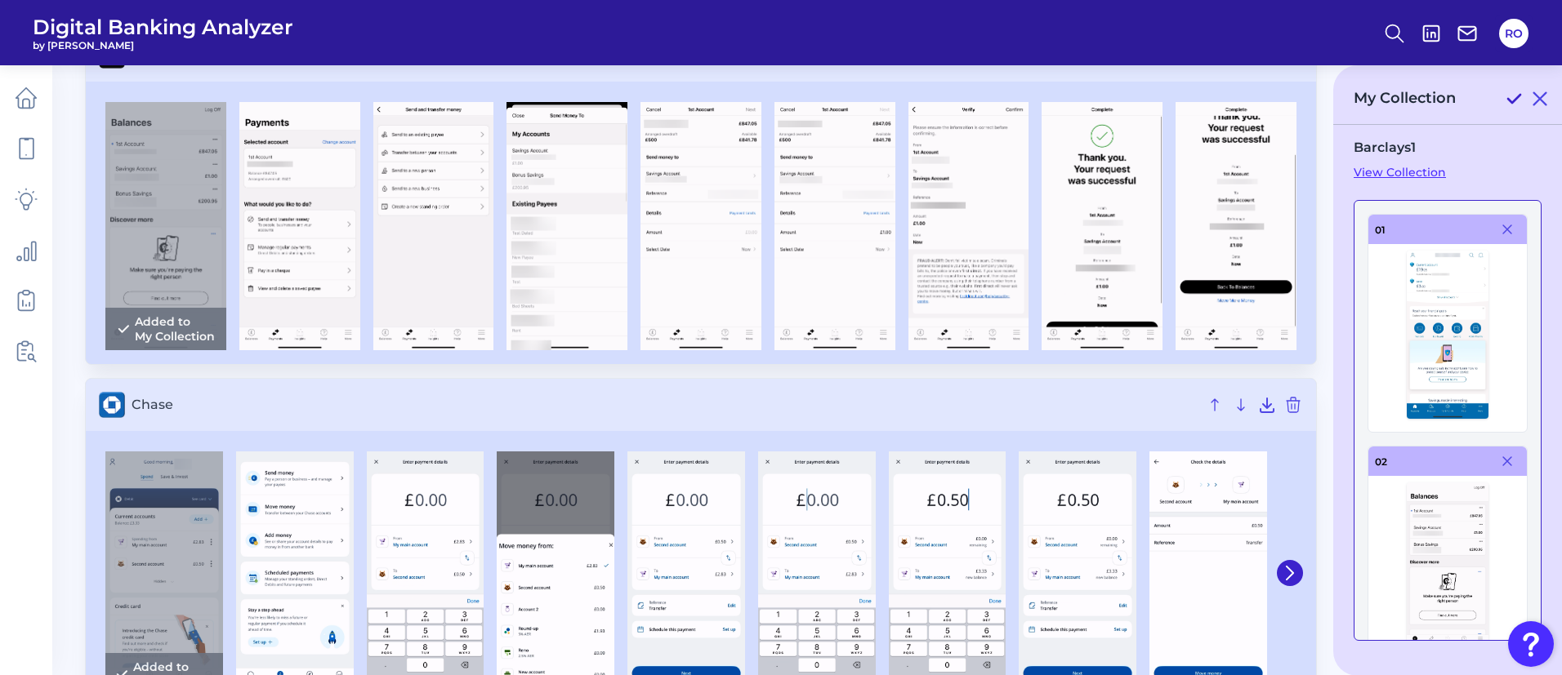
click at [1508, 94] on icon at bounding box center [1514, 99] width 20 height 20
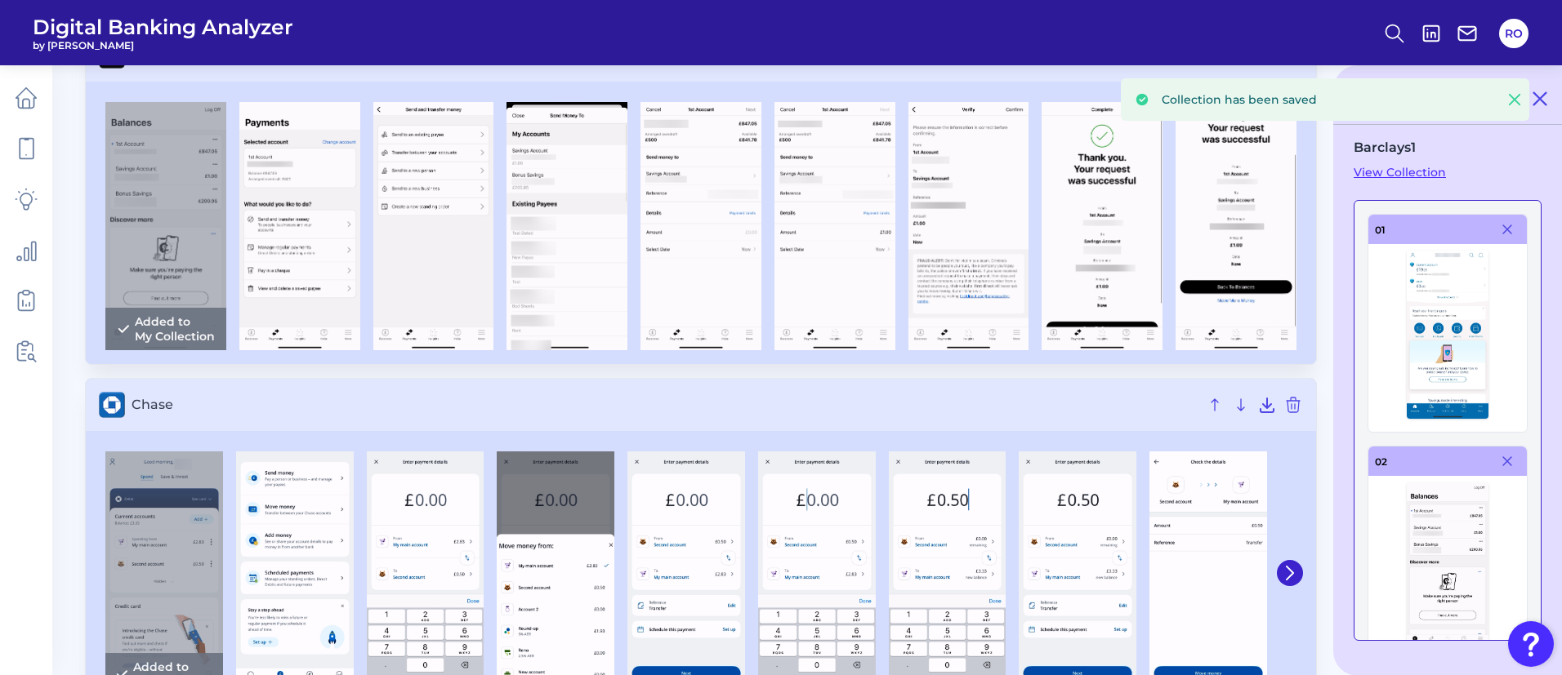
click at [1413, 172] on link "View Collection" at bounding box center [1447, 172] width 188 height 15
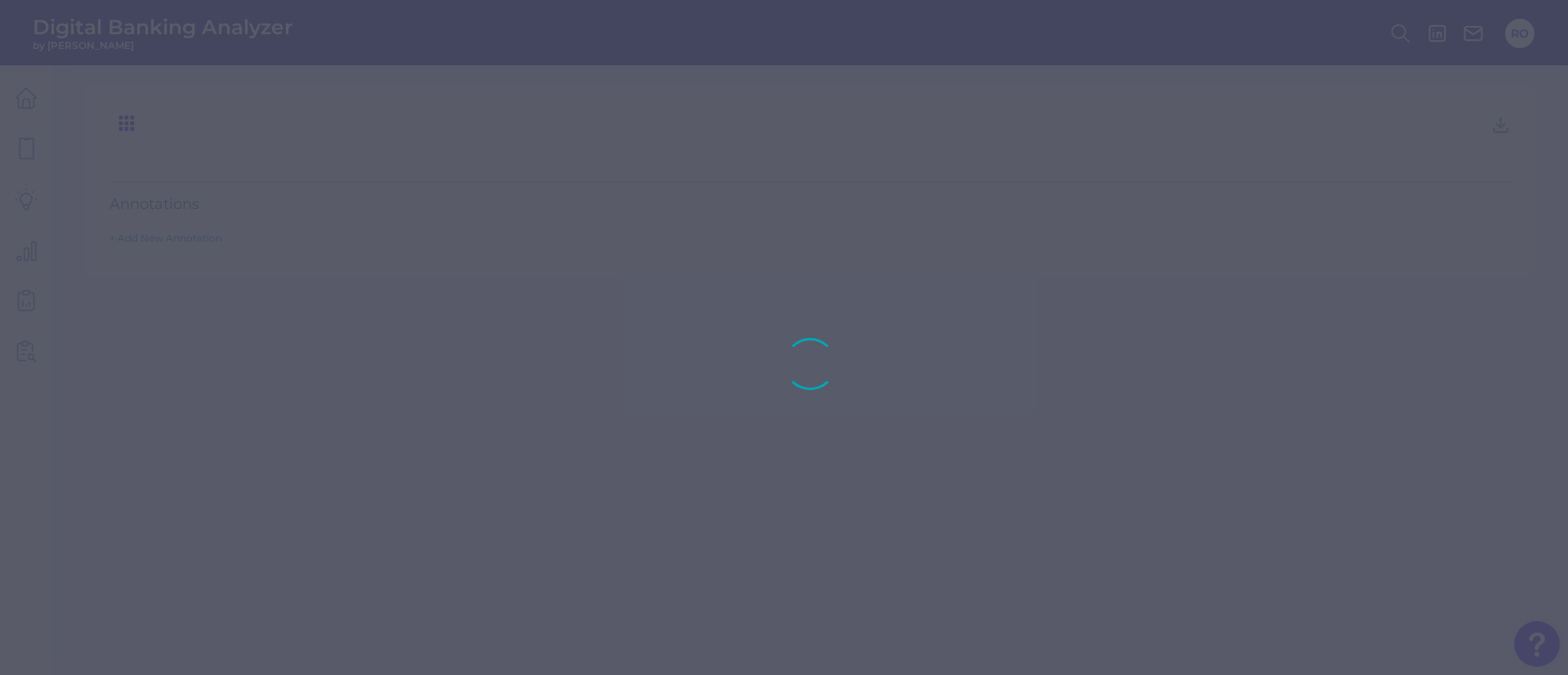
type input "Barclays1"
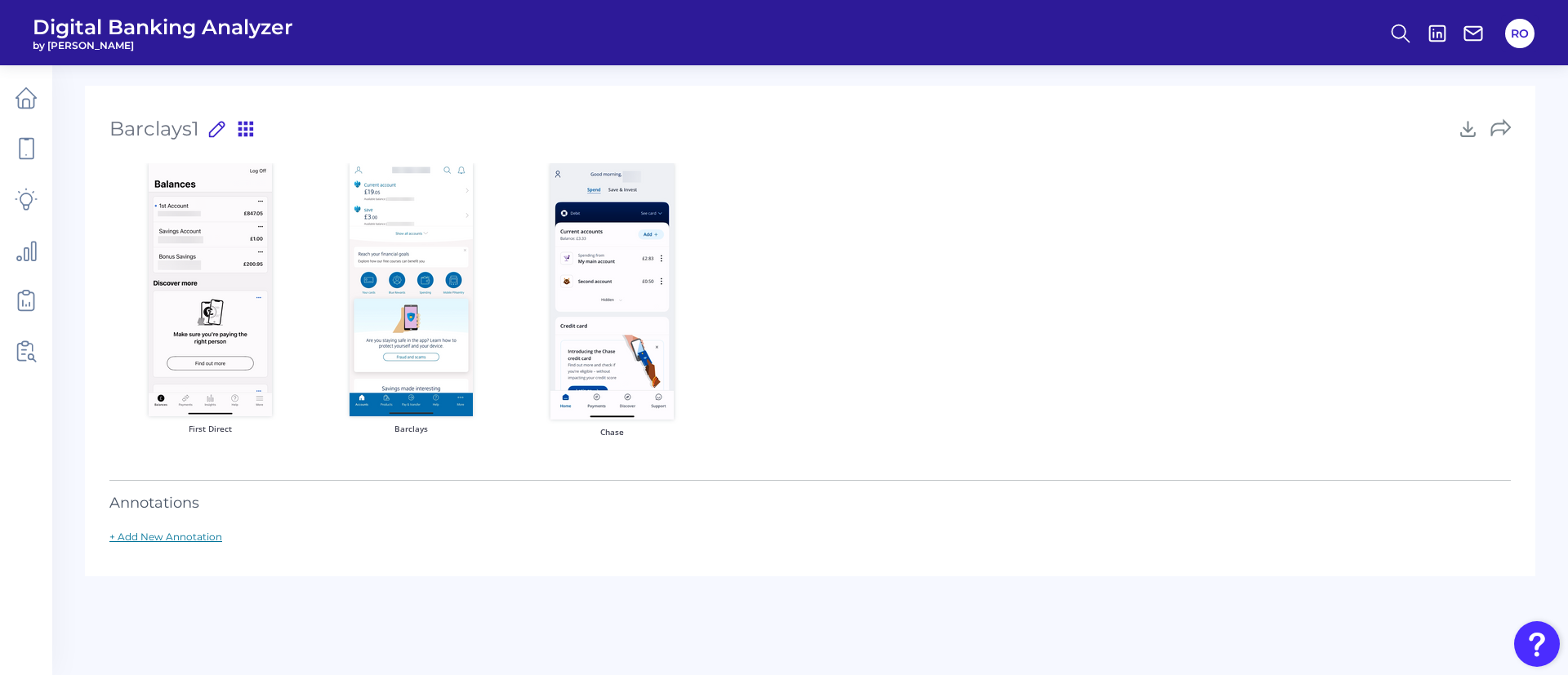
click at [173, 537] on link "+ Add New Annotation" at bounding box center [165, 537] width 113 height 12
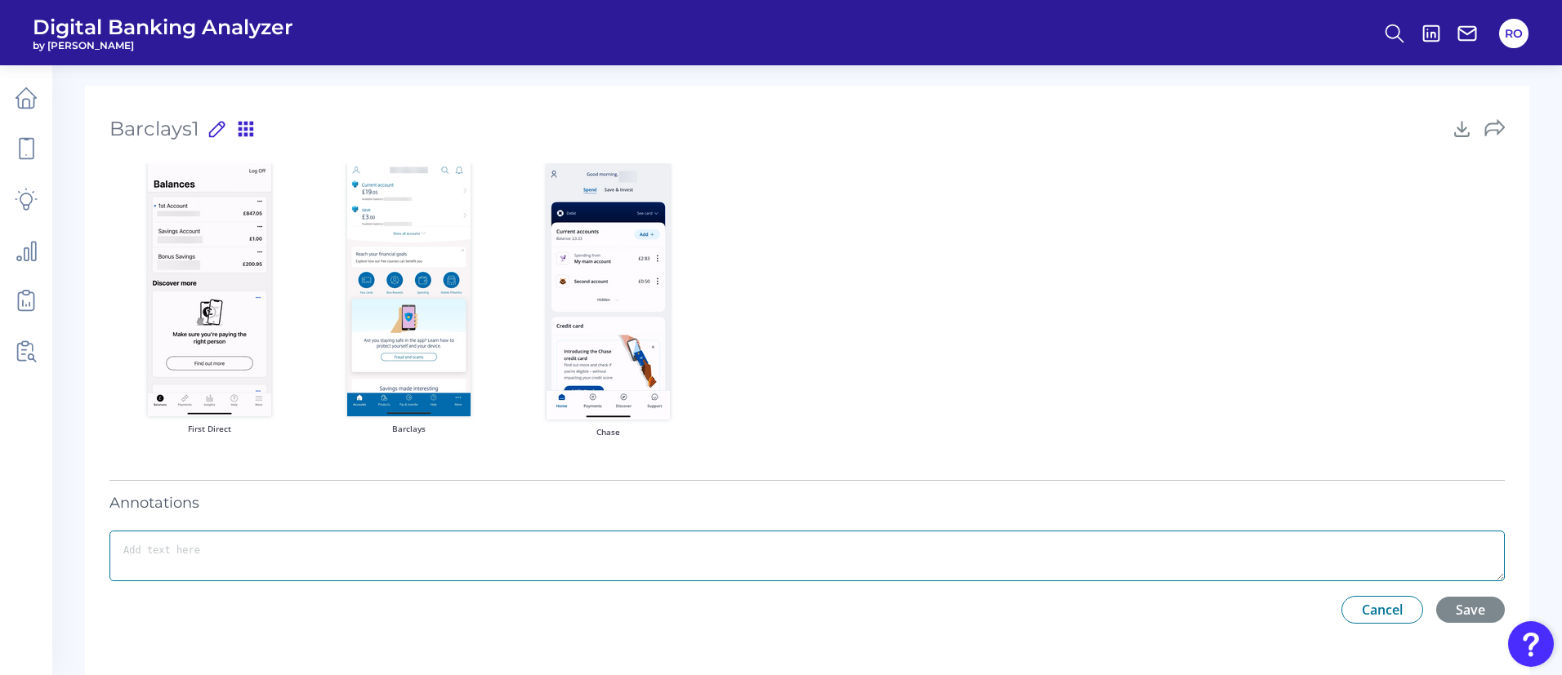
click at [205, 557] on textarea at bounding box center [806, 556] width 1395 height 51
click at [1063, 229] on div "First Direct Barclays Chase" at bounding box center [806, 308] width 1395 height 291
